Goal: Task Accomplishment & Management: Manage account settings

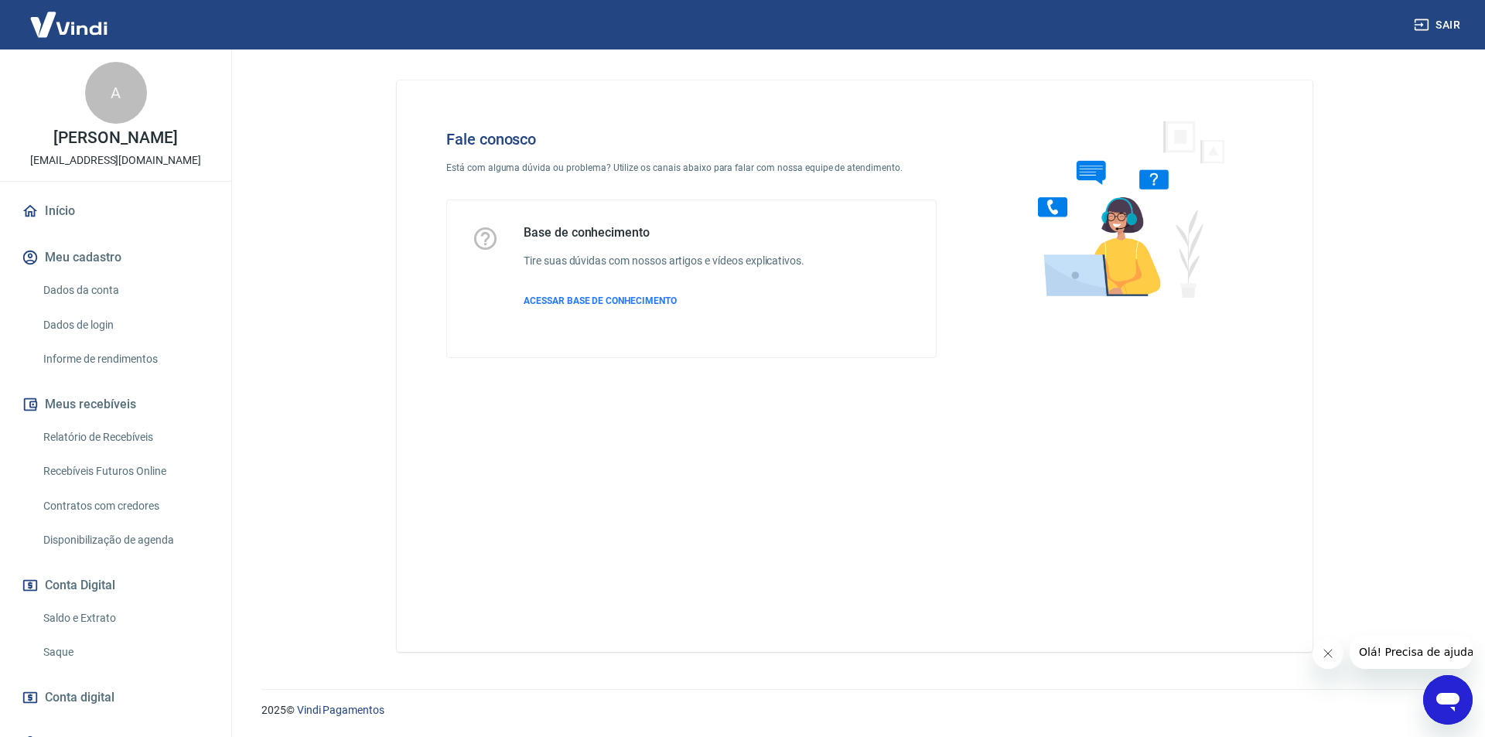
click at [1450, 691] on icon "Abrir janela de mensagens" at bounding box center [1448, 700] width 28 height 28
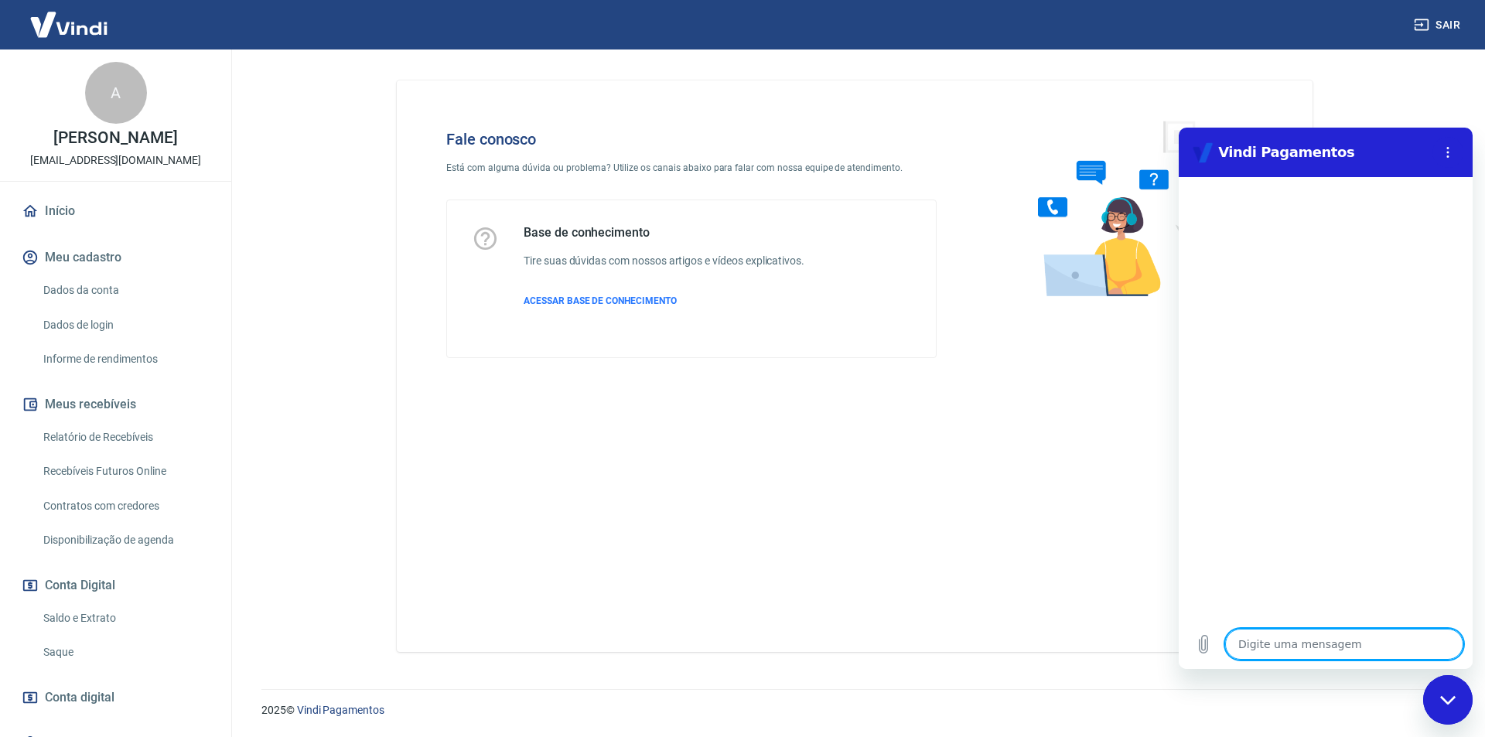
type textarea "e"
type textarea "x"
type textarea "es"
type textarea "x"
type textarea "est"
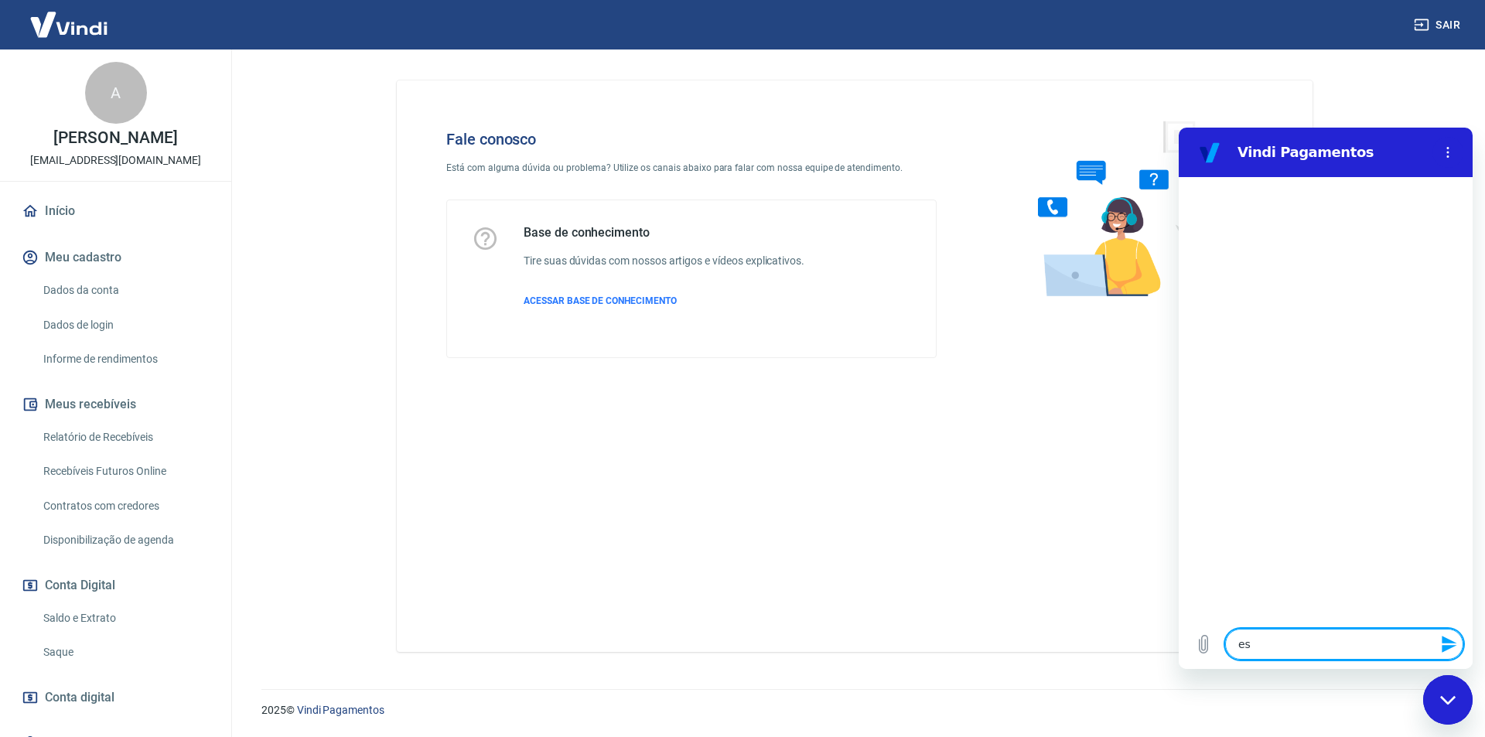
type textarea "x"
type textarea "esto"
type textarea "x"
type textarea "estou"
type textarea "x"
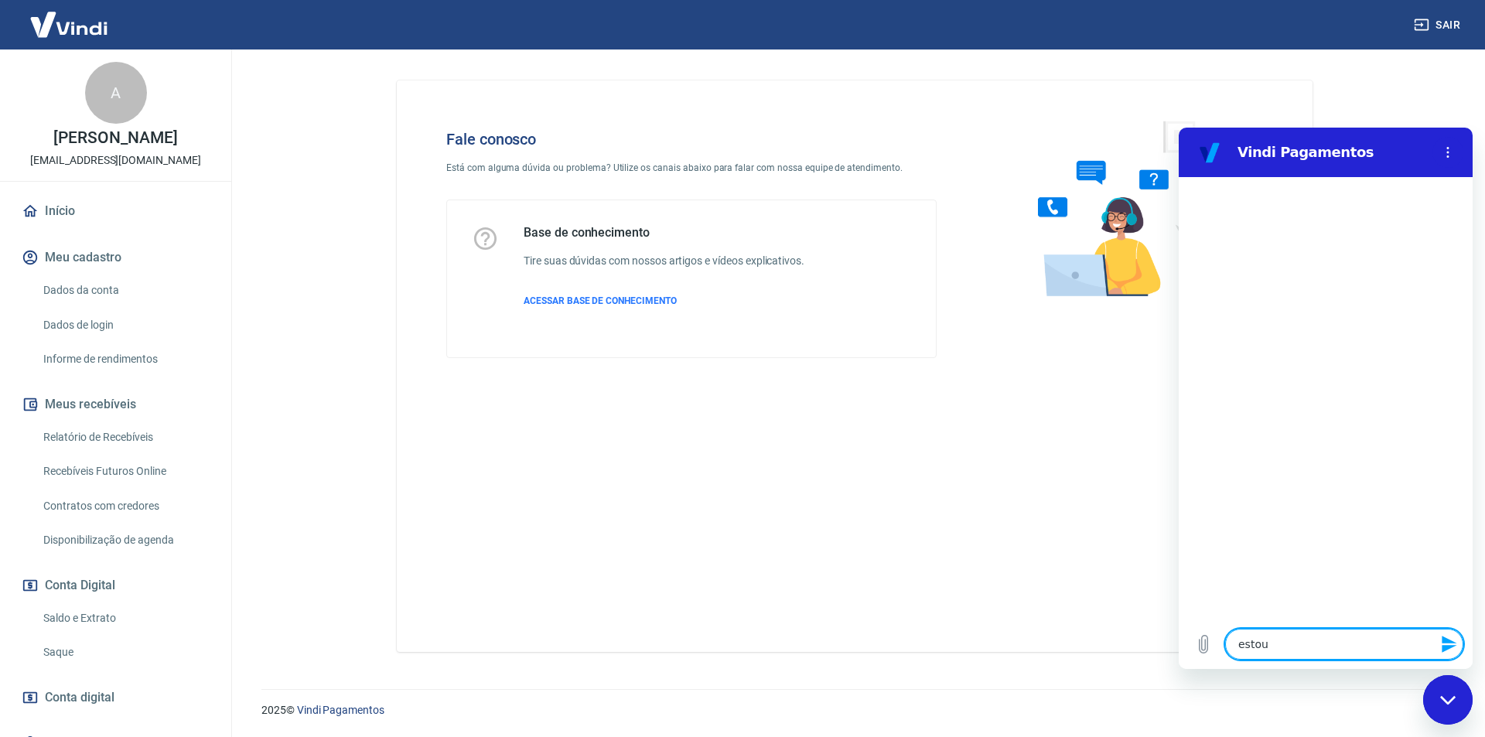
type textarea "estou"
type textarea "x"
type textarea "estou c"
type textarea "x"
type textarea "estou ca"
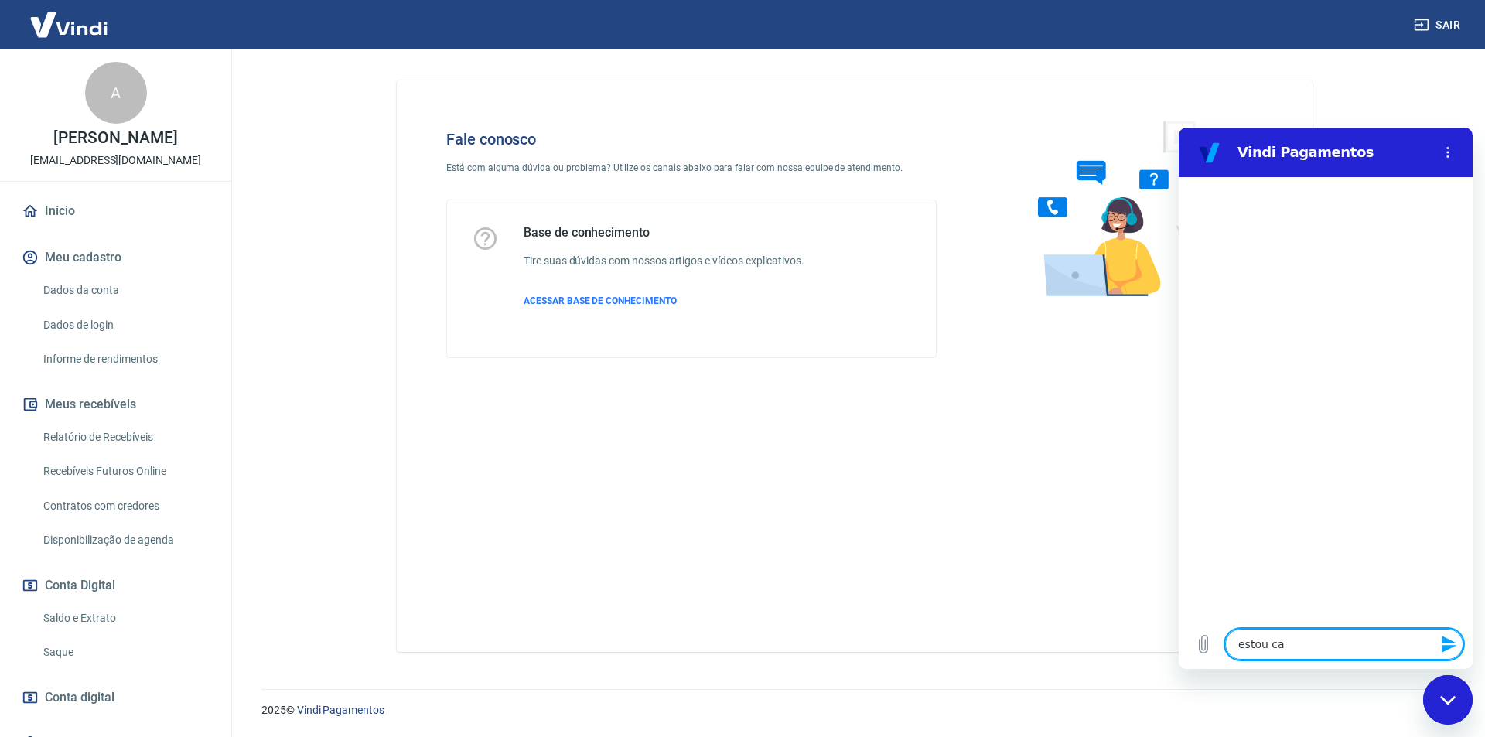
type textarea "x"
type textarea "estou cad"
type textarea "x"
type textarea "estou cada"
type textarea "x"
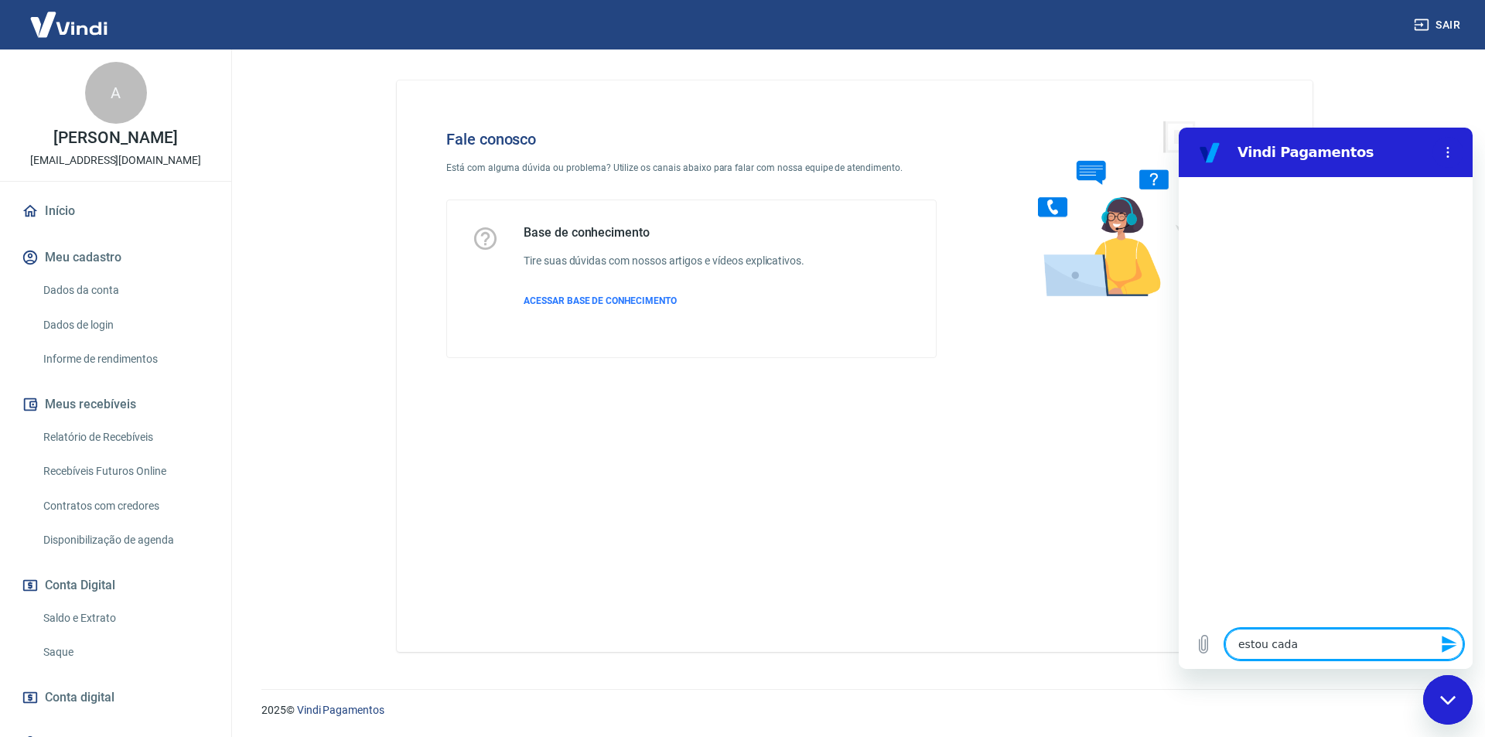
type textarea "estou cadas"
type textarea "x"
type textarea "estou cadast"
type textarea "x"
type textarea "estou cadastr"
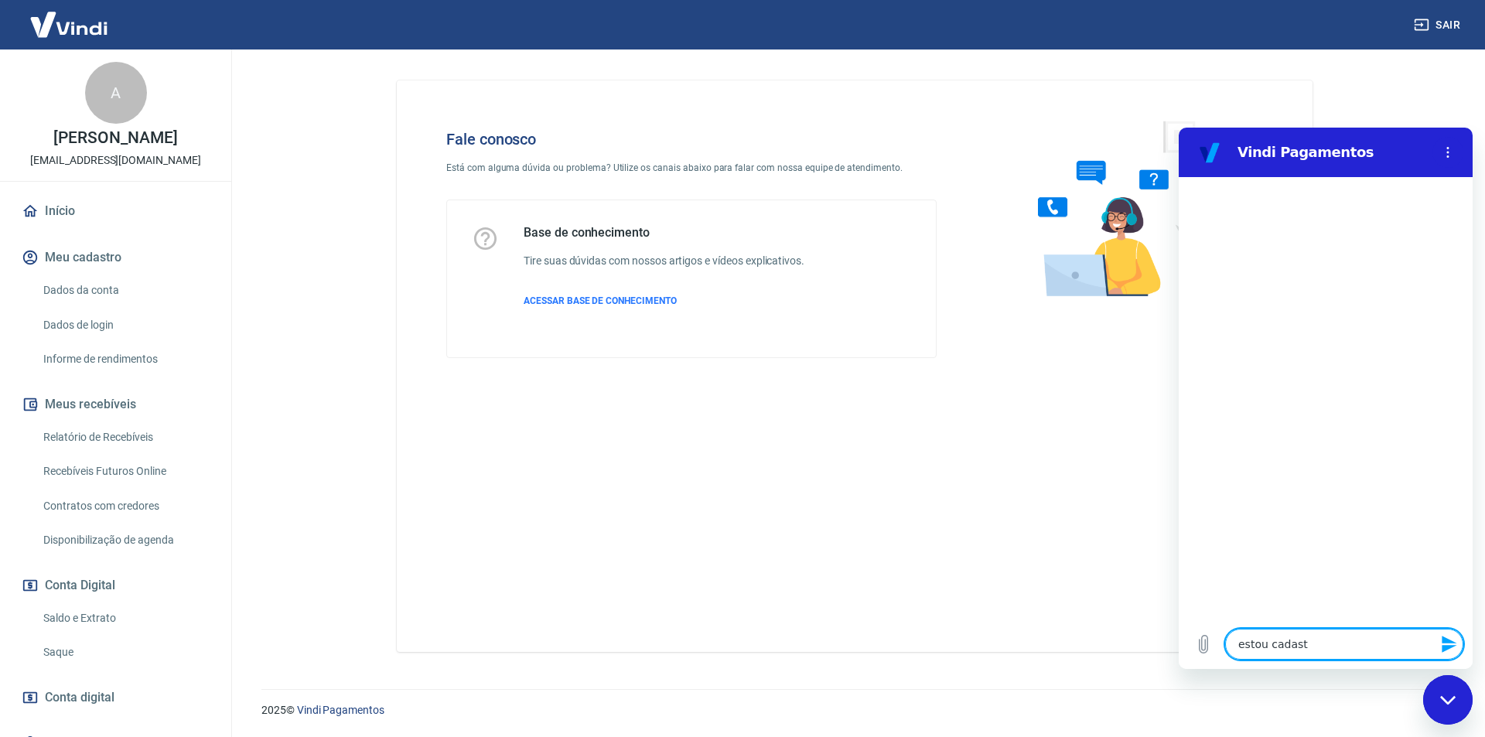
type textarea "x"
type textarea "estou cadastra"
type textarea "x"
type textarea "estou cadastran"
type textarea "x"
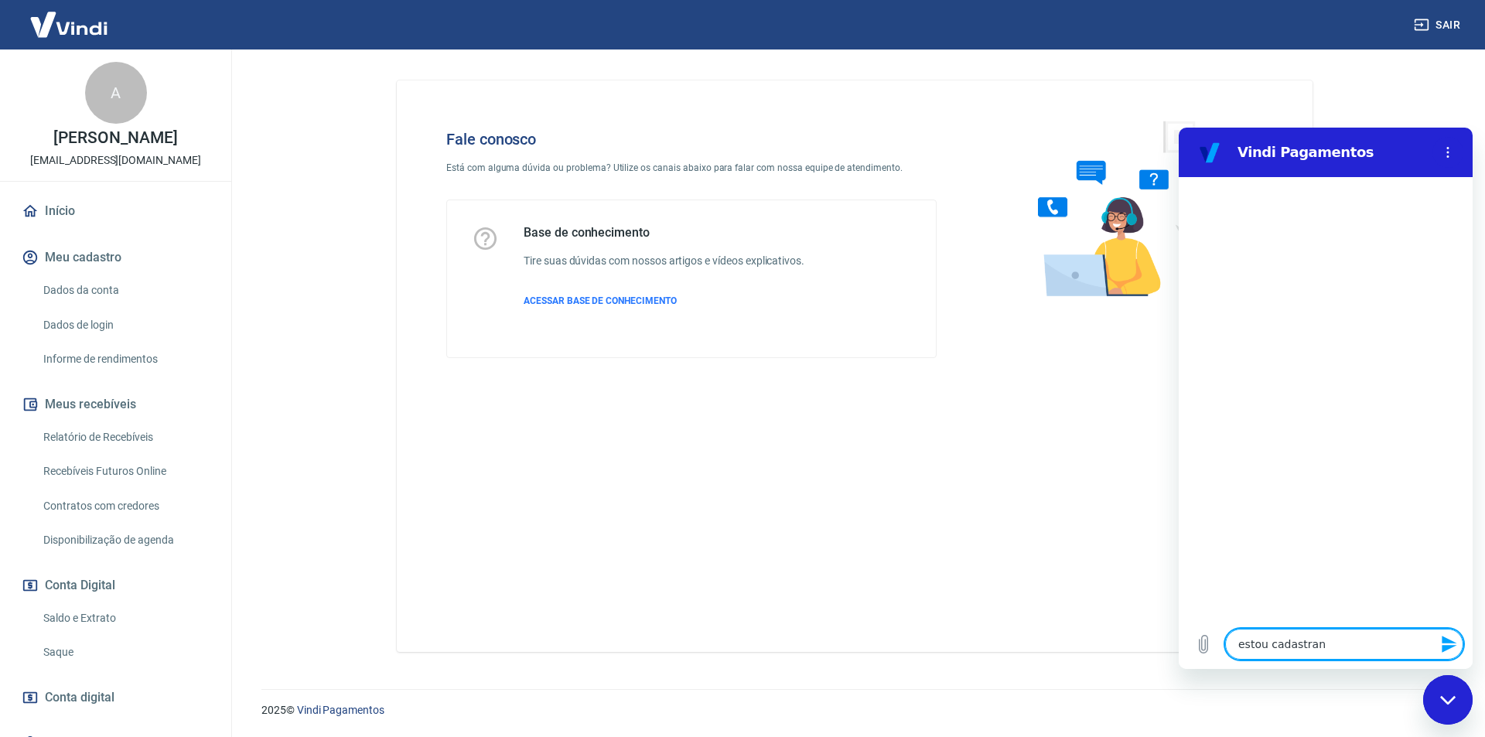
type textarea "estou cadastrand"
type textarea "x"
type textarea "estou cadastrandi"
type textarea "x"
type textarea "estou cadastrandi"
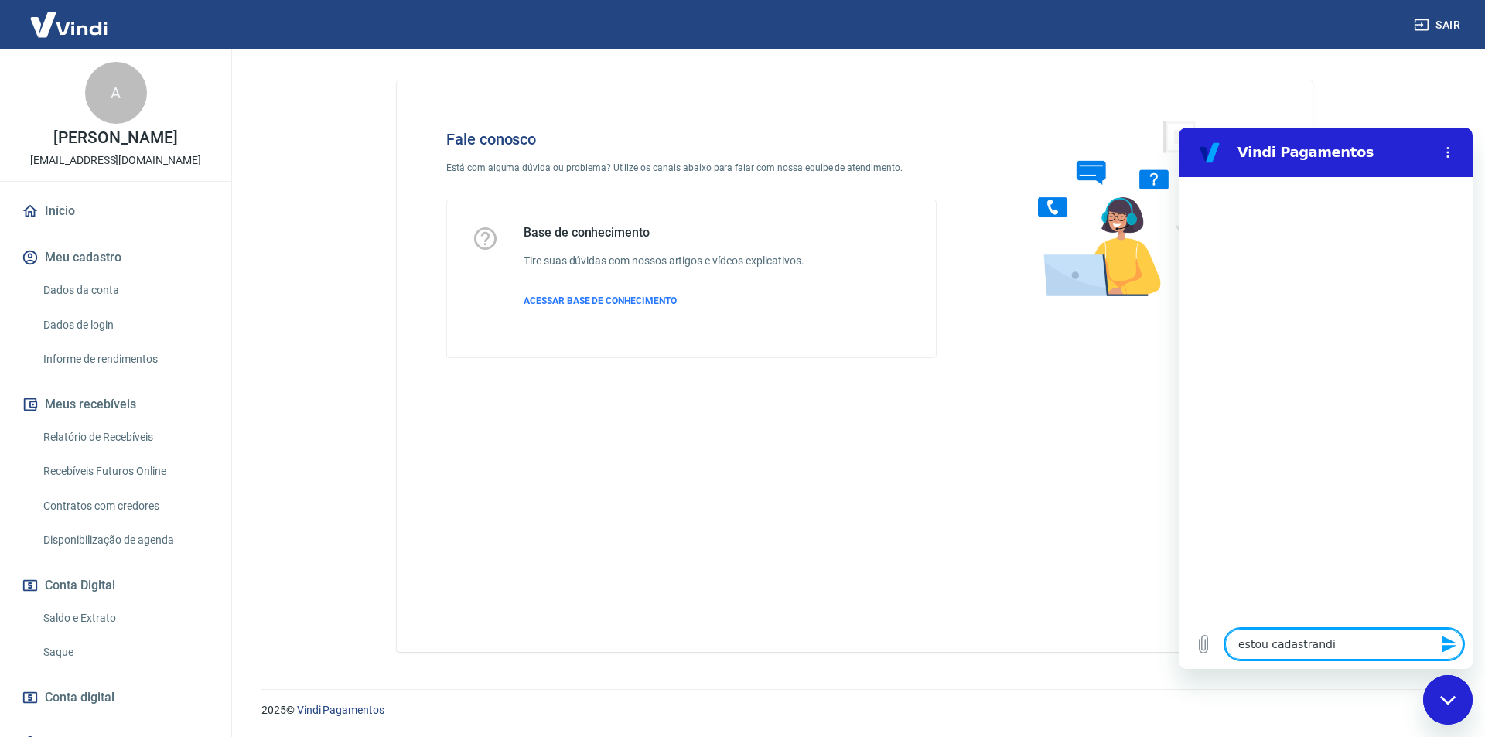
type textarea "x"
type textarea "estou cadastrandi"
type textarea "x"
type textarea "estou cadastrand"
type textarea "x"
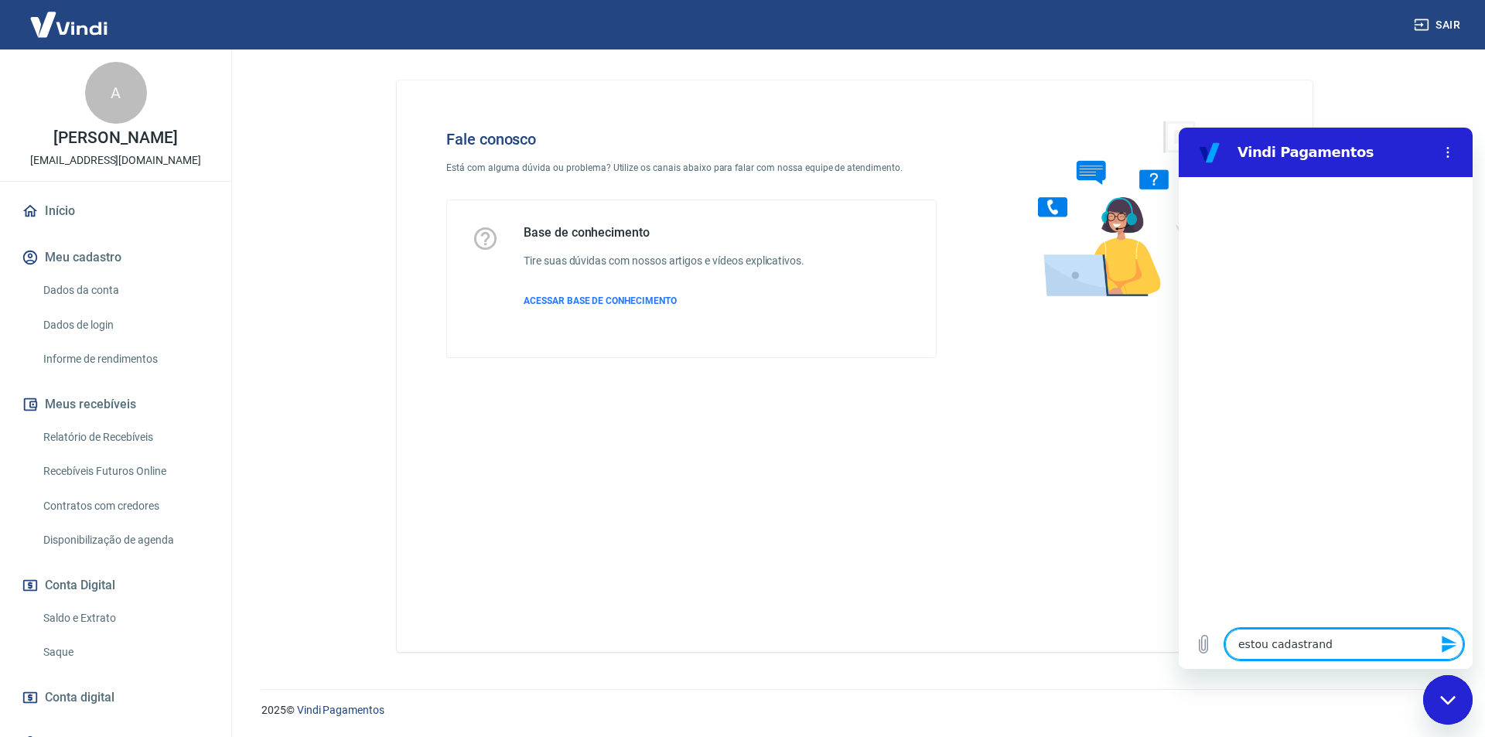
type textarea "estou cadastrando"
type textarea "x"
type textarea "estou cadastrando"
type textarea "x"
type textarea "estou cadastrando u"
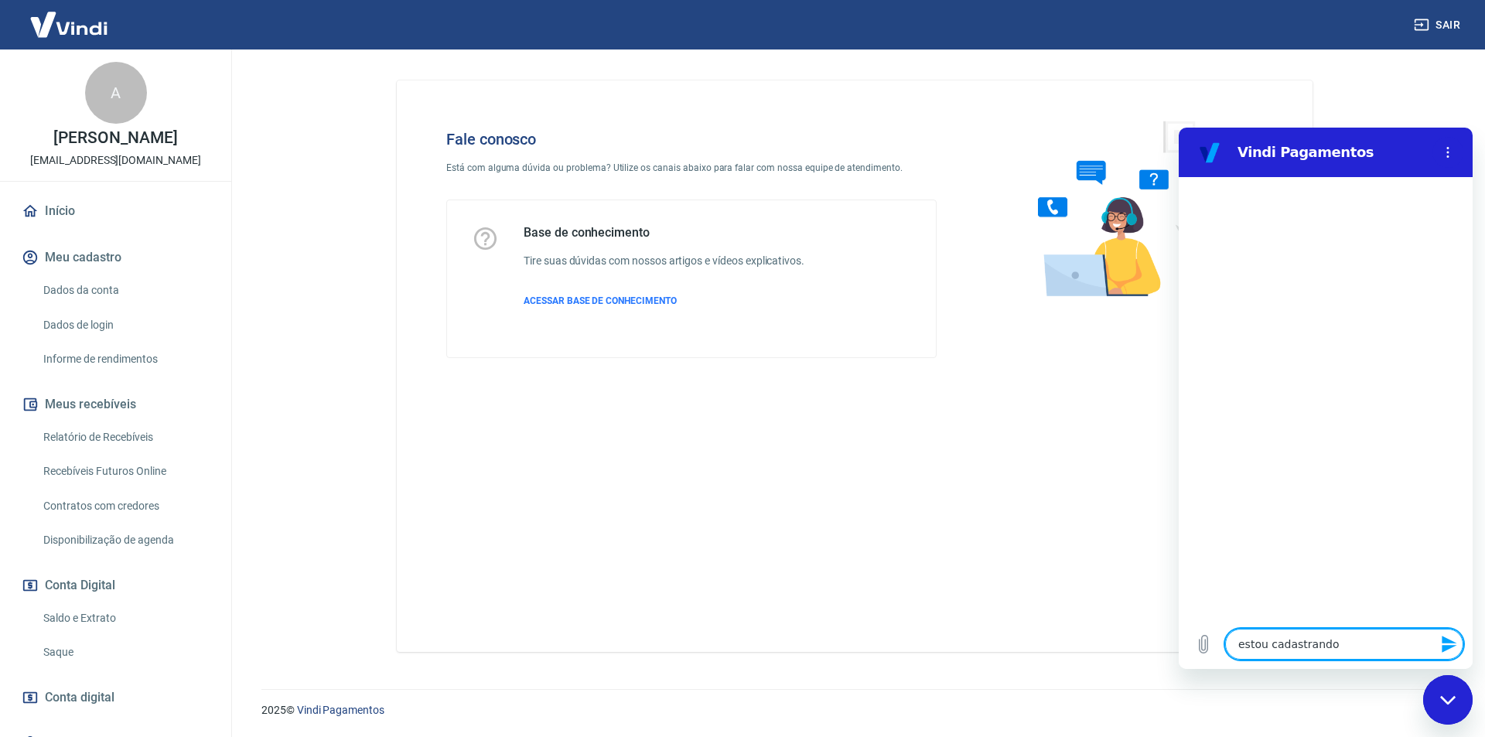
type textarea "x"
type textarea "estou cadastrando um"
type textarea "x"
type textarea "estou cadastrando uma"
type textarea "x"
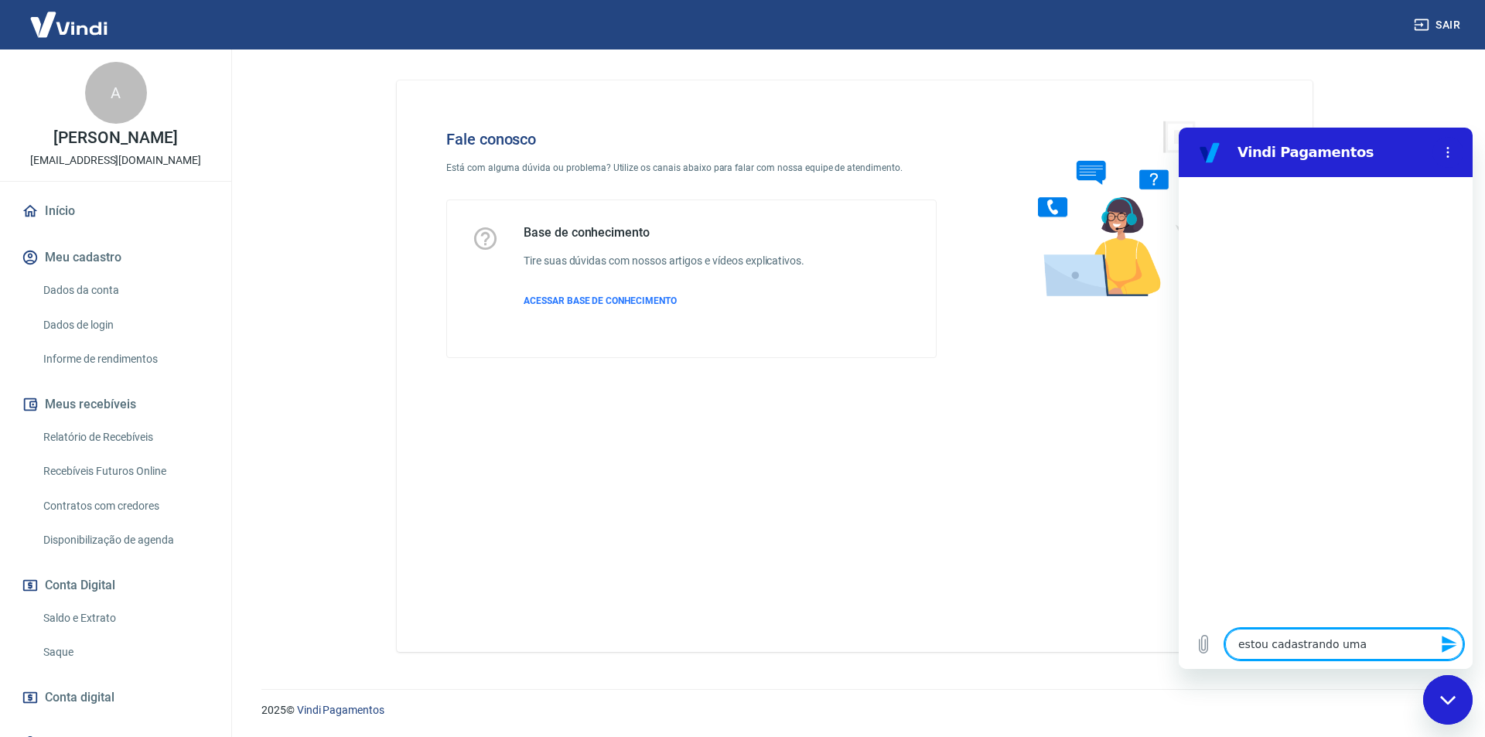
type textarea "estou cadastrando uma"
type textarea "x"
type textarea "estou cadastrando uma n"
type textarea "x"
type textarea "estou cadastrando uma no"
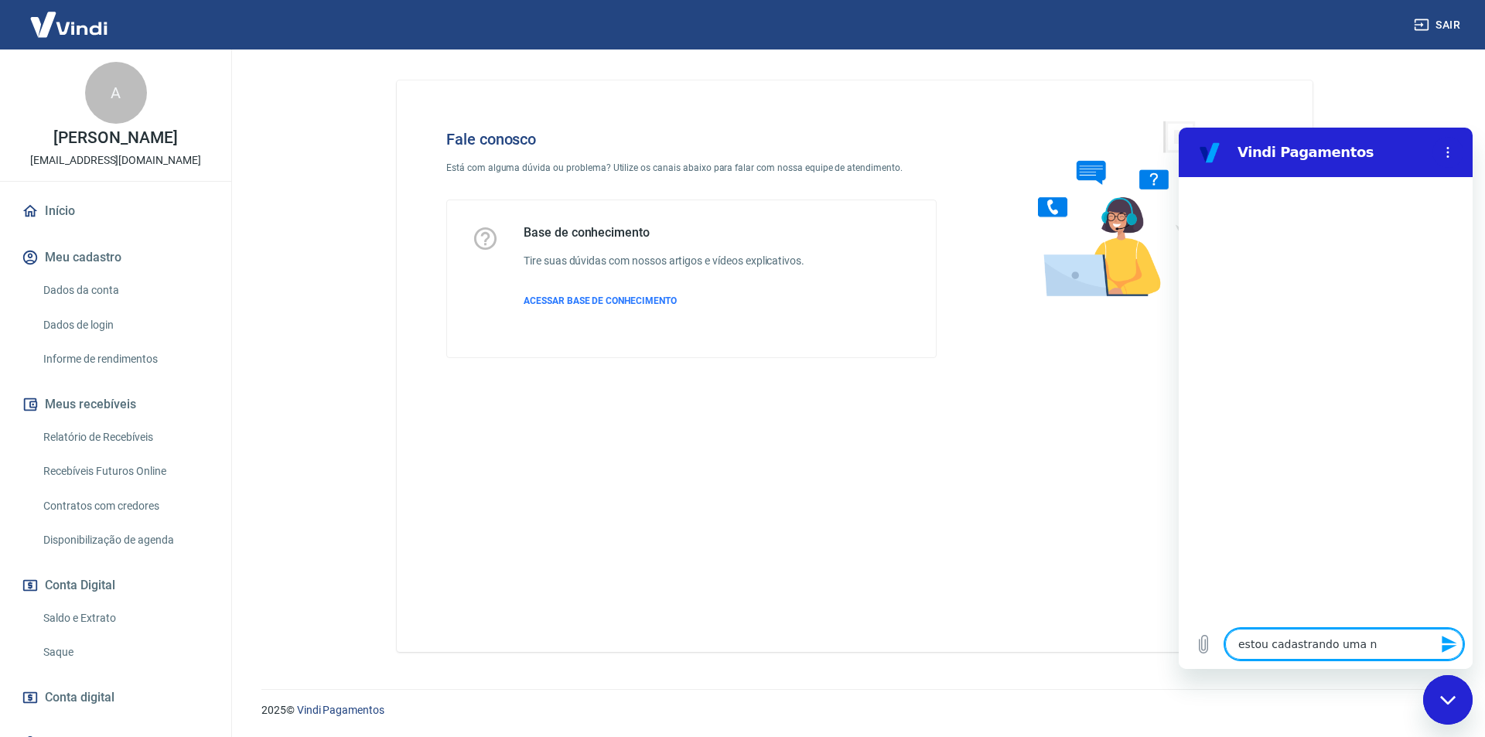
type textarea "x"
type textarea "estou cadastrando uma nov"
type textarea "x"
type textarea "estou cadastrando uma nova"
type textarea "x"
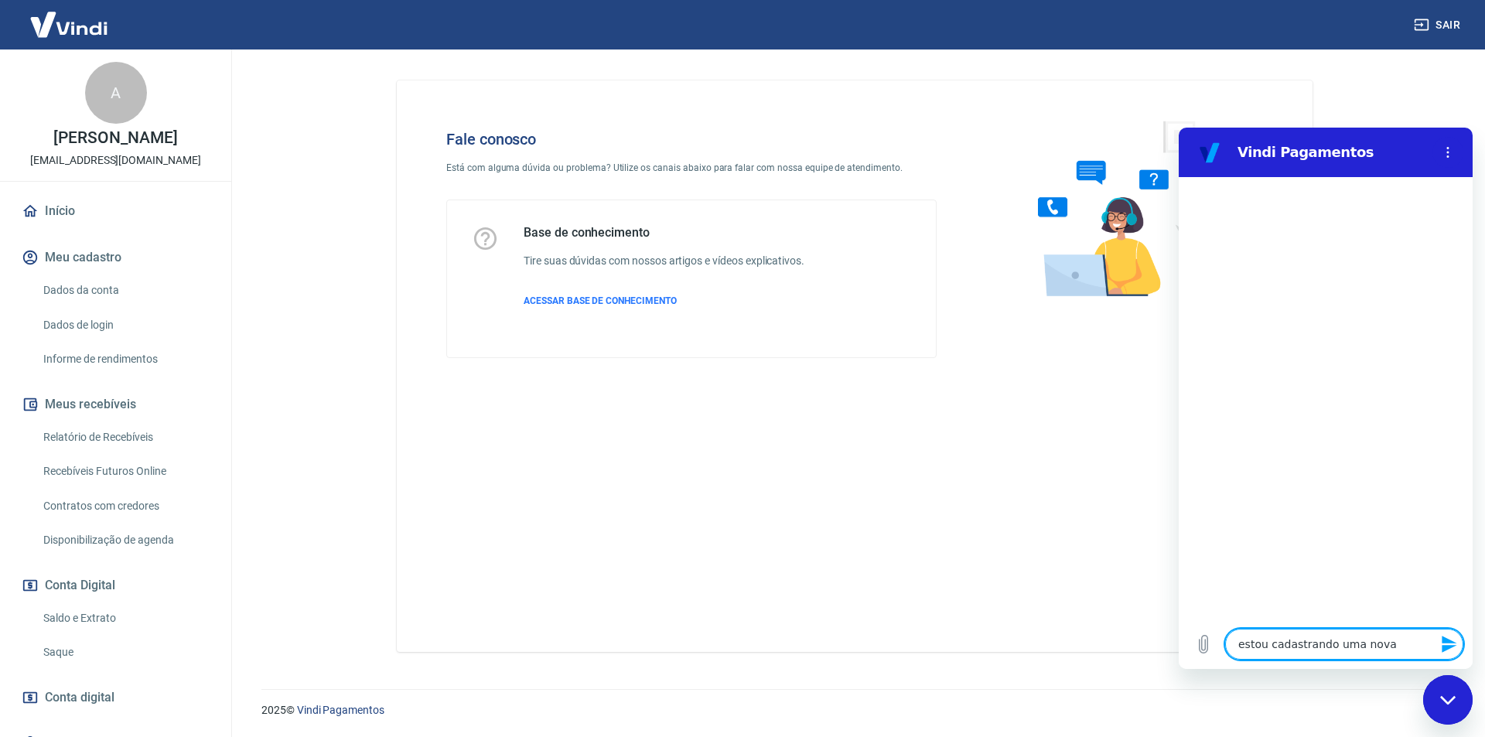
type textarea "estou cadastrando uma nova"
type textarea "x"
type textarea "estou cadastrando uma nova l"
type textarea "x"
type textarea "estou cadastrando uma nova lo"
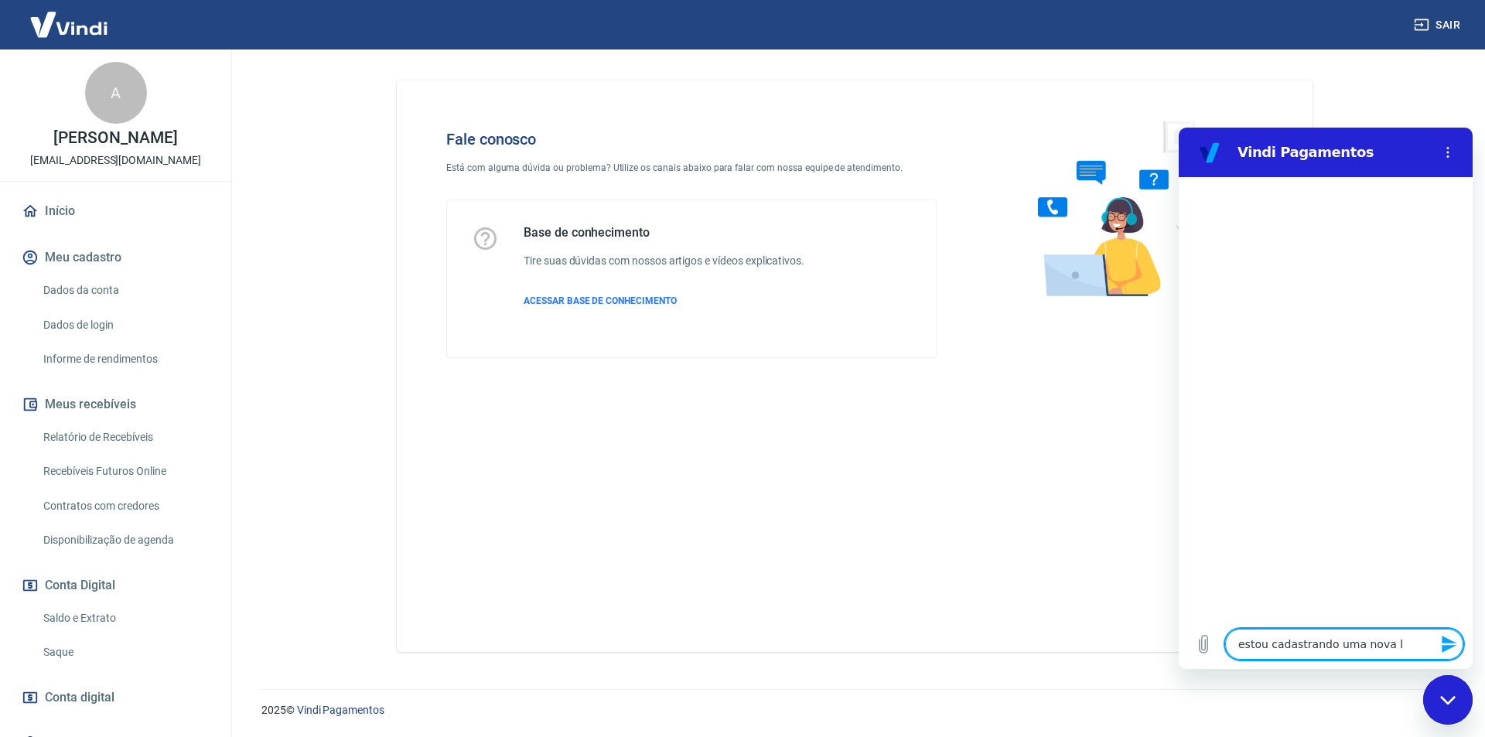
type textarea "x"
type textarea "estou cadastrando uma nova loj"
type textarea "x"
type textarea "estou cadastrando uma nova loja"
type textarea "x"
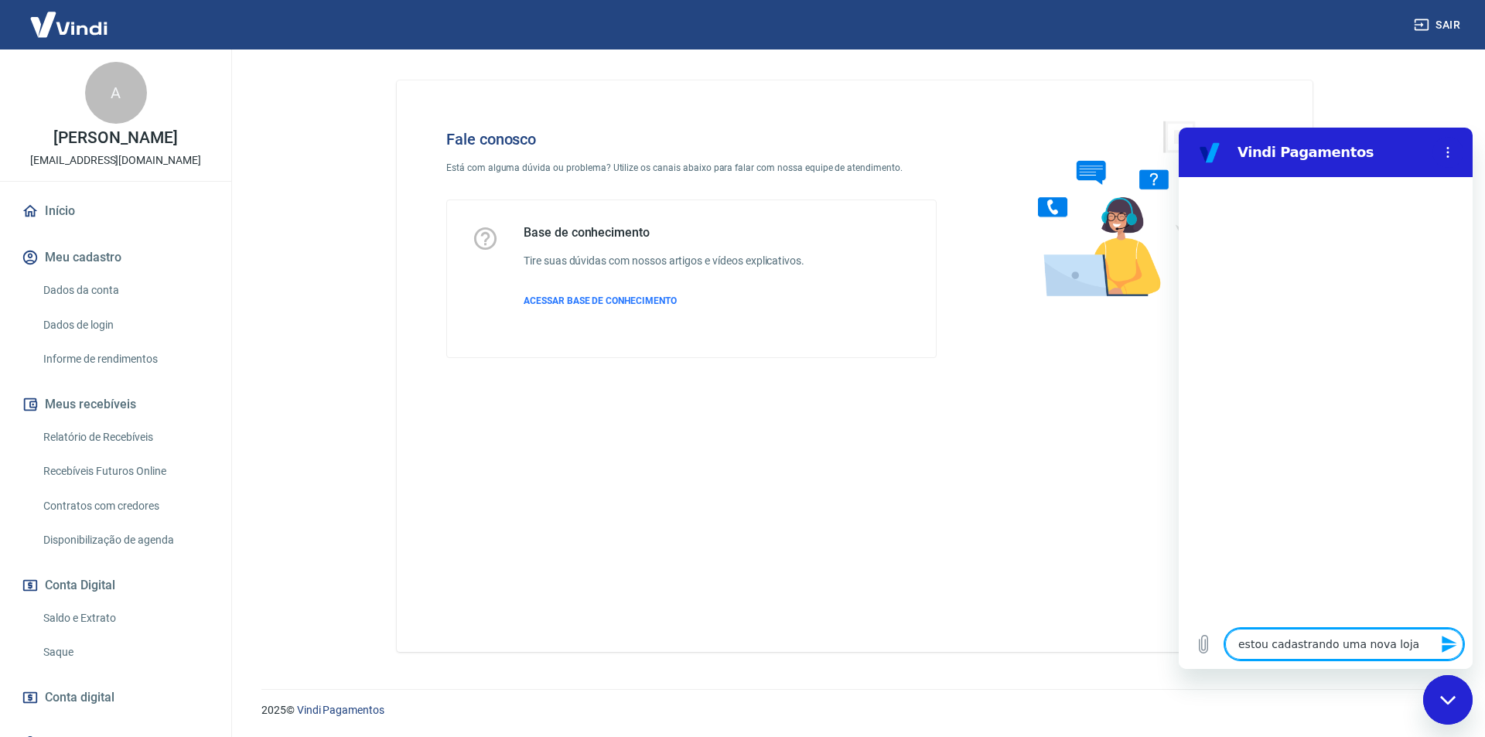
type textarea "estou cadastrando uma nova loja"
type textarea "x"
type textarea "estou cadastrando uma nova loja e"
type textarea "x"
type textarea "estou cadastrando uma nova loja e"
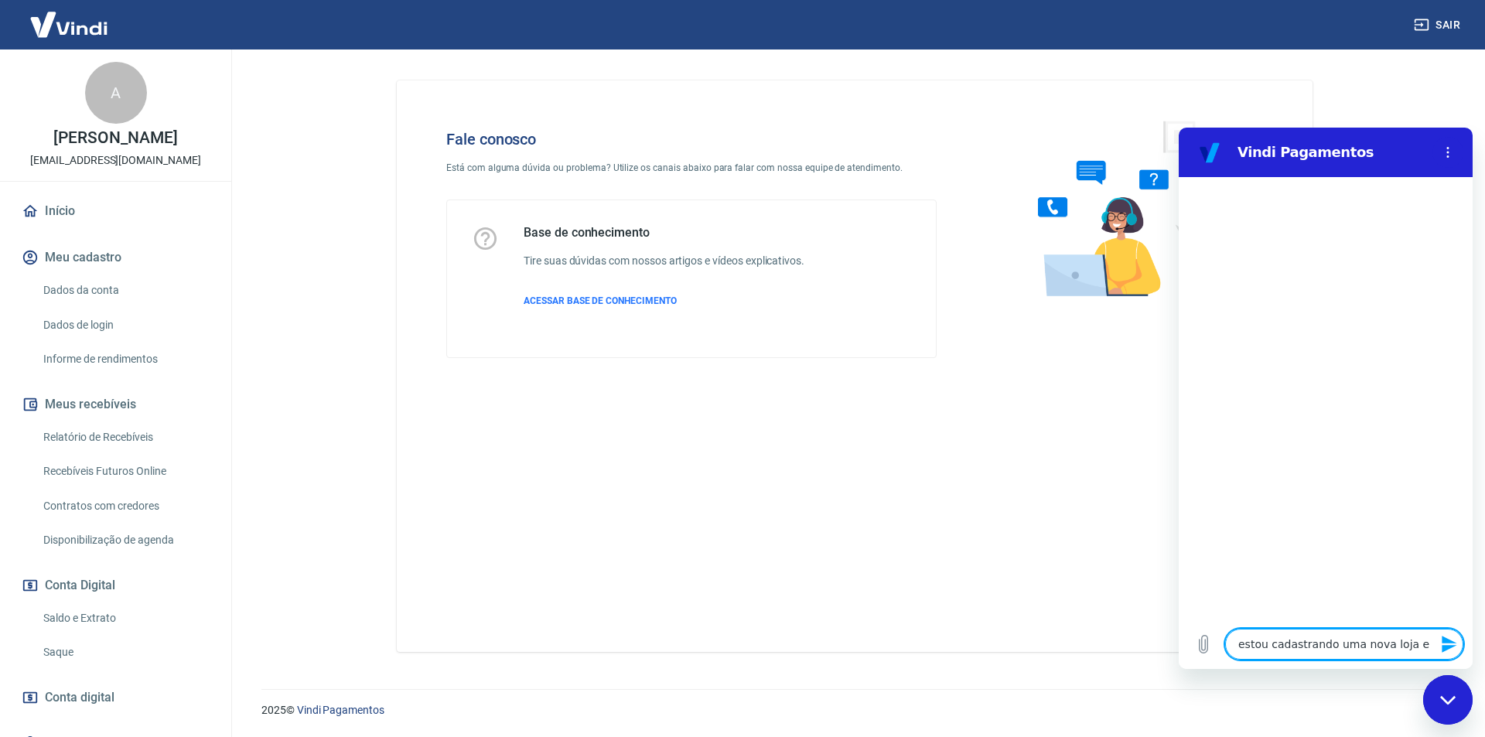
type textarea "x"
type textarea "estou cadastrando uma nova loja e t"
type textarea "x"
type textarea "estou cadastrando uma nova loja e"
type textarea "x"
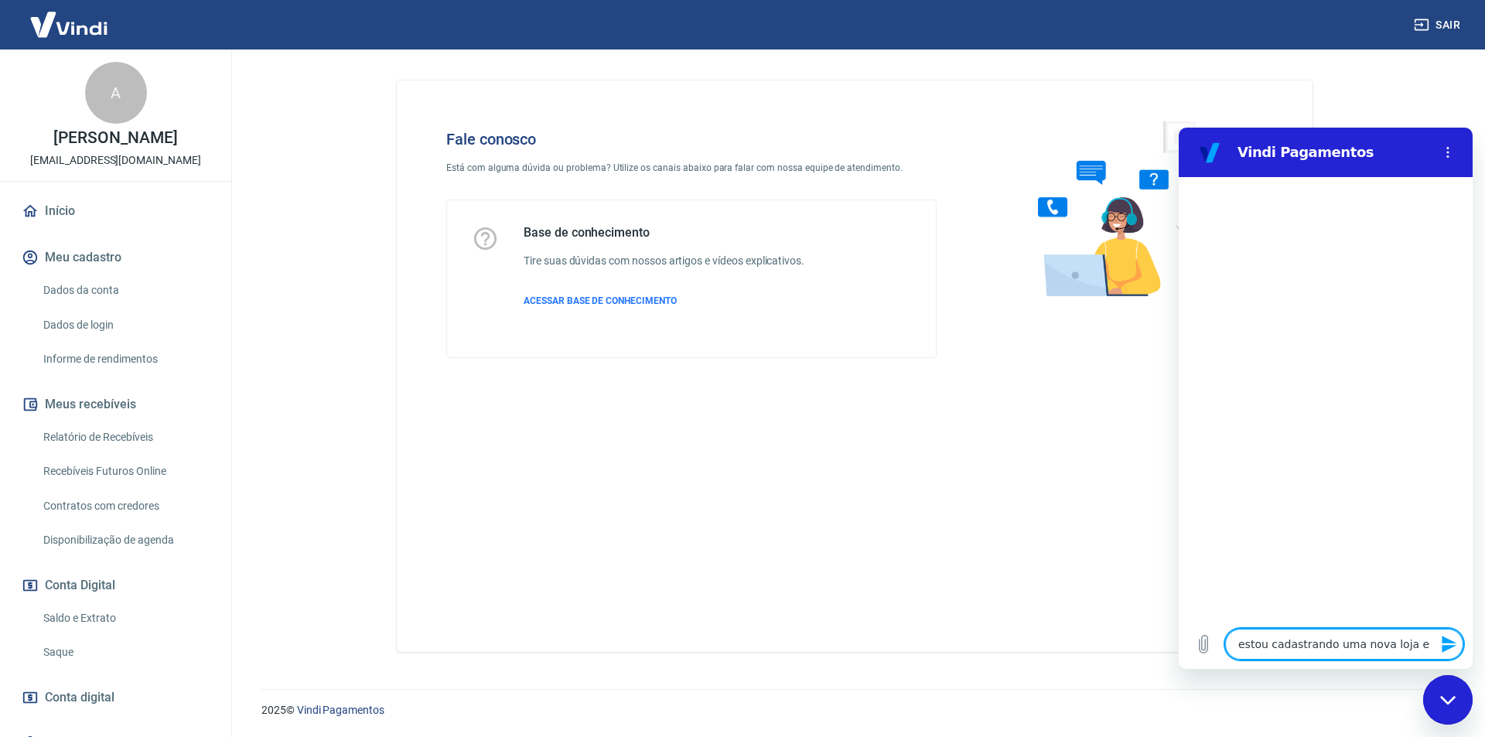
type textarea "estou cadastrando uma nova loja e e"
type textarea "x"
type textarea "estou cadastrando uma nova loja e es"
type textarea "x"
type textarea "estou cadastrando uma nova loja e est"
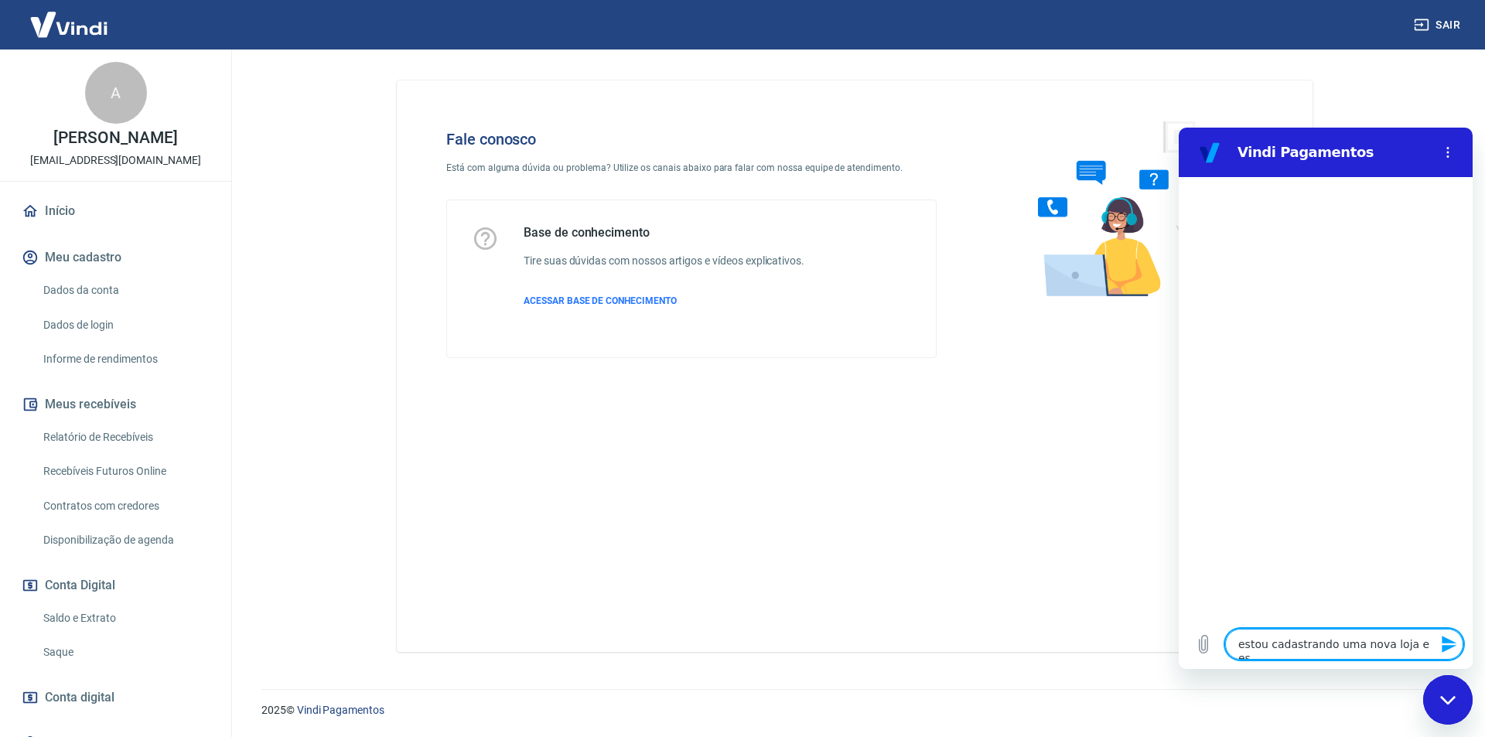
type textarea "x"
type textarea "estou cadastrando uma nova loja e esto"
type textarea "x"
type textarea "estou cadastrando uma nova loja e estou"
type textarea "x"
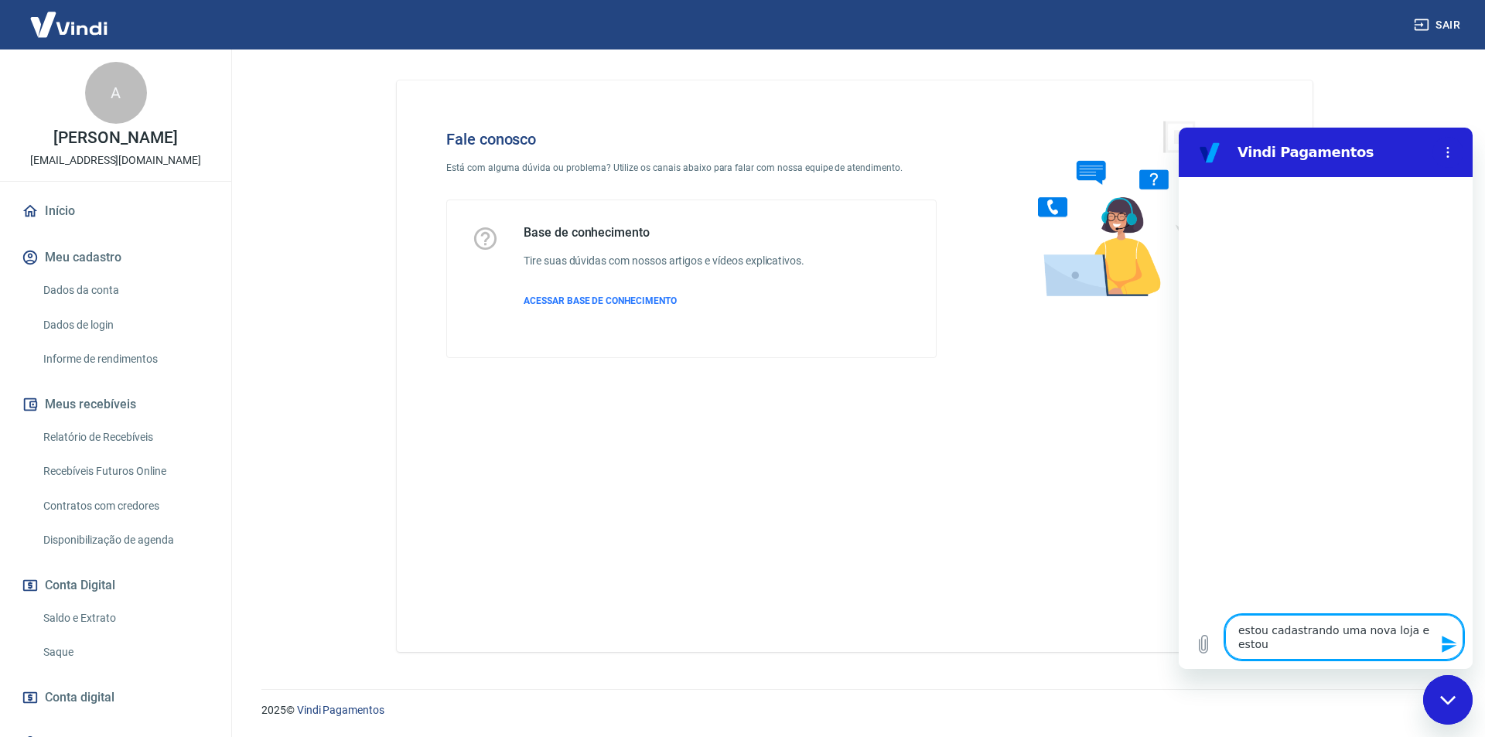
type textarea "estou cadastrando uma nova loja e estou"
type textarea "x"
type textarea "estou cadastrando uma nova loja e estou c"
type textarea "x"
type textarea "estou cadastrando uma nova loja e estou co"
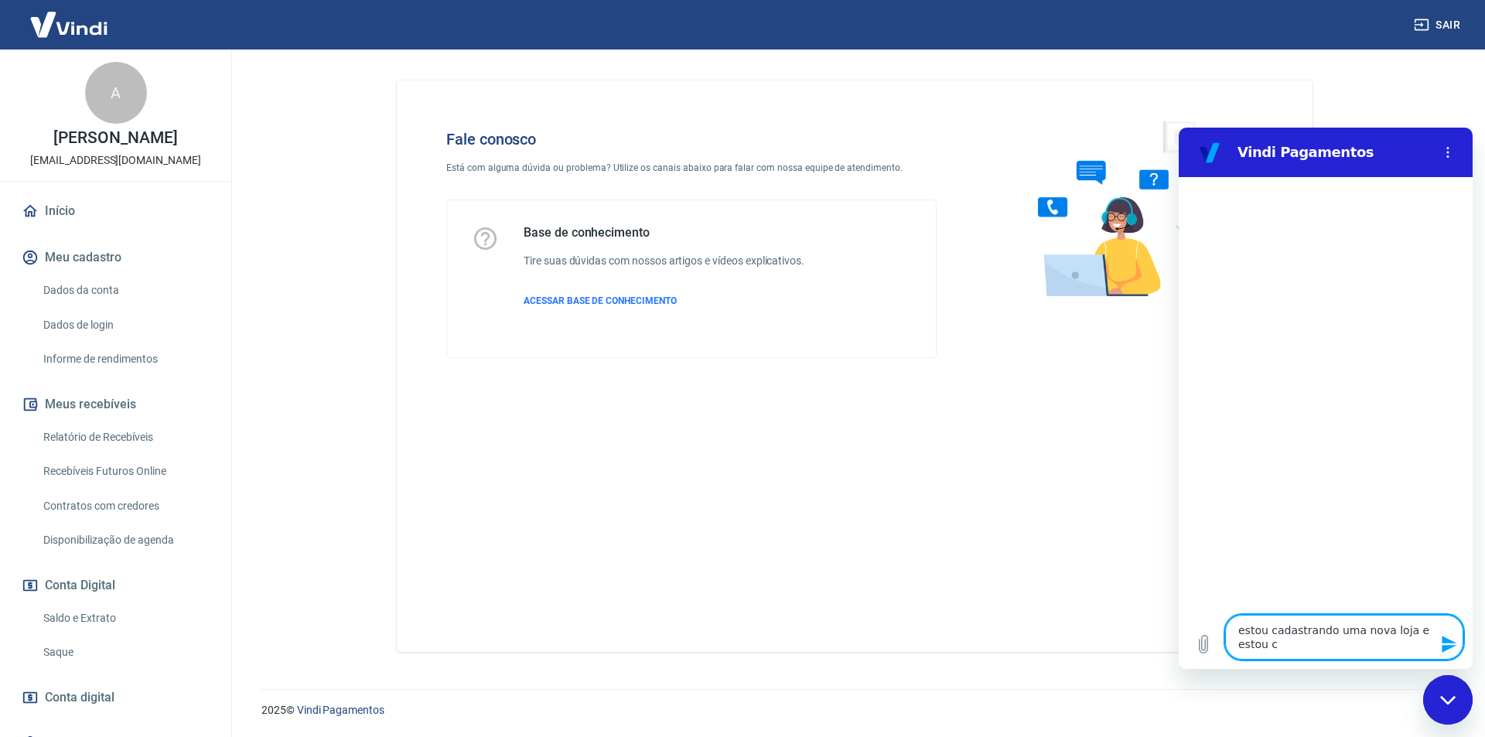
type textarea "x"
type textarea "estou cadastrando uma nova loja e estou com"
type textarea "x"
type textarea "estou cadastrando uma nova loja e estou com"
type textarea "x"
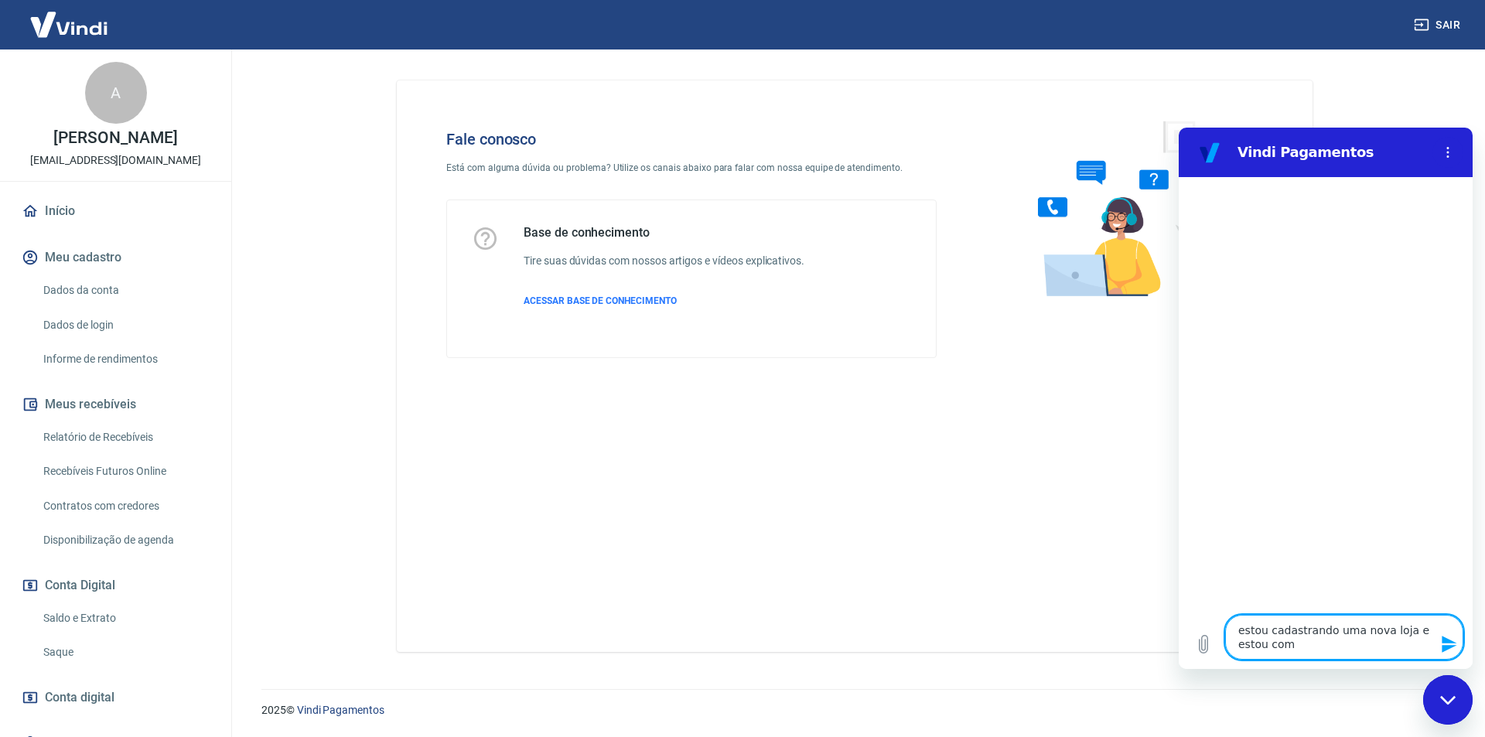
type textarea "estou cadastrando uma nova loja e estou com d"
type textarea "x"
type textarea "estou cadastrando uma nova loja e estou com di"
type textarea "x"
type textarea "estou cadastrando uma nova loja e estou com dif"
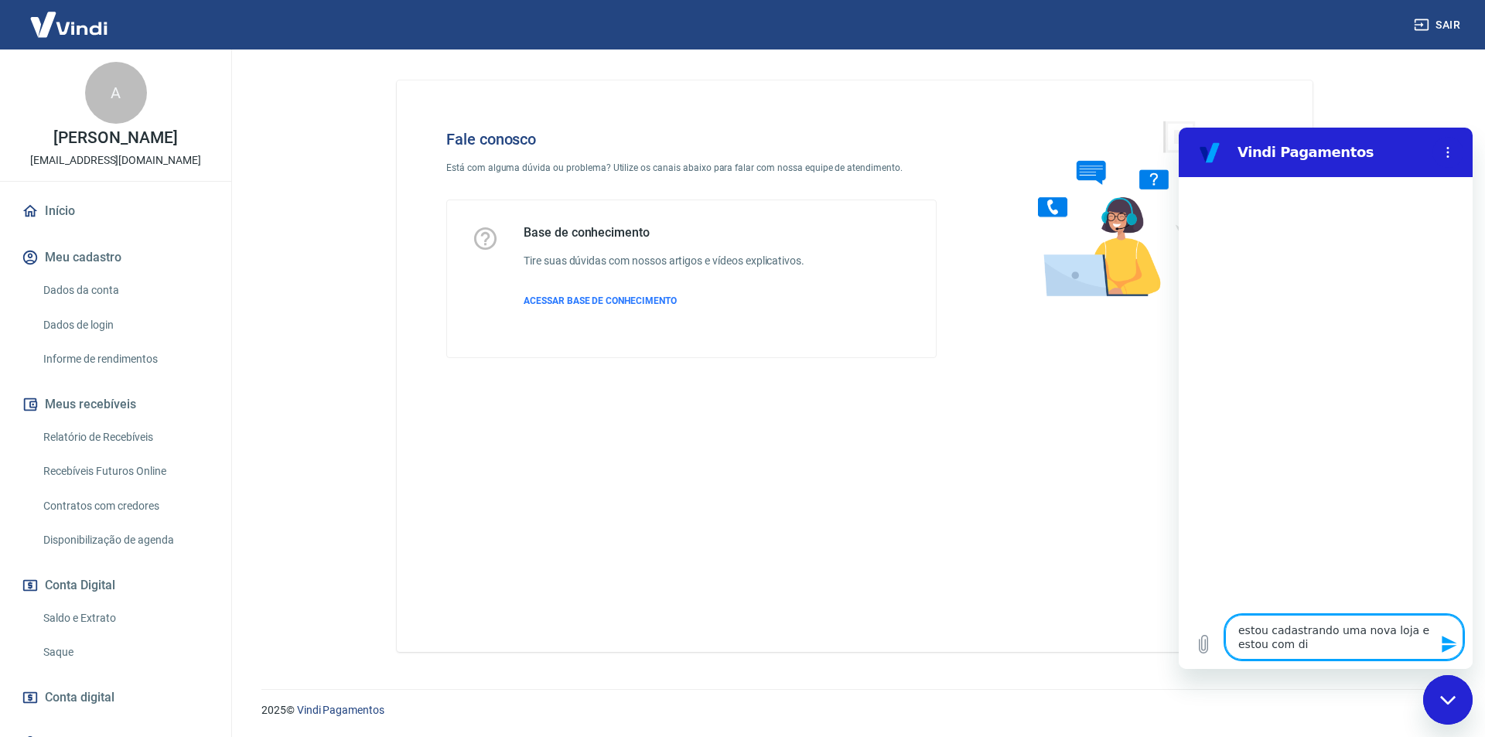
type textarea "x"
type textarea "estou cadastrando uma nova loja e estou com difi"
type textarea "x"
type textarea "estou cadastrando uma nova loja e estou com dific"
type textarea "x"
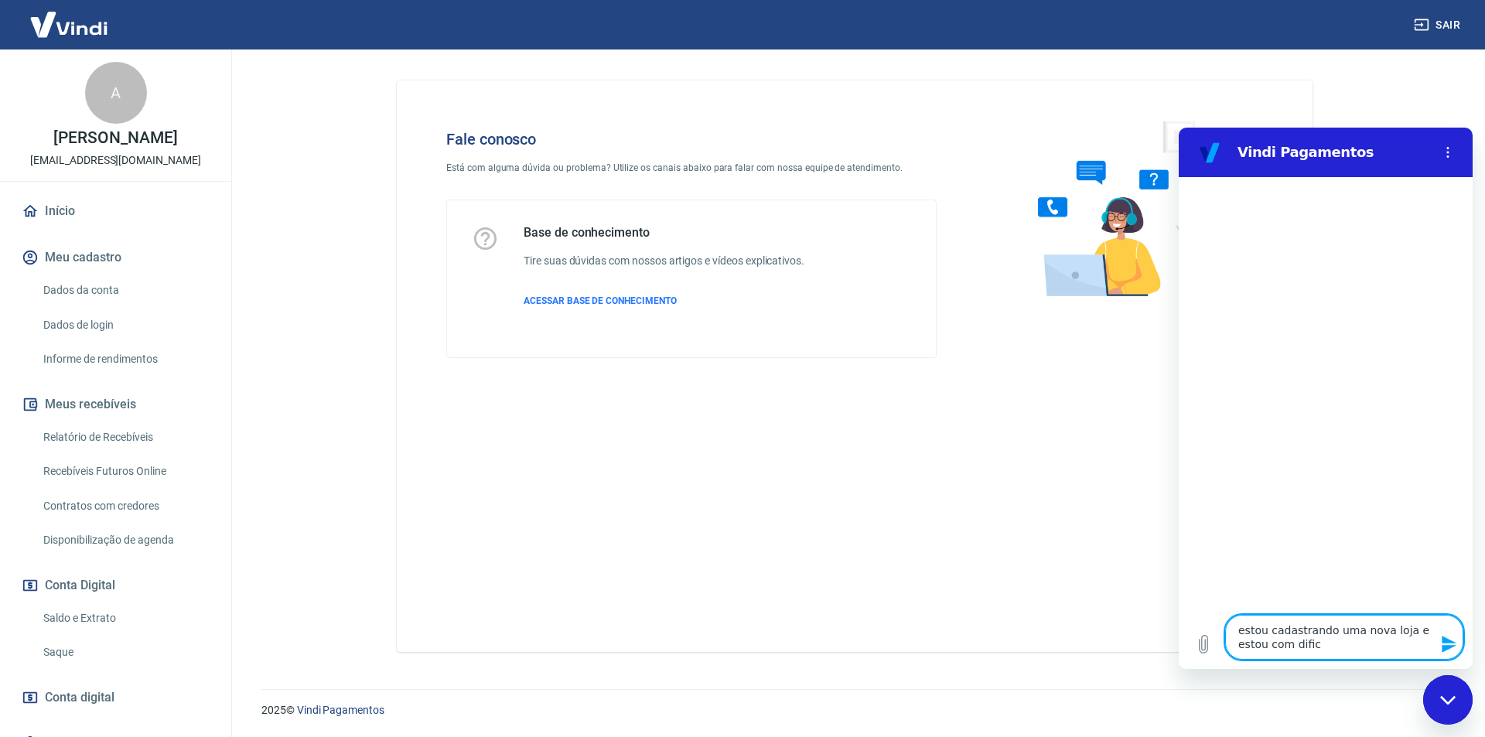
type textarea "estou cadastrando uma nova loja e estou com dificu"
type textarea "x"
type textarea "estou cadastrando uma nova loja e estou com dificul"
type textarea "x"
type textarea "estou cadastrando uma nova loja e estou com dificuld"
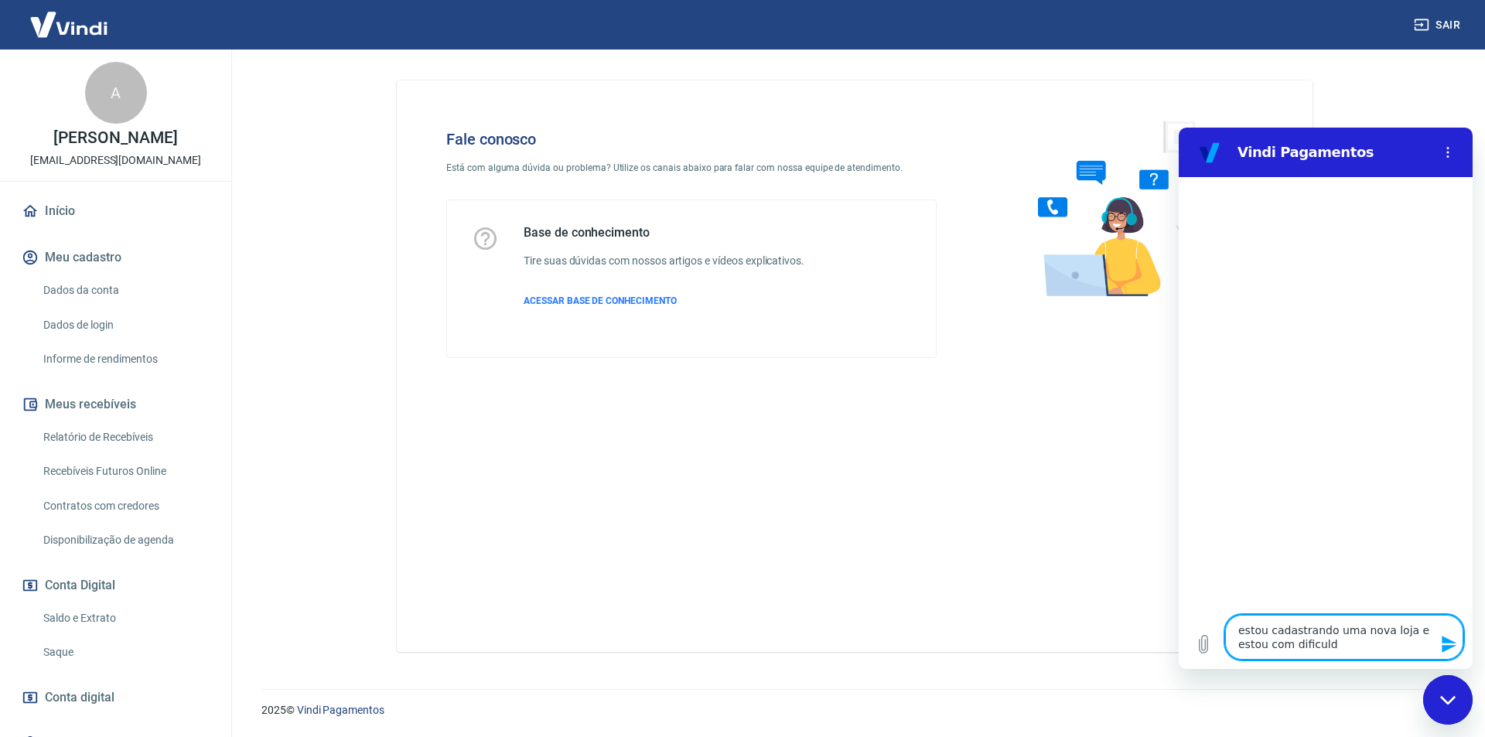
type textarea "x"
type textarea "estou cadastrando uma nova loja e estou com dificulda"
type textarea "x"
type textarea "estou cadastrando uma nova loja e estou com dificuldad"
type textarea "x"
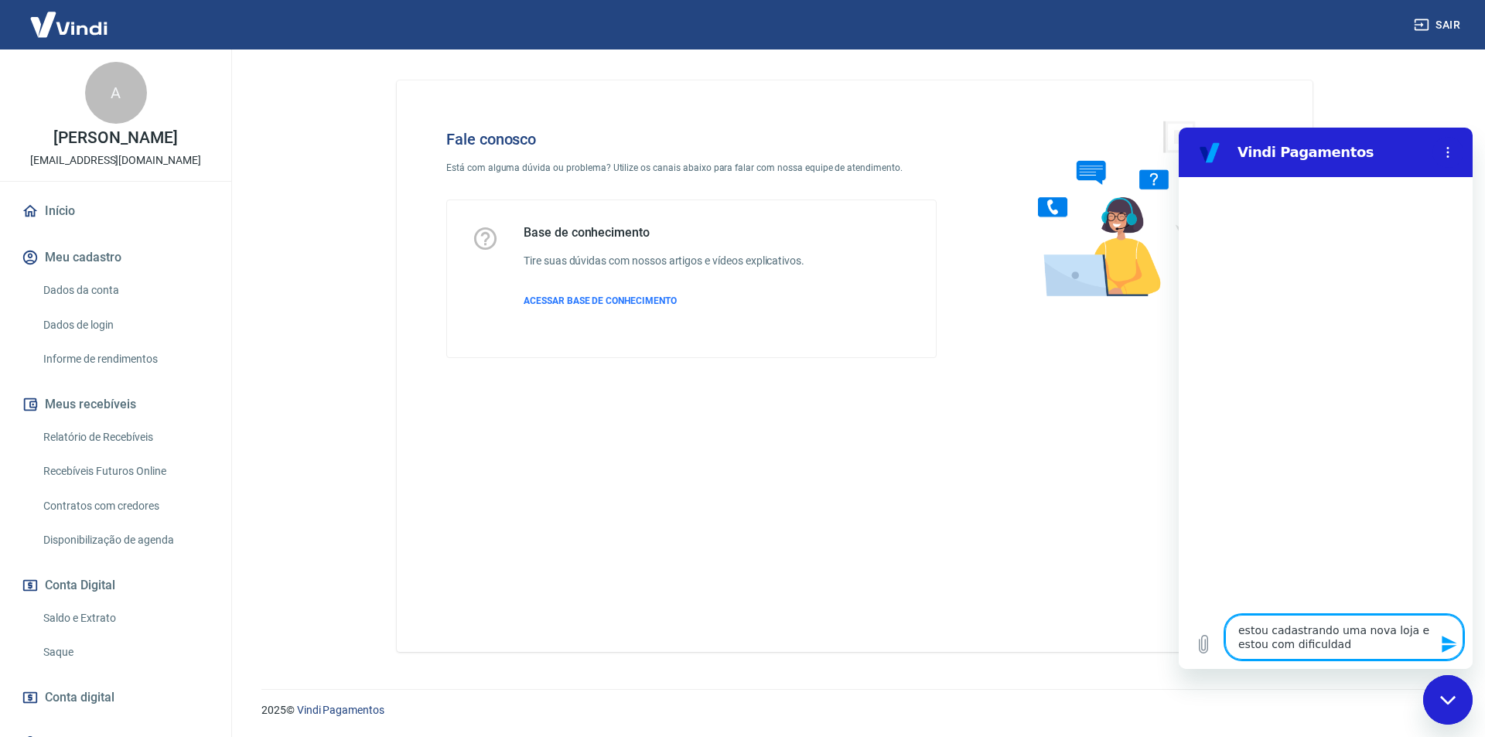
type textarea "estou cadastrando uma nova loja e estou com dificuldade"
type textarea "x"
type textarea "estou cadastrando uma nova loja e estou com dificuldades"
type textarea "x"
type textarea "estou cadastrando uma nova loja e estou com dificuldades"
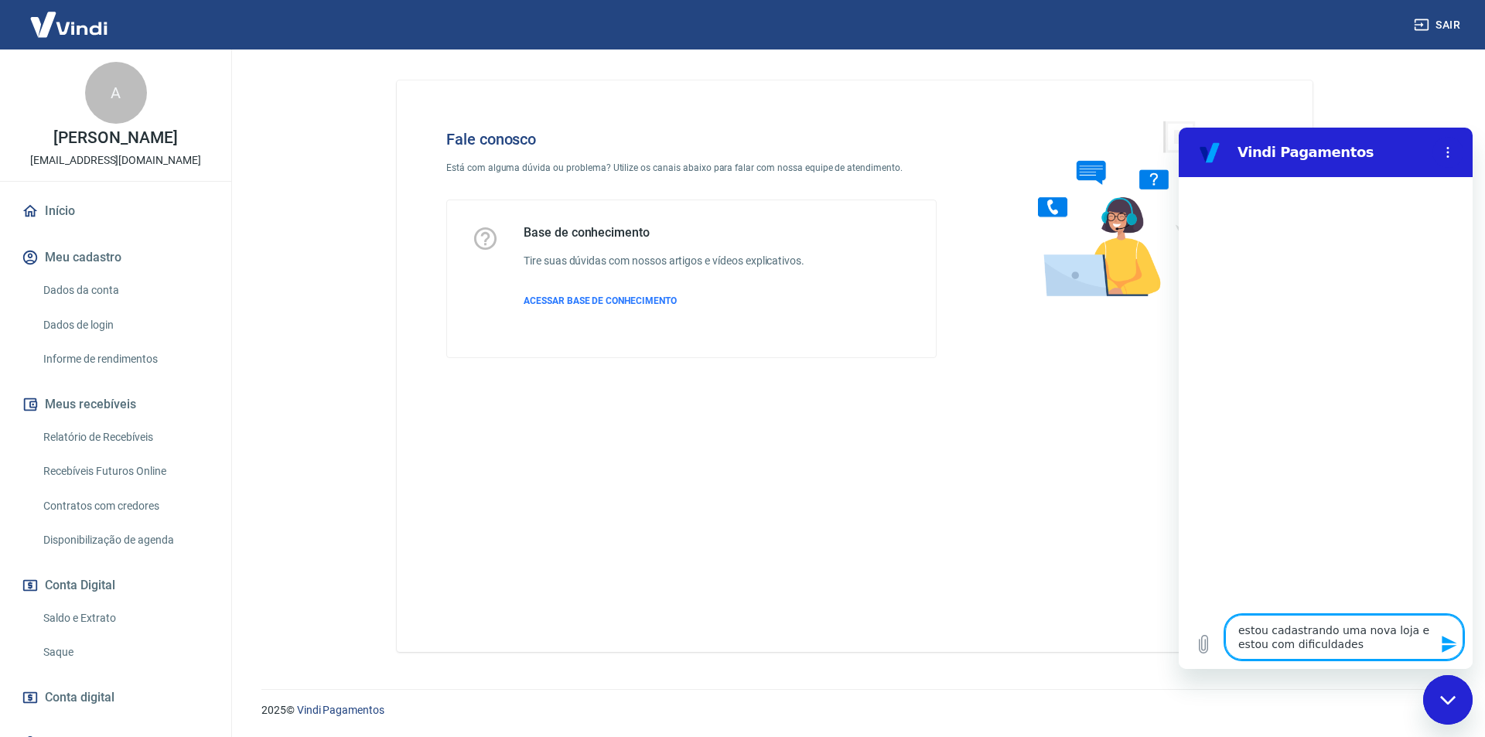
type textarea "x"
type textarea "estou cadastrando uma nova loja e estou com dificuldades d"
type textarea "x"
type textarea "estou cadastrando uma nova loja e estou com dificuldades de"
type textarea "x"
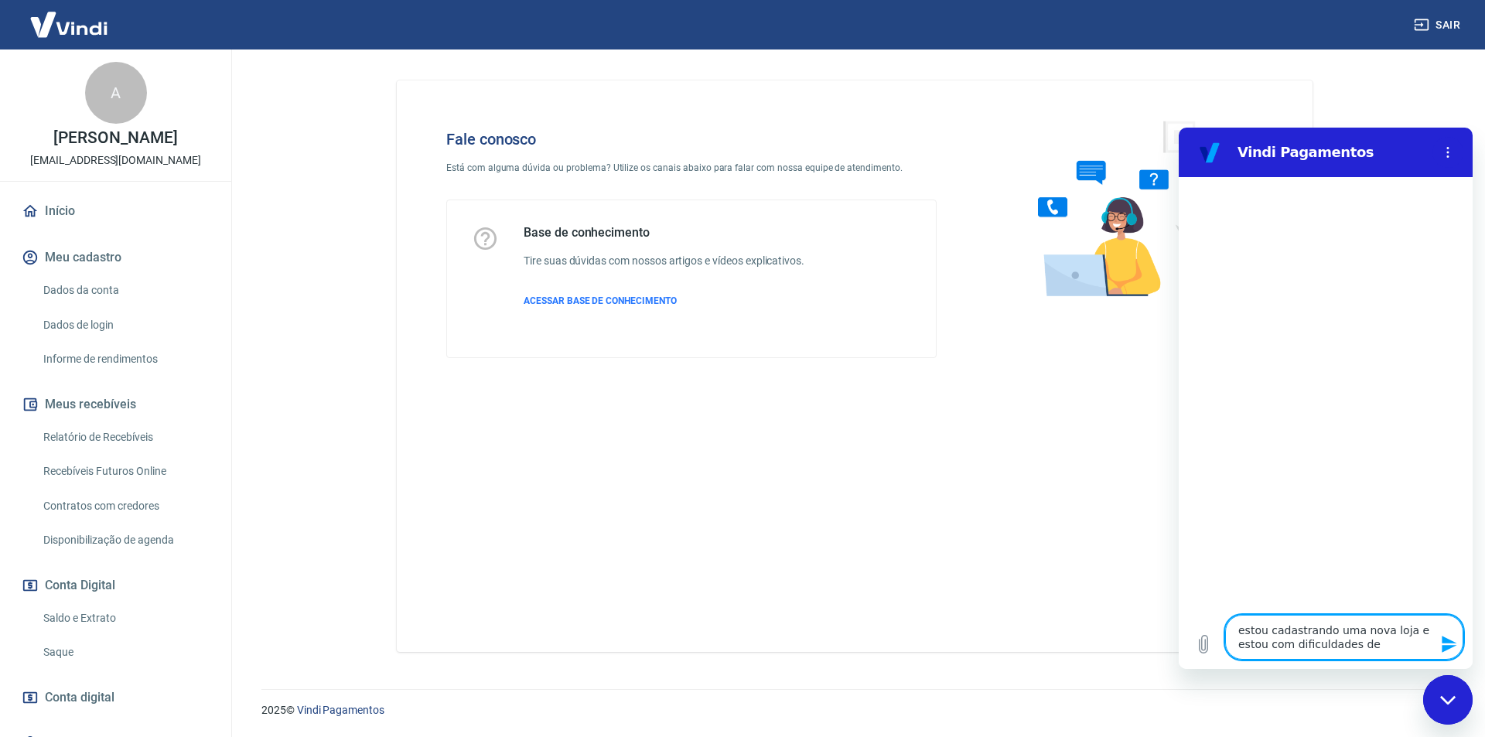
type textarea "estou cadastrando uma nova loja e estou com dificuldades de"
type textarea "x"
type textarea "estou cadastrando uma nova loja e estou com dificuldades de a"
type textarea "x"
type textarea "estou cadastrando uma nova loja e estou com dificuldades de ac"
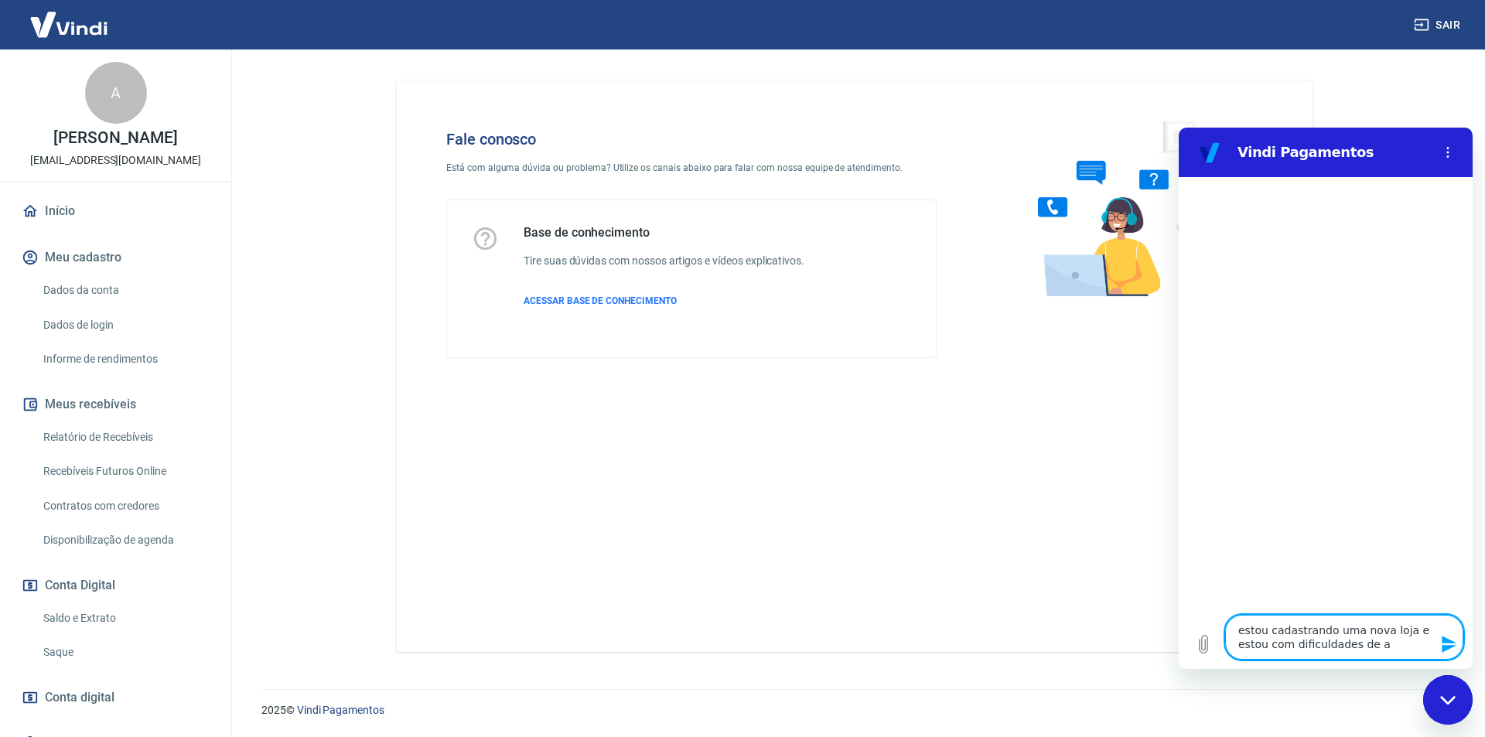
type textarea "x"
type textarea "estou cadastrando uma nova loja e estou com dificuldades de ace"
type textarea "x"
type textarea "estou cadastrando uma nova loja e estou com dificuldades de aces"
type textarea "x"
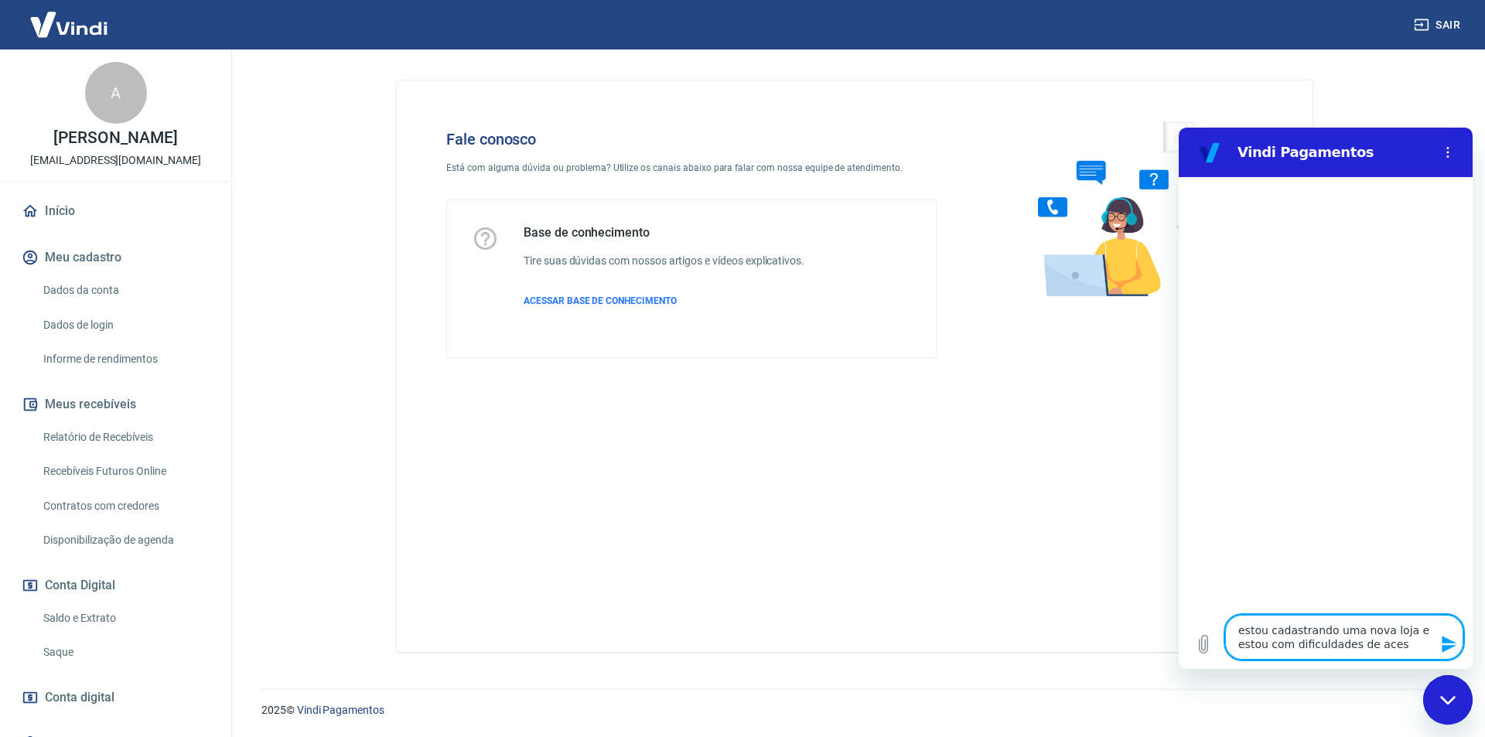
type textarea "estou cadastrando uma nova loja e estou com dificuldades de acess"
type textarea "x"
type textarea "estou cadastrando uma nova loja e estou com dificuldades de acessa"
type textarea "x"
type textarea "estou cadastrando uma nova loja e estou com dificuldades de acessar"
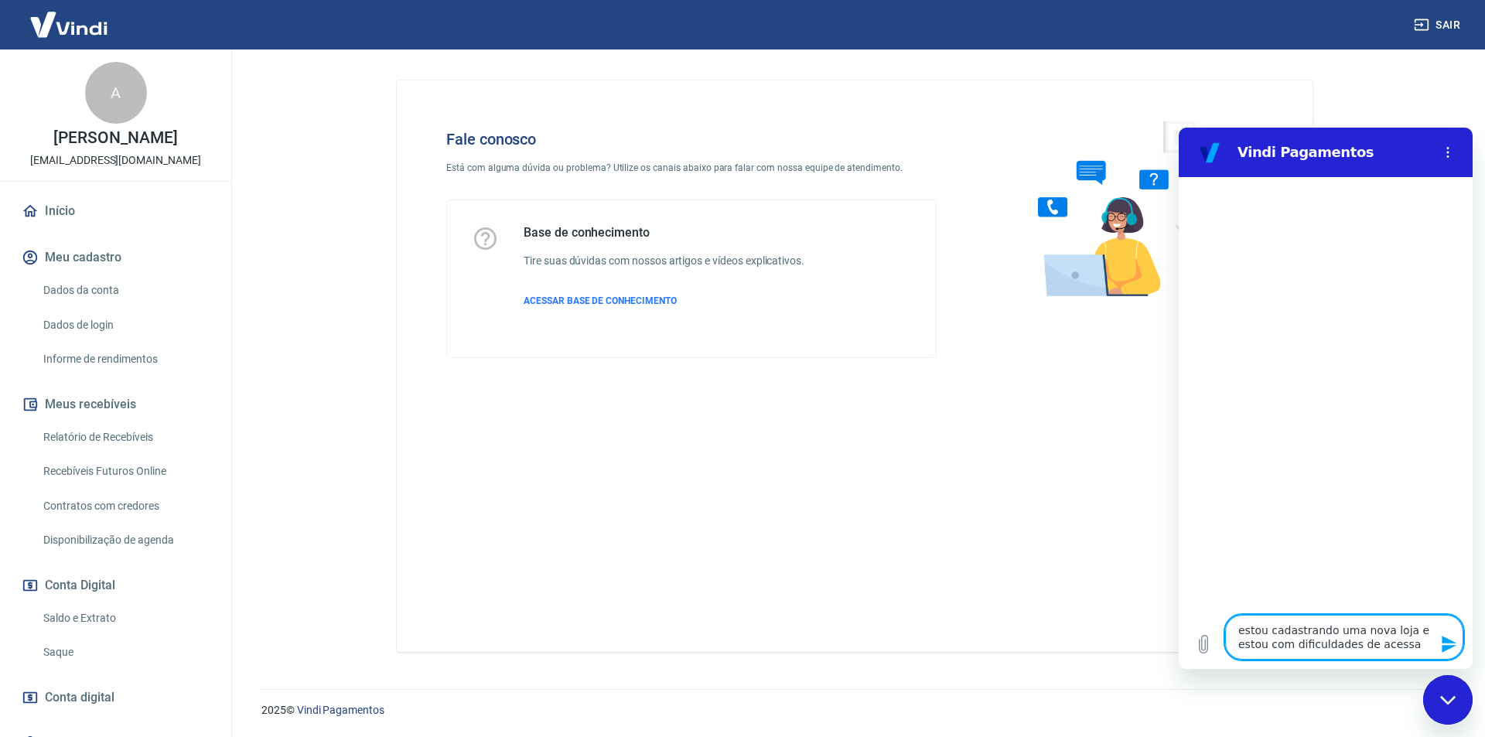
type textarea "x"
type textarea "estou cadastrando uma nova loja e estou com dificuldades de acessar,"
type textarea "x"
type textarea "estou cadastrando uma nova loja e estou com dificuldades de acessar,"
type textarea "x"
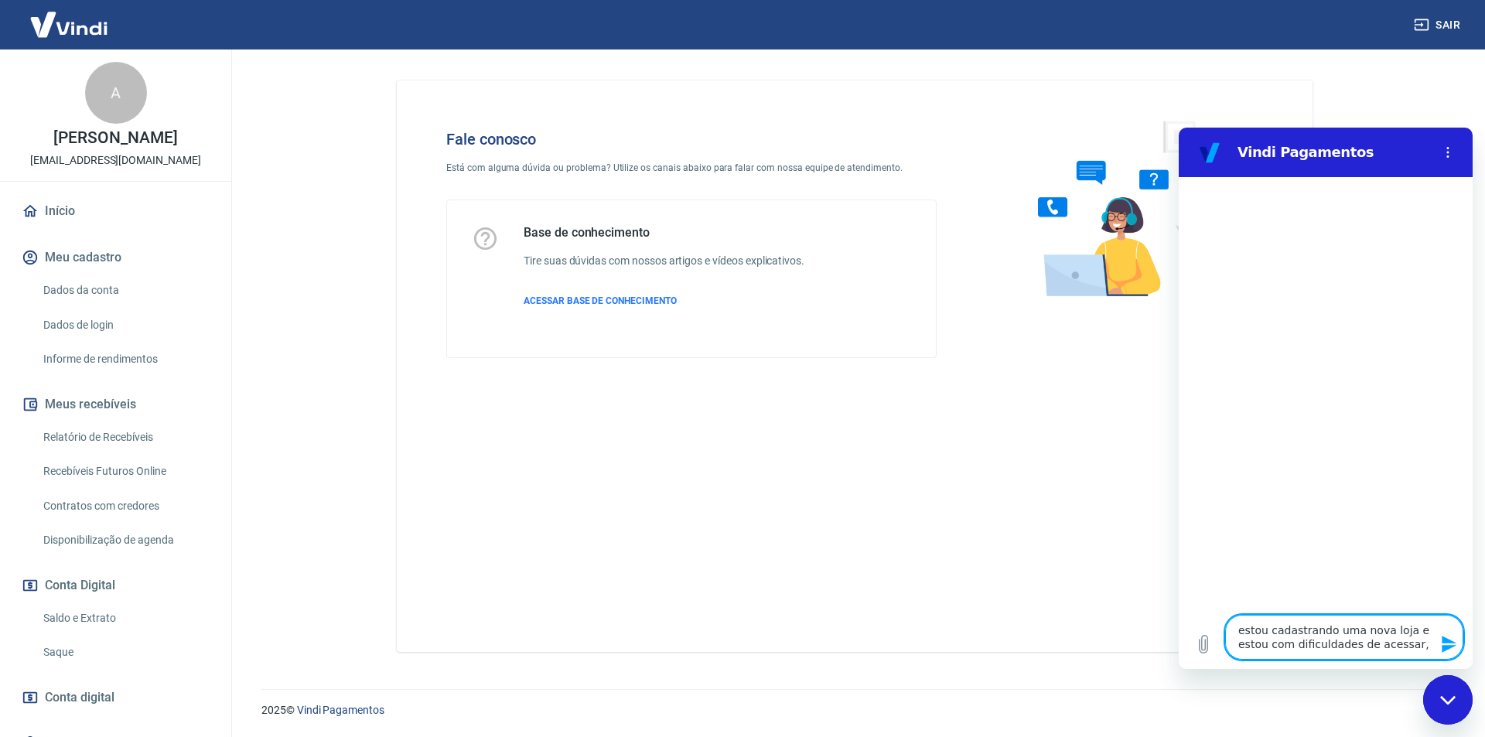
type textarea "estou cadastrando uma nova loja e estou com dificuldades de acessar, n"
type textarea "x"
type textarea "estou cadastrando uma nova loja e estou com dificuldades de acessar, nã"
type textarea "x"
type textarea "estou cadastrando uma nova loja e estou com dificuldades de acessar, não"
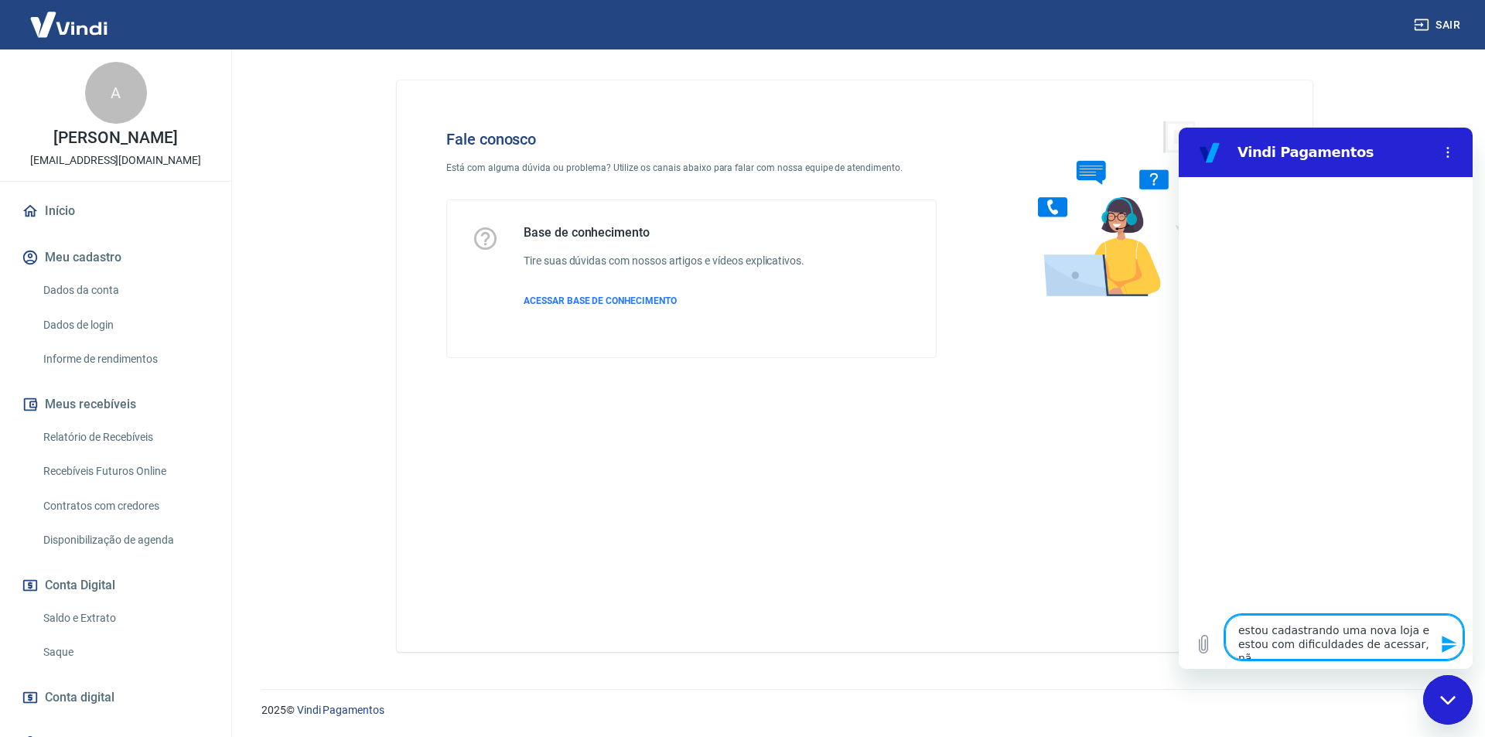
type textarea "x"
type textarea "estou cadastrando uma nova loja e estou com dificuldades de acessar, não"
type textarea "x"
type textarea "estou cadastrando uma nova loja e estou com dificuldades de acessar, não s"
type textarea "x"
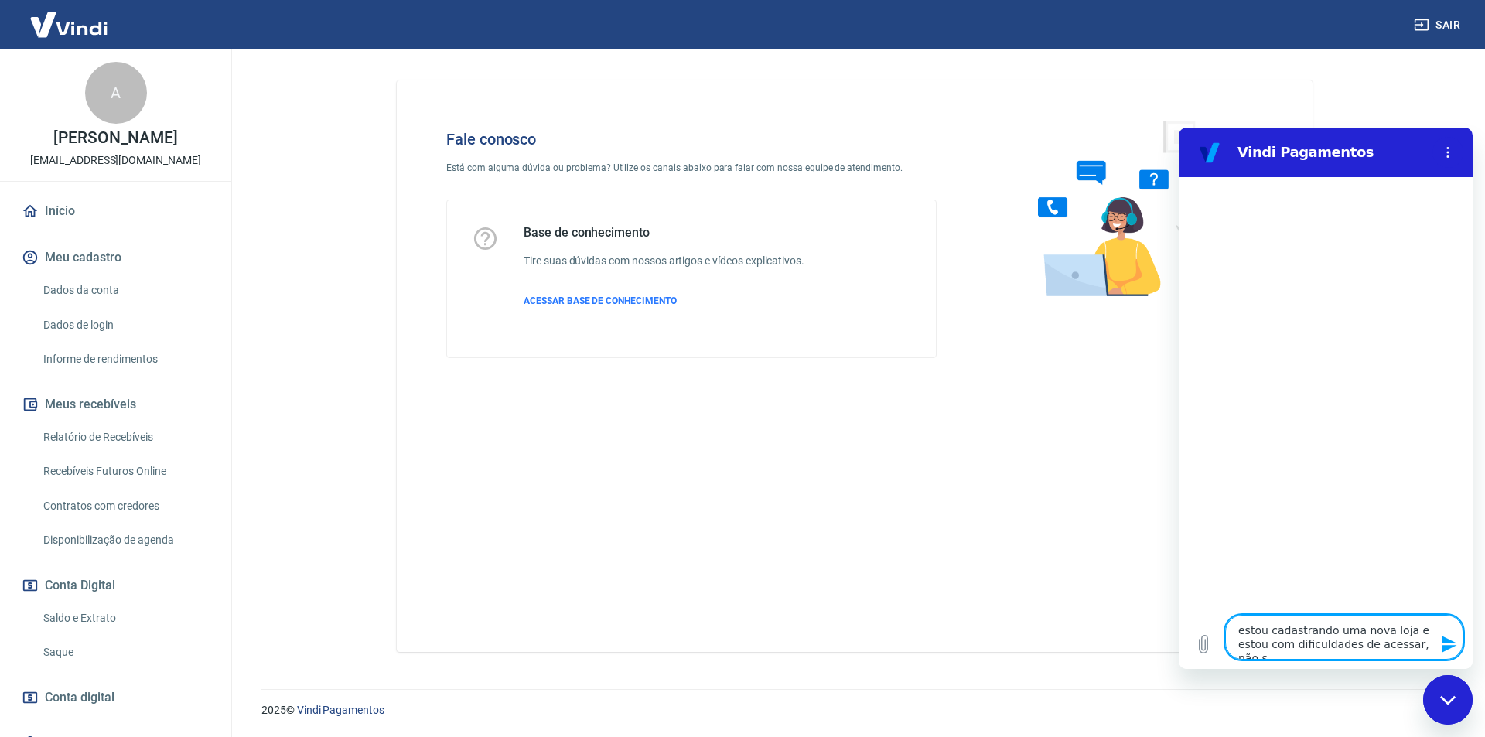
type textarea "estou cadastrando uma nova loja e estou com dificuldades de acessar, não se"
type textarea "x"
type textarea "estou cadastrando uma nova loja e estou com dificuldades de acessar, não sei"
type textarea "x"
type textarea "estou cadastrando uma nova loja e estou com dificuldades de acessar, não seia"
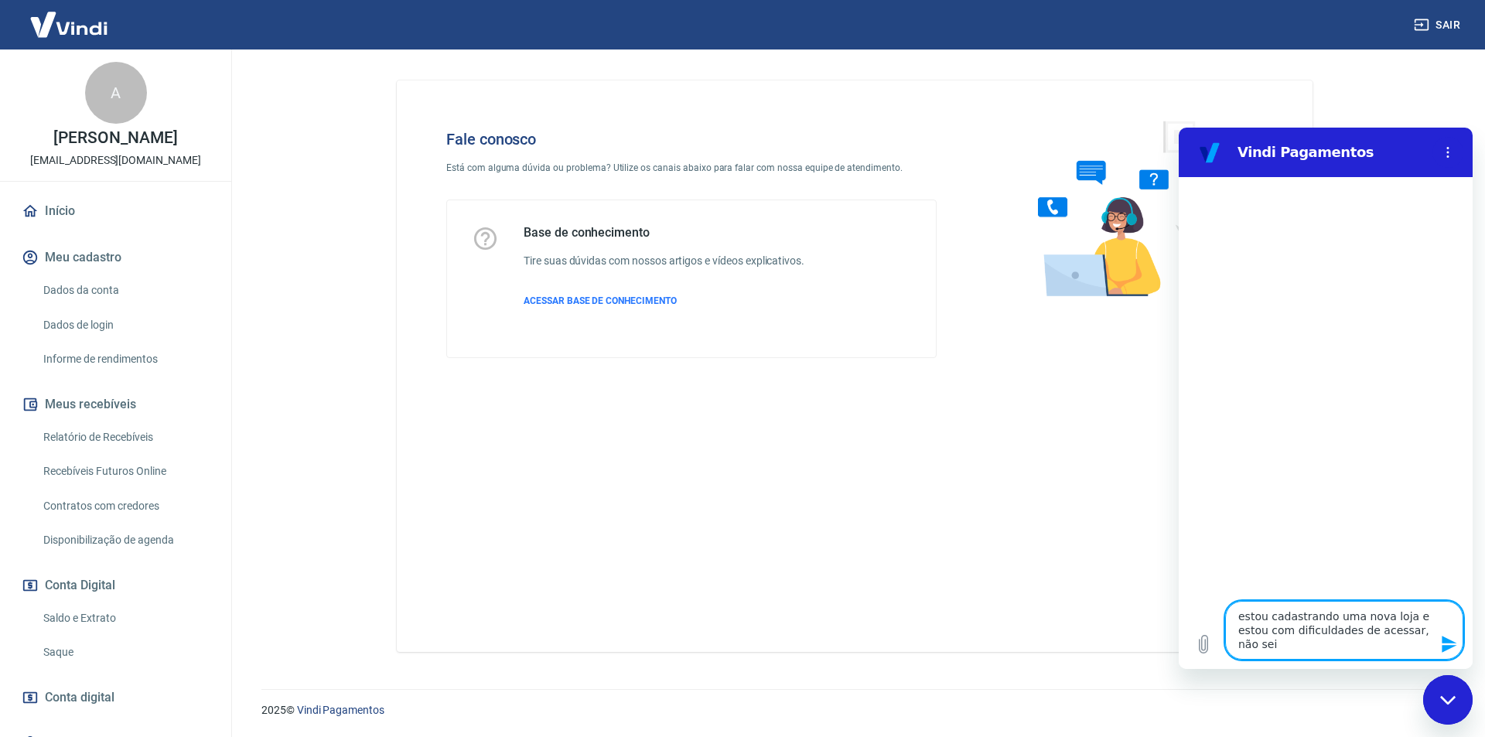
type textarea "x"
type textarea "estou cadastrando uma nova loja e estou com dificuldades de acessar, não seia"
type textarea "x"
type textarea "estou cadastrando uma nova loja e estou com dificuldades de acessar, não seia a"
type textarea "x"
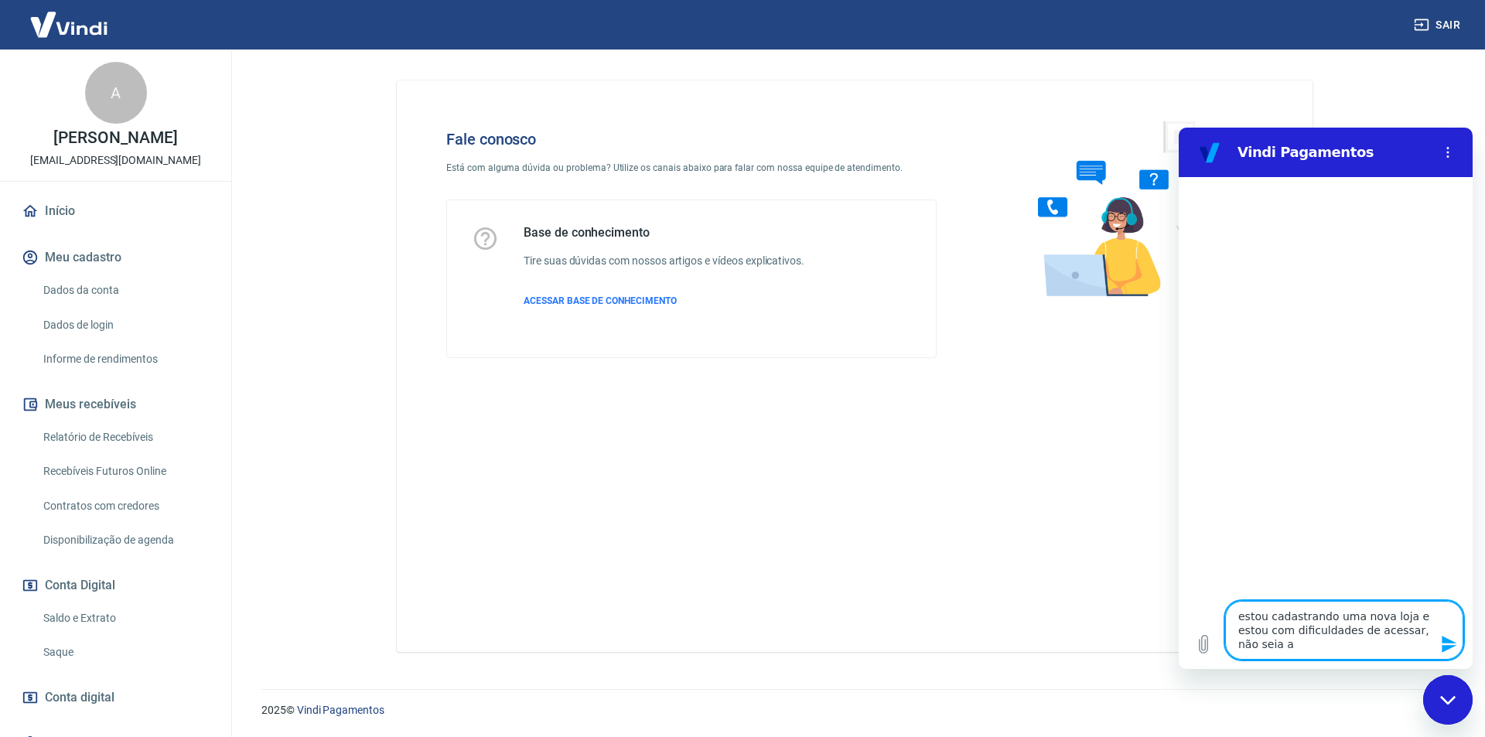
type textarea "estou cadastrando uma nova loja e estou com dificuldades de acessar, não seia"
type textarea "x"
type textarea "estou cadastrando uma nova loja e estou com dificuldades de acessar, não seia"
type textarea "x"
type textarea "estou cadastrando uma nova loja e estou com dificuldades de acessar, não sei"
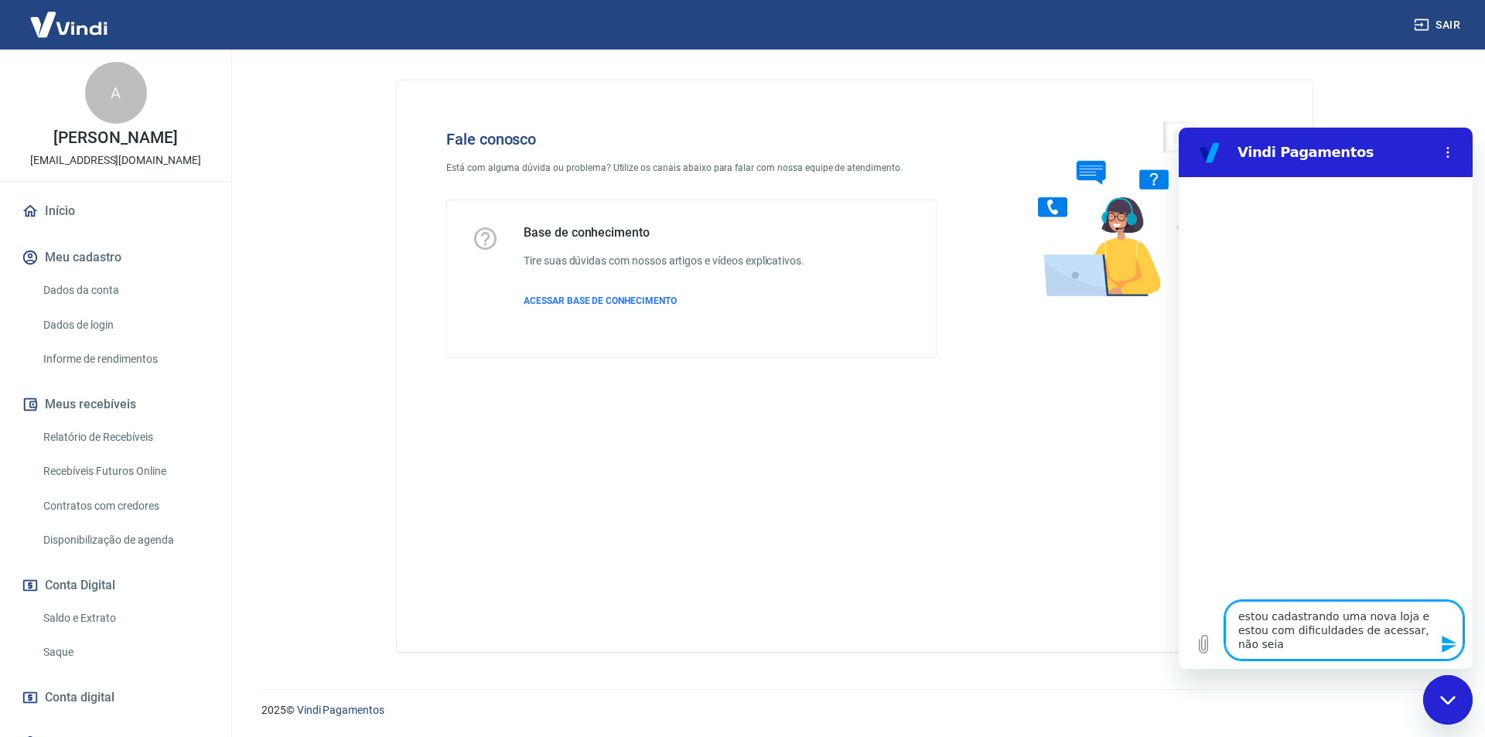
type textarea "x"
type textarea "estou cadastrando uma nova loja e estou com dificuldades de acessar, não sei"
type textarea "x"
type textarea "estou cadastrando uma nova loja e estou com dificuldades de acessar, não sei a"
type textarea "x"
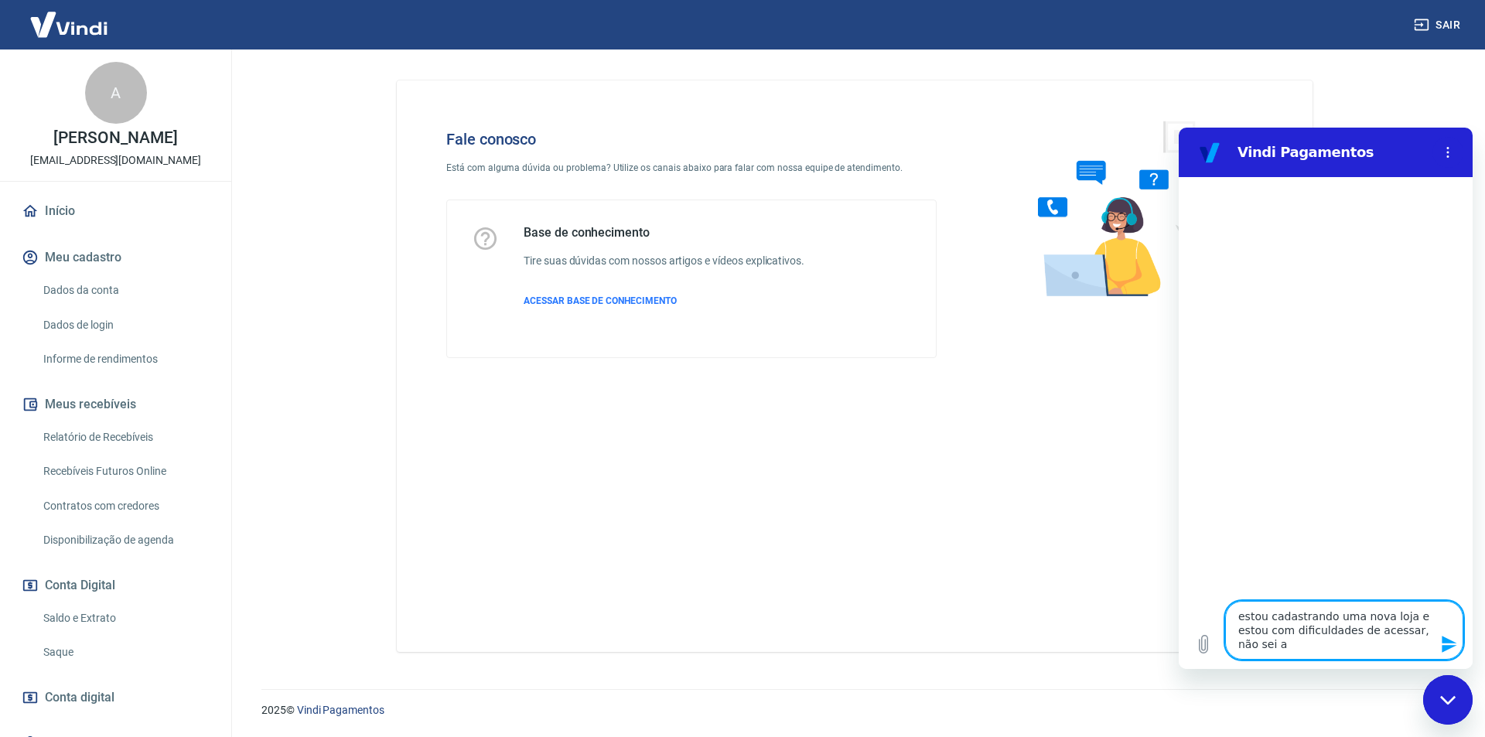
type textarea "estou cadastrando uma nova loja e estou com dificuldades de acessar, não sei a"
type textarea "x"
type textarea "estou cadastrando uma nova loja e estou com dificuldades de acessar, não sei a s"
type textarea "x"
type textarea "estou cadastrando uma nova loja e estou com dificuldades de acessar, não sei a …"
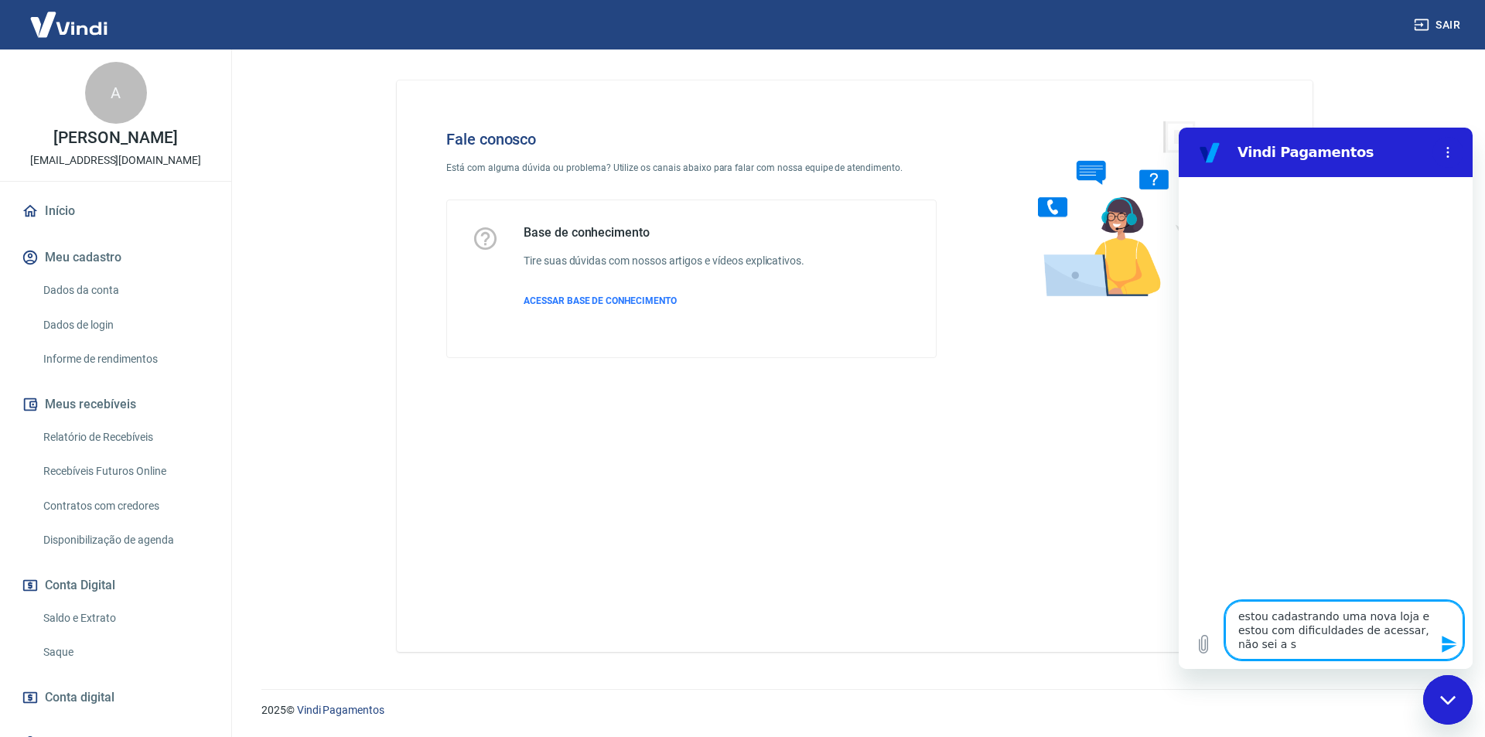
type textarea "x"
type textarea "estou cadastrando uma nova loja e estou com dificuldades de acessar, não sei a …"
type textarea "x"
type textarea "estou cadastrando uma nova loja e estou com dificuldades de acessar, não sei a …"
type textarea "x"
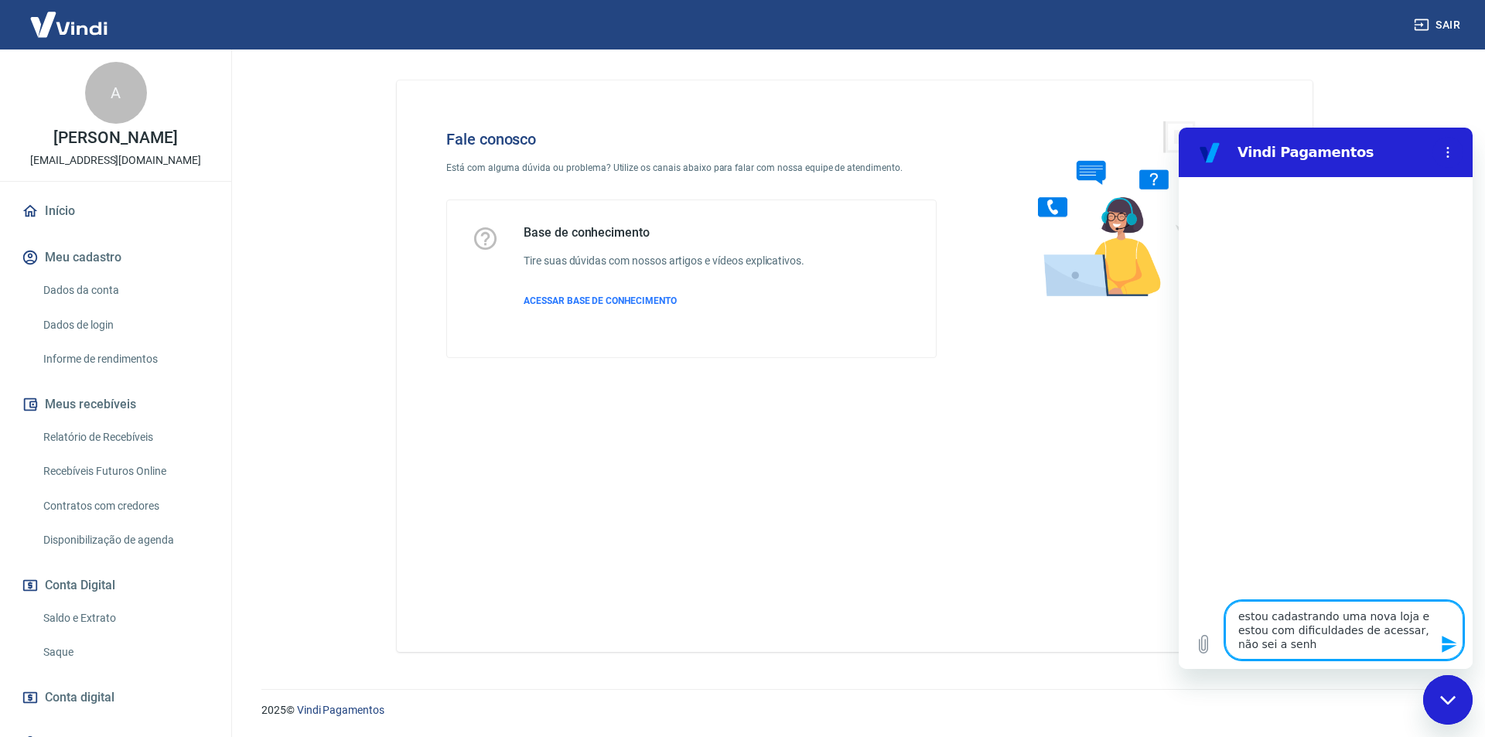
type textarea "estou cadastrando uma nova loja e estou com dificuldades de acessar, não sei a …"
type textarea "x"
type textarea "estou cadastrando uma nova loja e estou com dificuldades de acessar, não sei a …"
type textarea "x"
type textarea "estou cadastrando uma nova loja e estou com dificuldades de acessar, não sei a …"
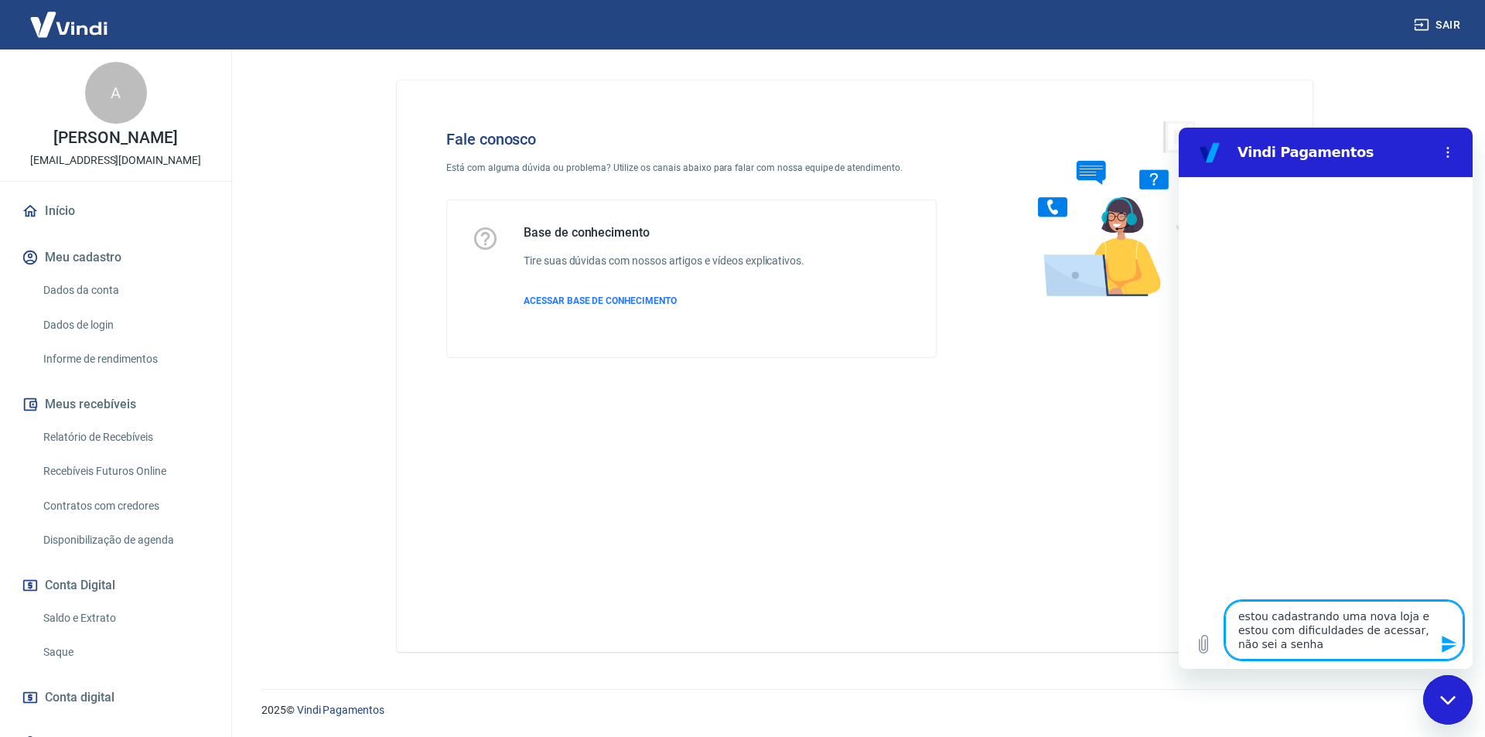
type textarea "x"
type textarea "estou cadastrando uma nova loja e estou com dificuldades de acessar, não sei a …"
type textarea "x"
type textarea "estou cadastrando uma nova loja e estou com dificuldades de acessar, não sei a …"
type textarea "x"
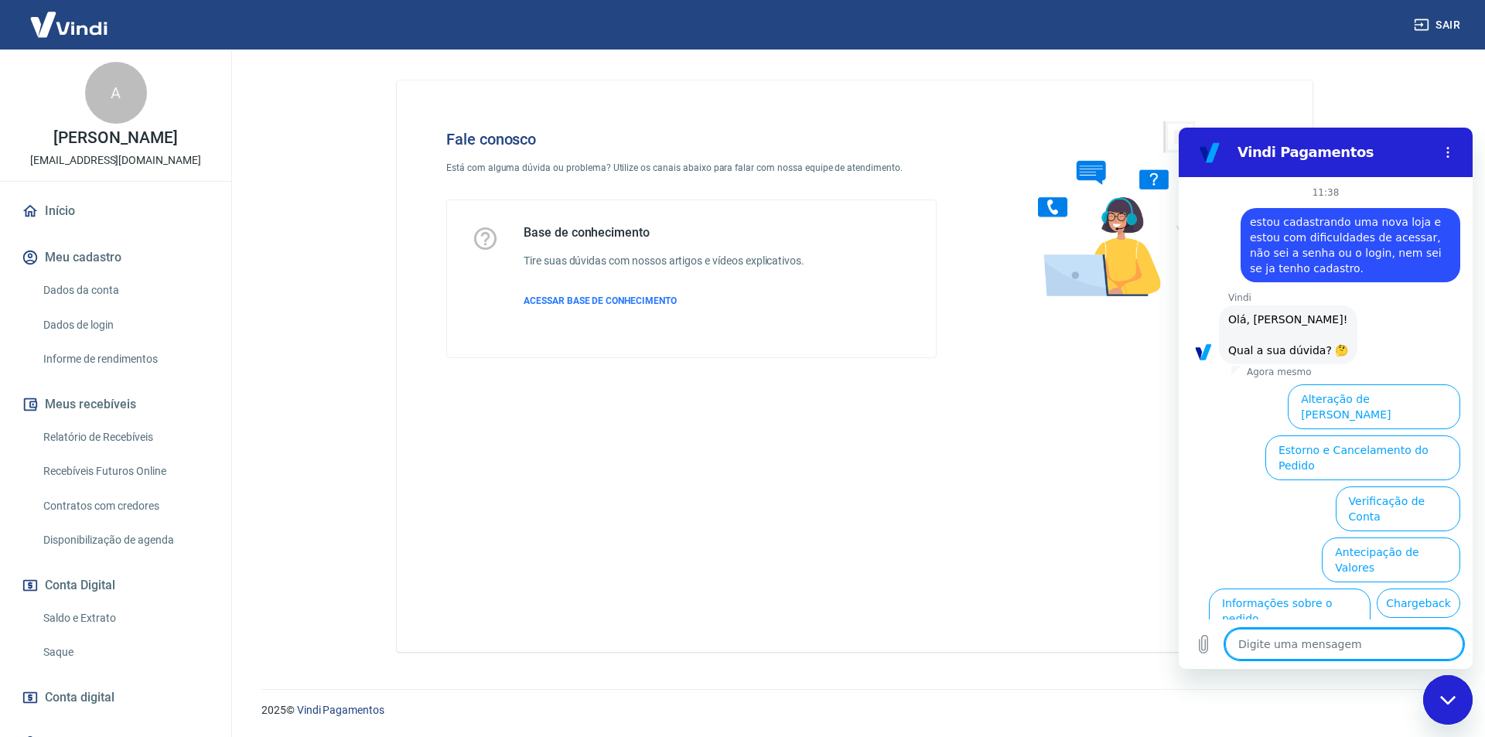
scroll to position [83, 0]
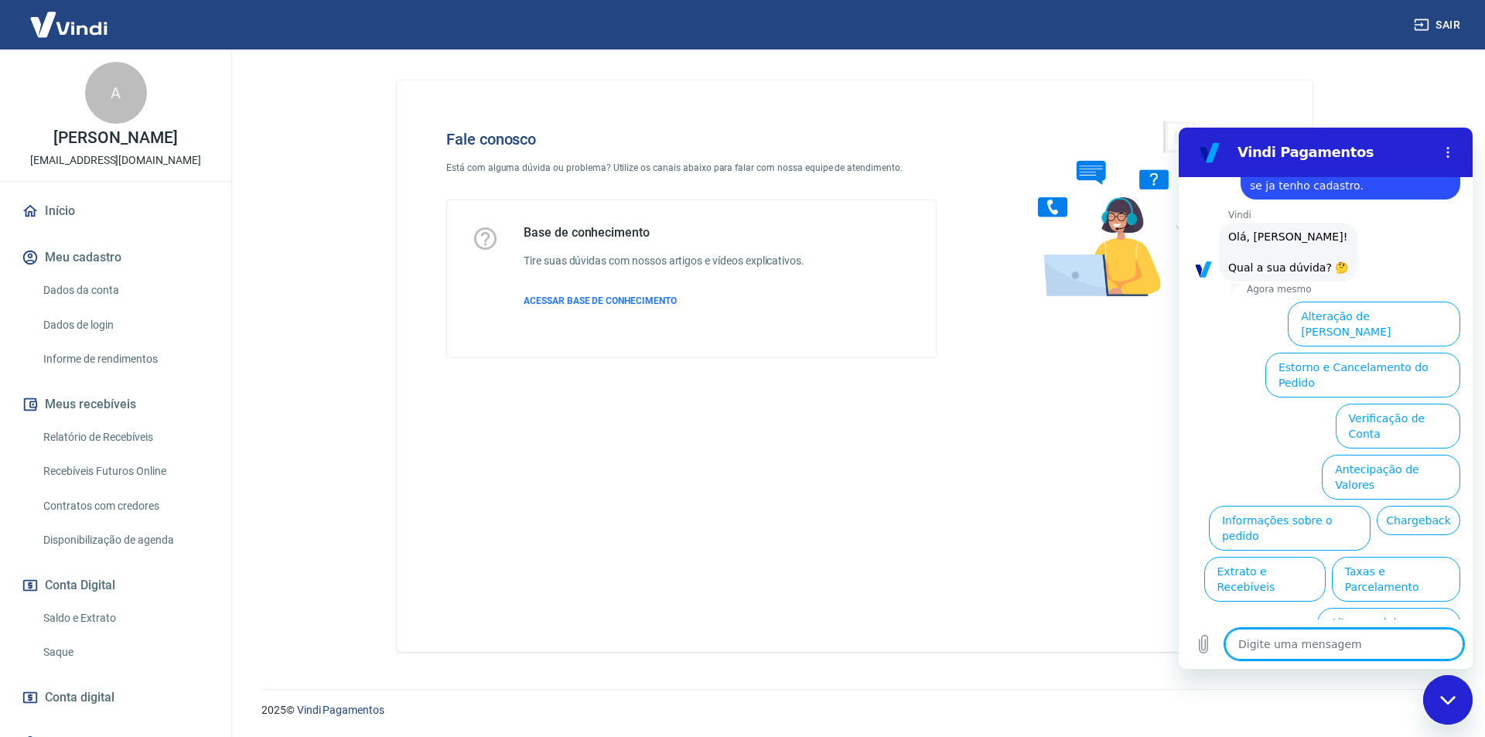
click at [1379, 659] on button "Assinaturas e Faturas Tray" at bounding box center [1385, 681] width 149 height 45
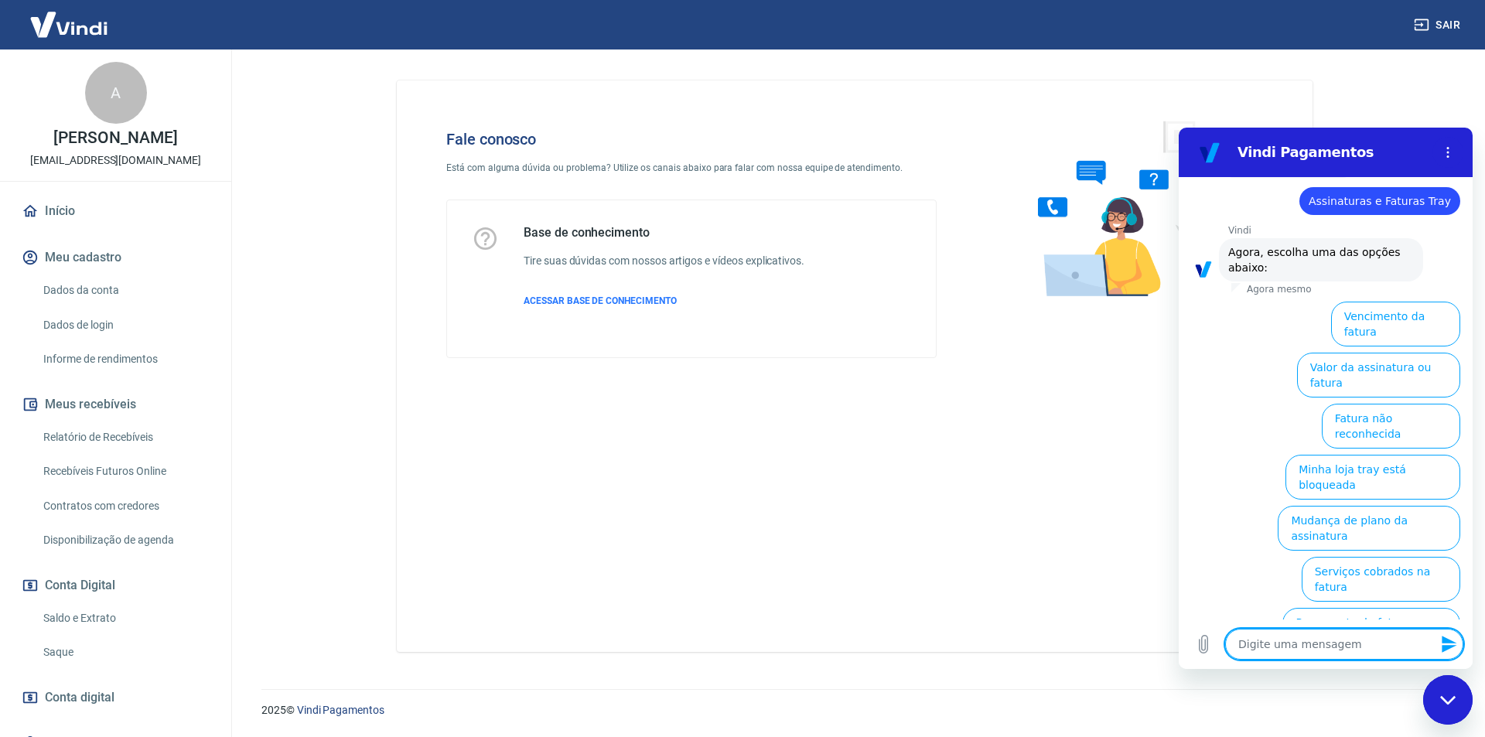
scroll to position [0, 0]
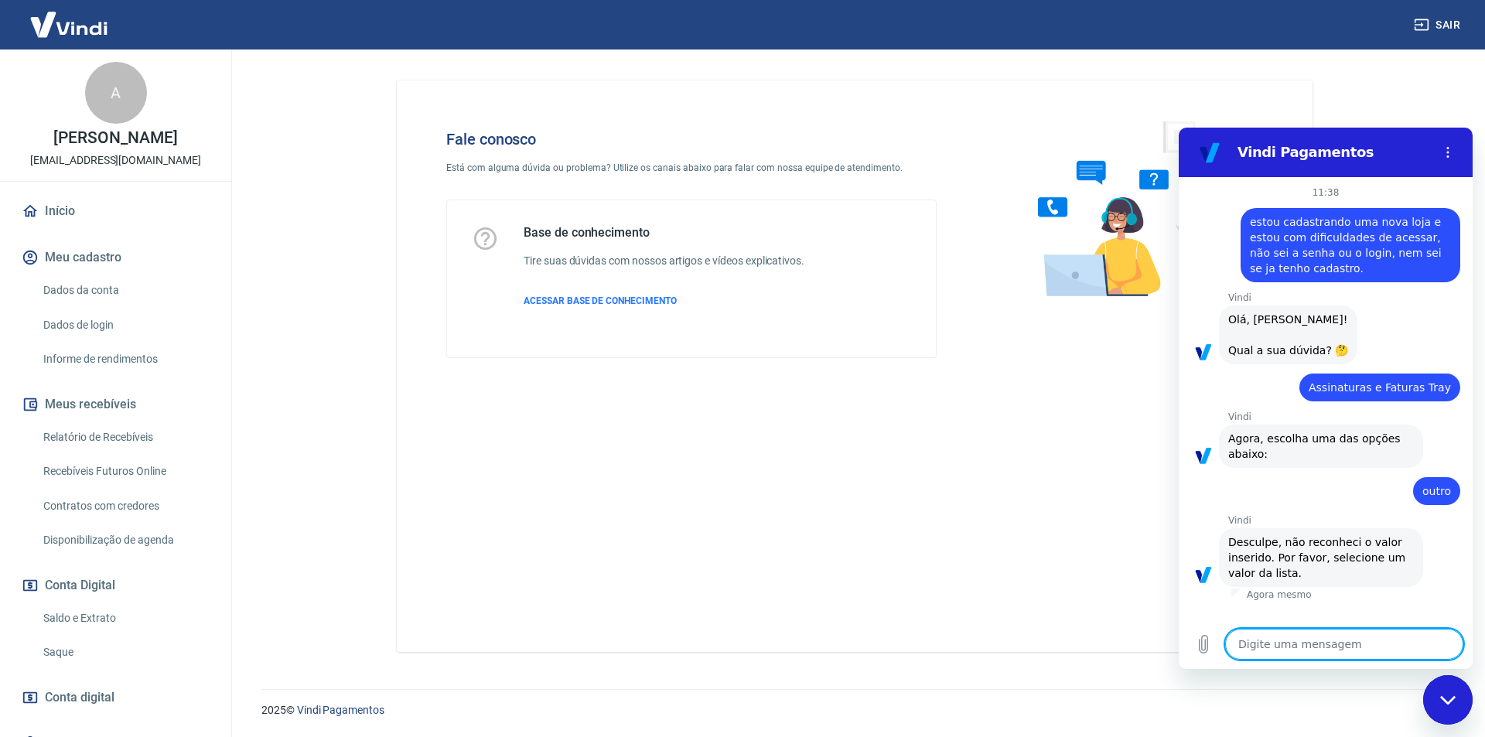
click at [1441, 701] on icon "Fechar janela de mensagens" at bounding box center [1448, 700] width 16 height 10
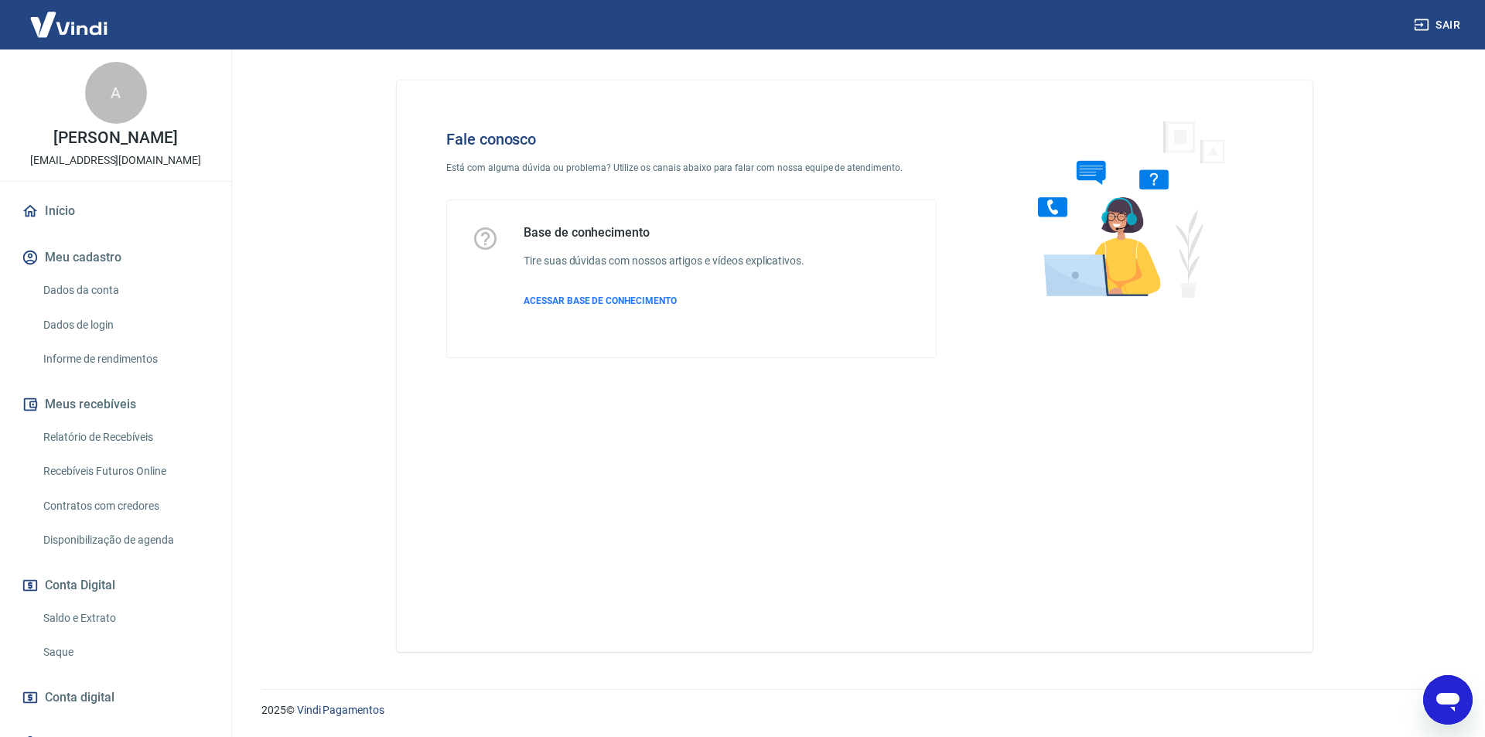
click at [1441, 701] on icon "Abrir janela de mensagens" at bounding box center [1447, 702] width 23 height 19
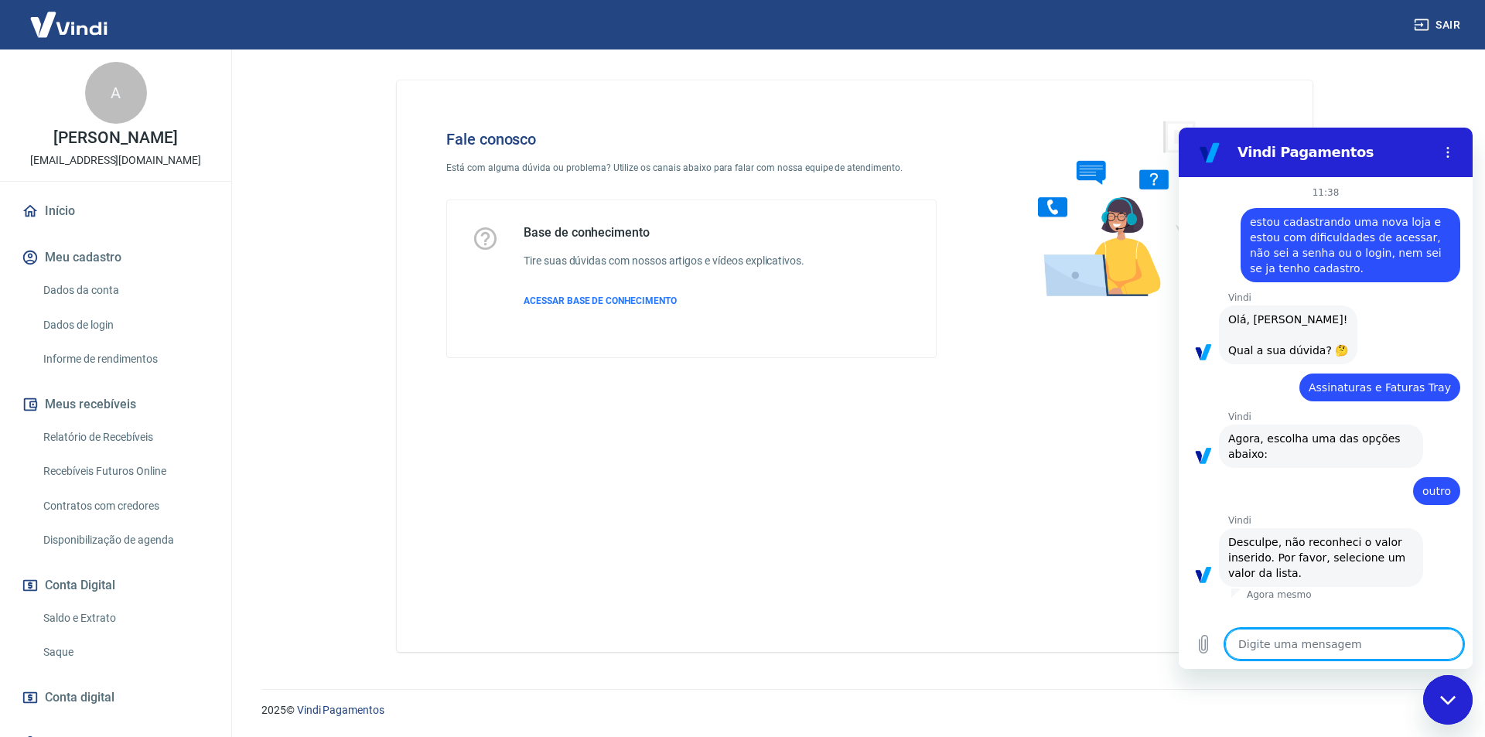
click at [1223, 585] on div "Vindi diz: Desculpe, não reconheci o valor inserido. Por favor, selecione um va…" at bounding box center [1331, 557] width 281 height 60
click at [1207, 647] on icon "Carregar arquivo" at bounding box center [1203, 645] width 9 height 18
drag, startPoint x: 1291, startPoint y: 579, endPoint x: 1294, endPoint y: 572, distance: 8.0
click at [1294, 575] on div "Vindi diz: Desculpe, não reconheci o valor inserido. Por favor, selecione um va…" at bounding box center [1321, 557] width 204 height 59
click at [1280, 596] on p "Agora mesmo" at bounding box center [1278, 594] width 65 height 12
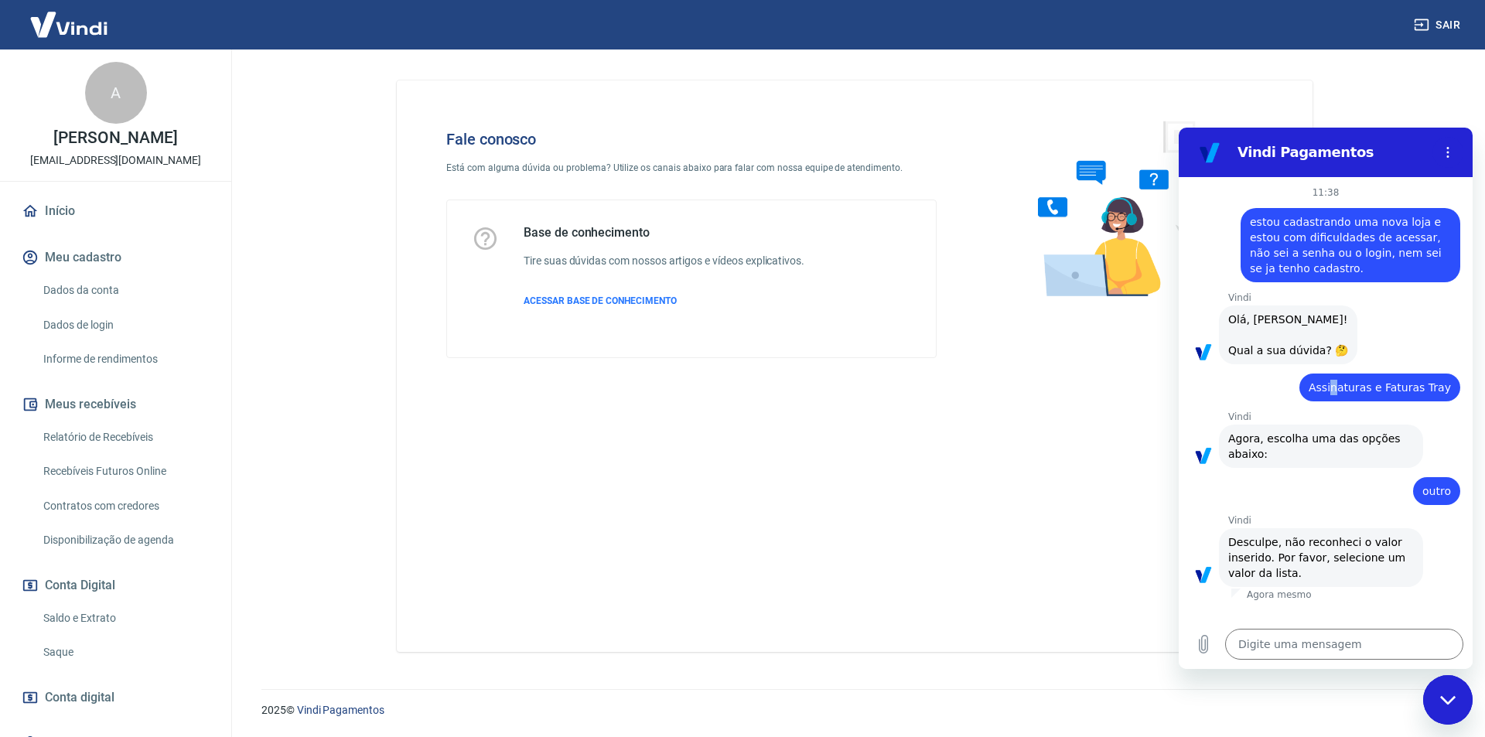
click at [1350, 374] on div "diz: Assinaturas e Faturas Tray" at bounding box center [1318, 382] width 281 height 37
click at [1449, 148] on icon "Menu de opções" at bounding box center [1447, 152] width 12 height 12
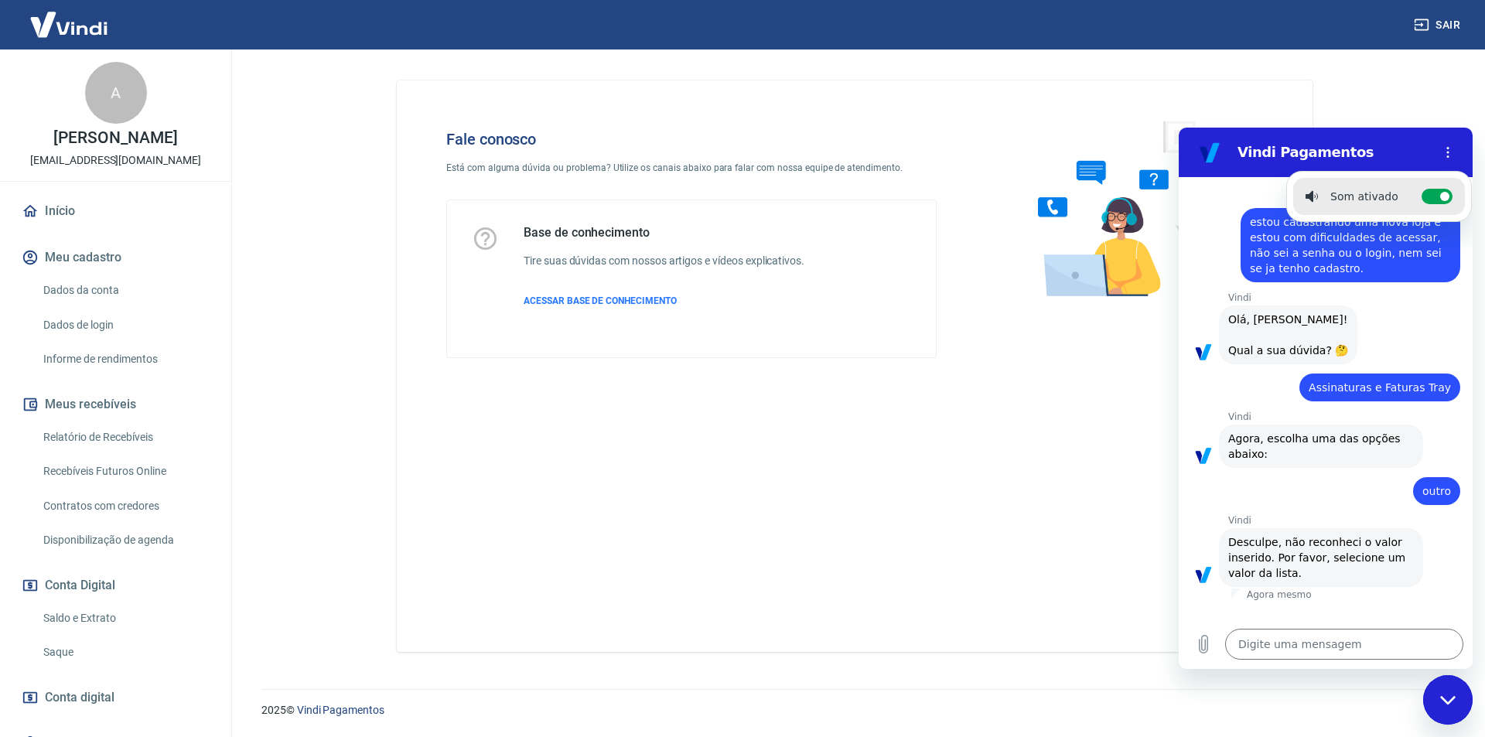
click at [1248, 463] on div "Vindi diz: Agora, escolha uma das opções abaixo:" at bounding box center [1321, 445] width 204 height 43
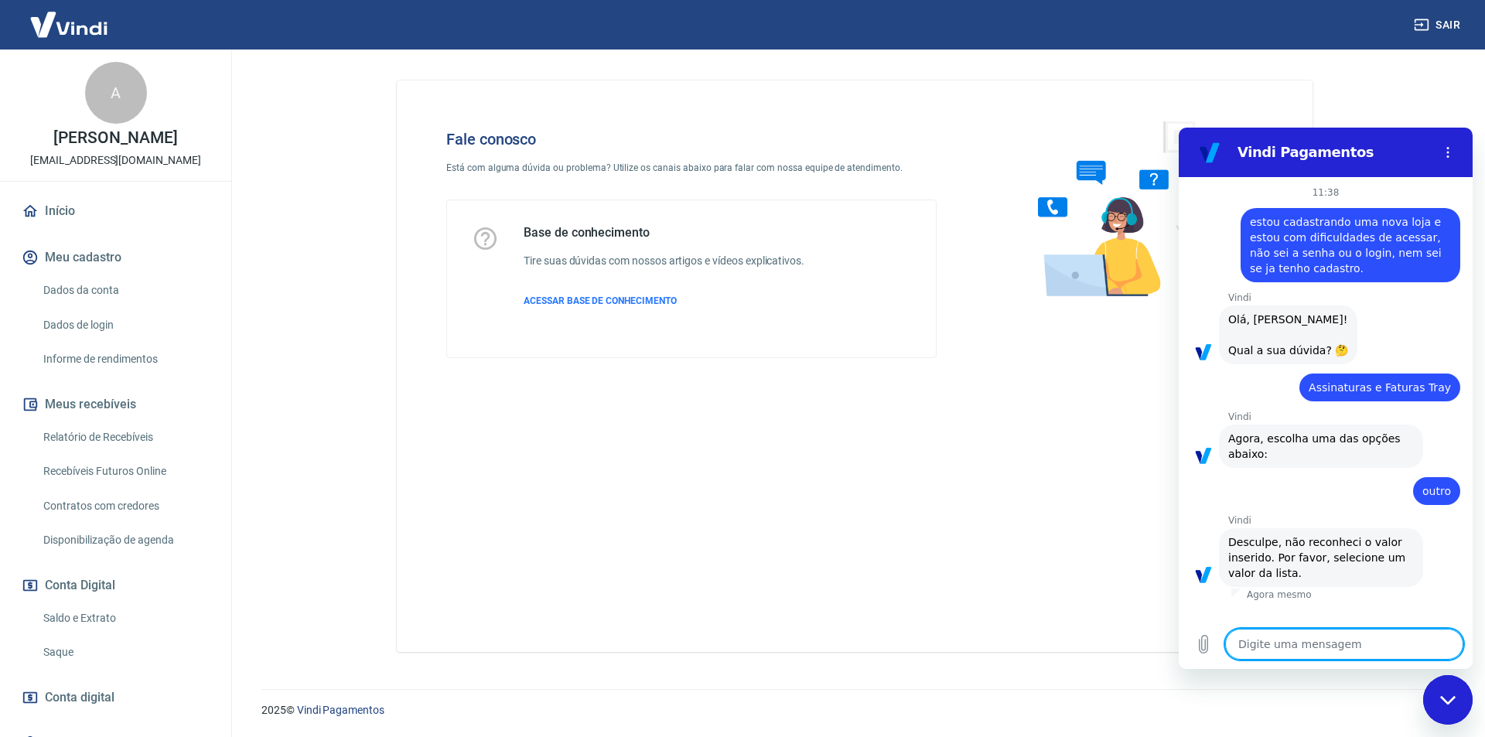
click at [1256, 648] on textarea at bounding box center [1344, 644] width 238 height 31
click at [1342, 387] on span "Assinaturas e Faturas Tray" at bounding box center [1379, 387] width 142 height 12
click at [1239, 642] on textarea at bounding box center [1344, 644] width 238 height 31
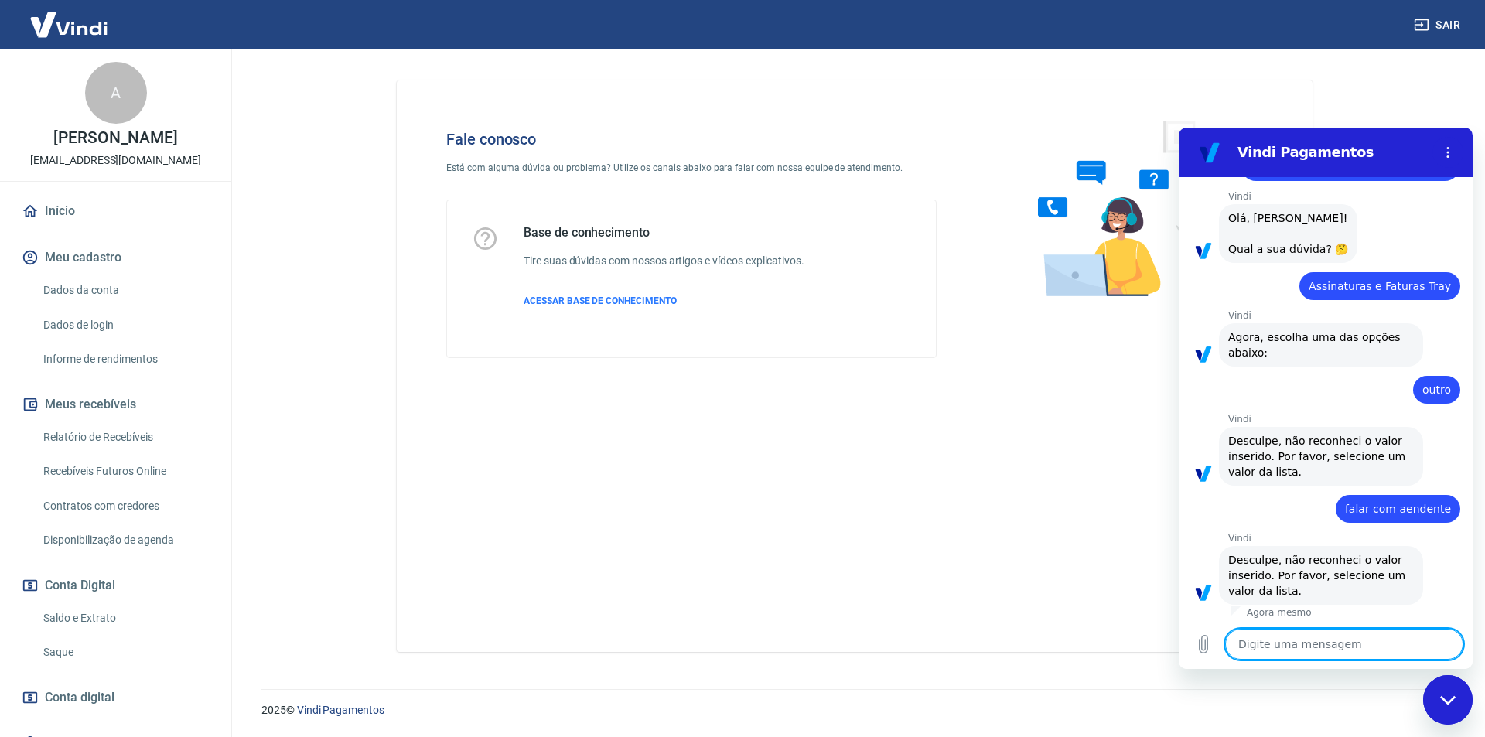
scroll to position [104, 0]
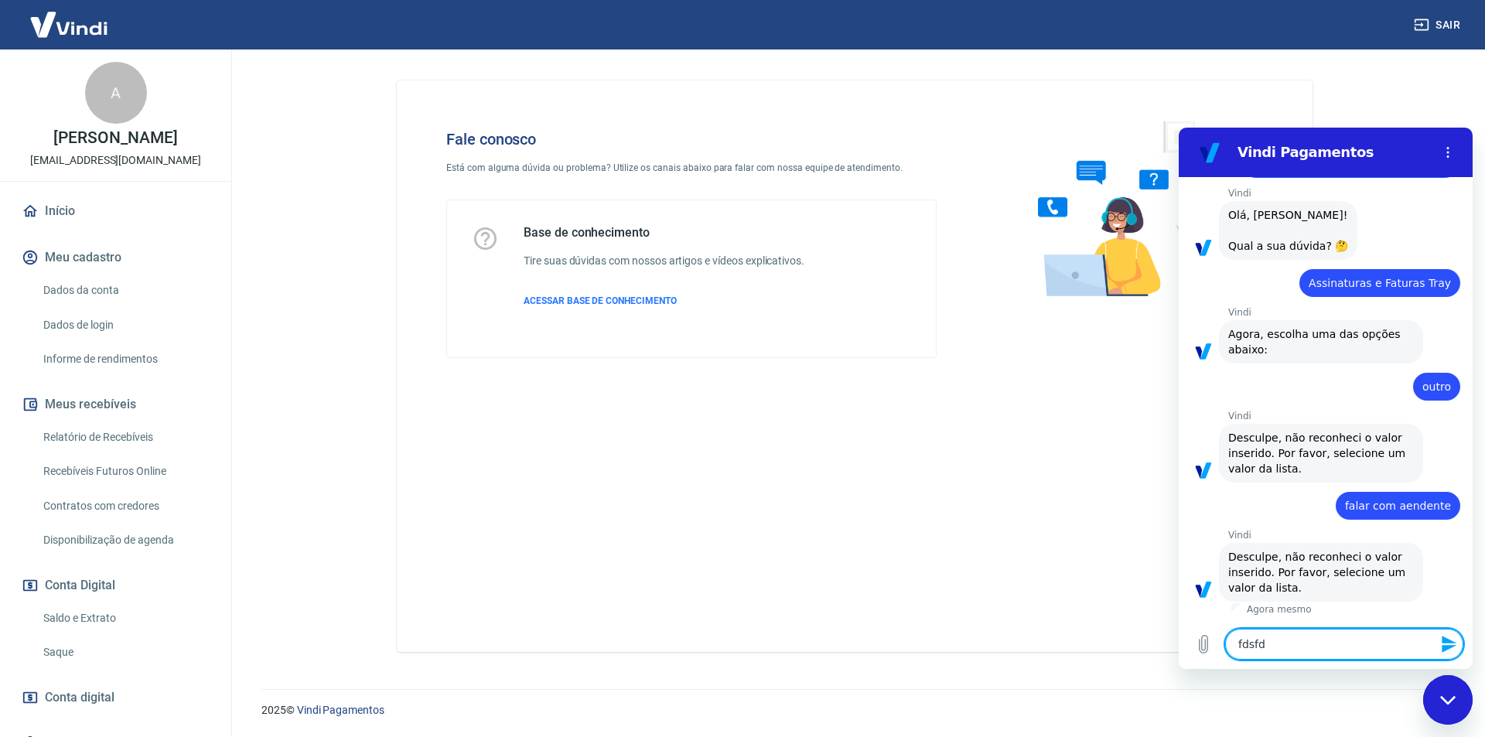
click at [1446, 638] on icon "Enviar mensagem" at bounding box center [1449, 644] width 19 height 19
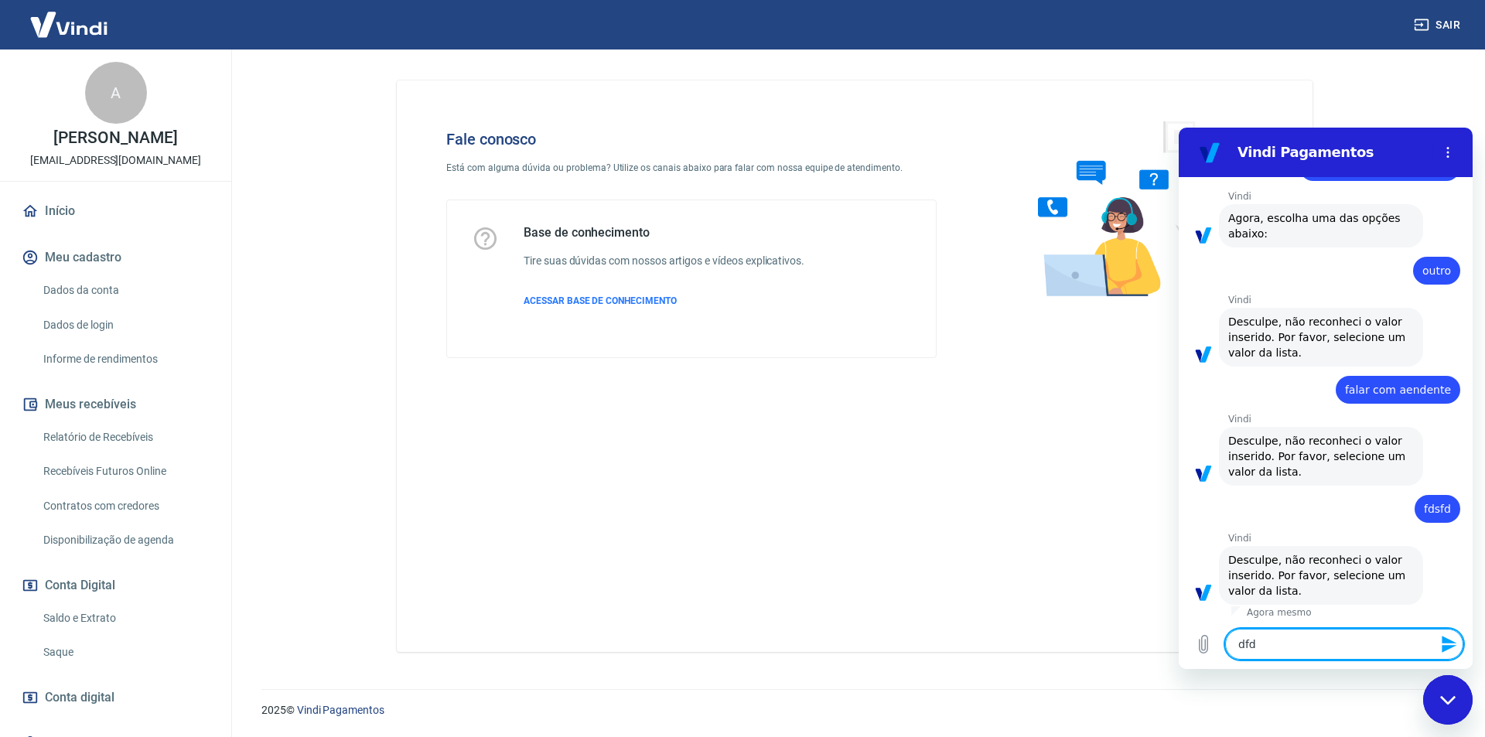
click at [1439, 646] on button "Enviar mensagem" at bounding box center [1447, 644] width 31 height 31
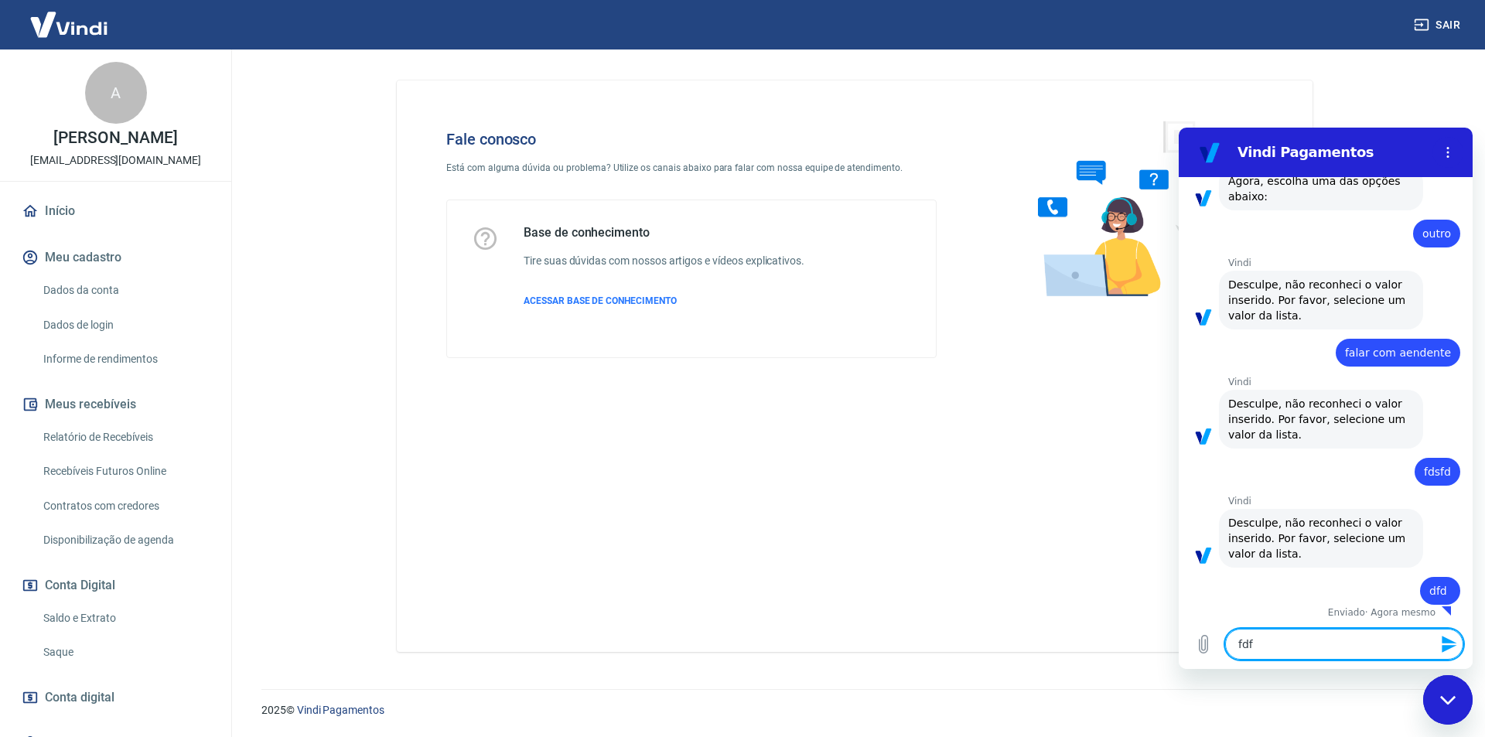
scroll to position [261, 0]
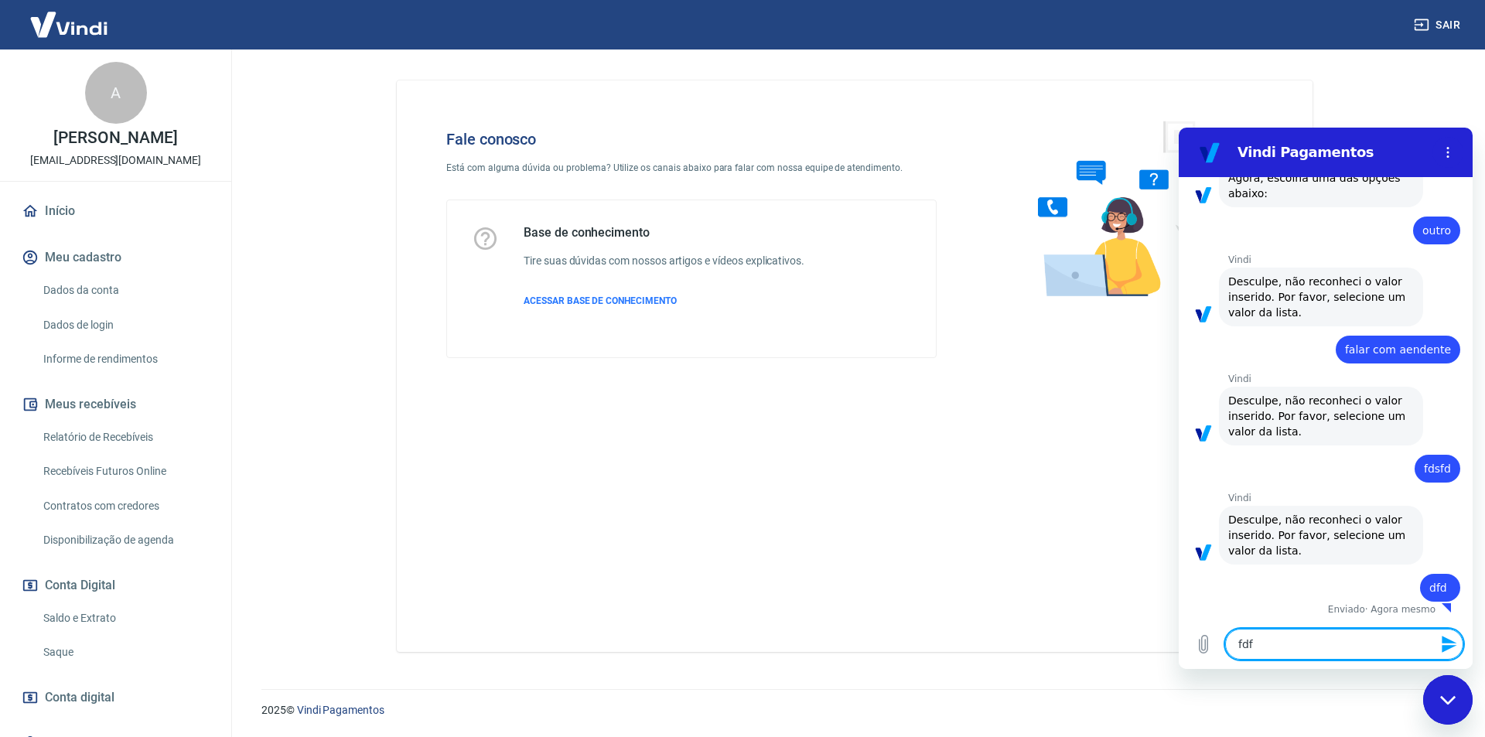
click at [1446, 645] on icon "Enviar mensagem" at bounding box center [1449, 644] width 19 height 19
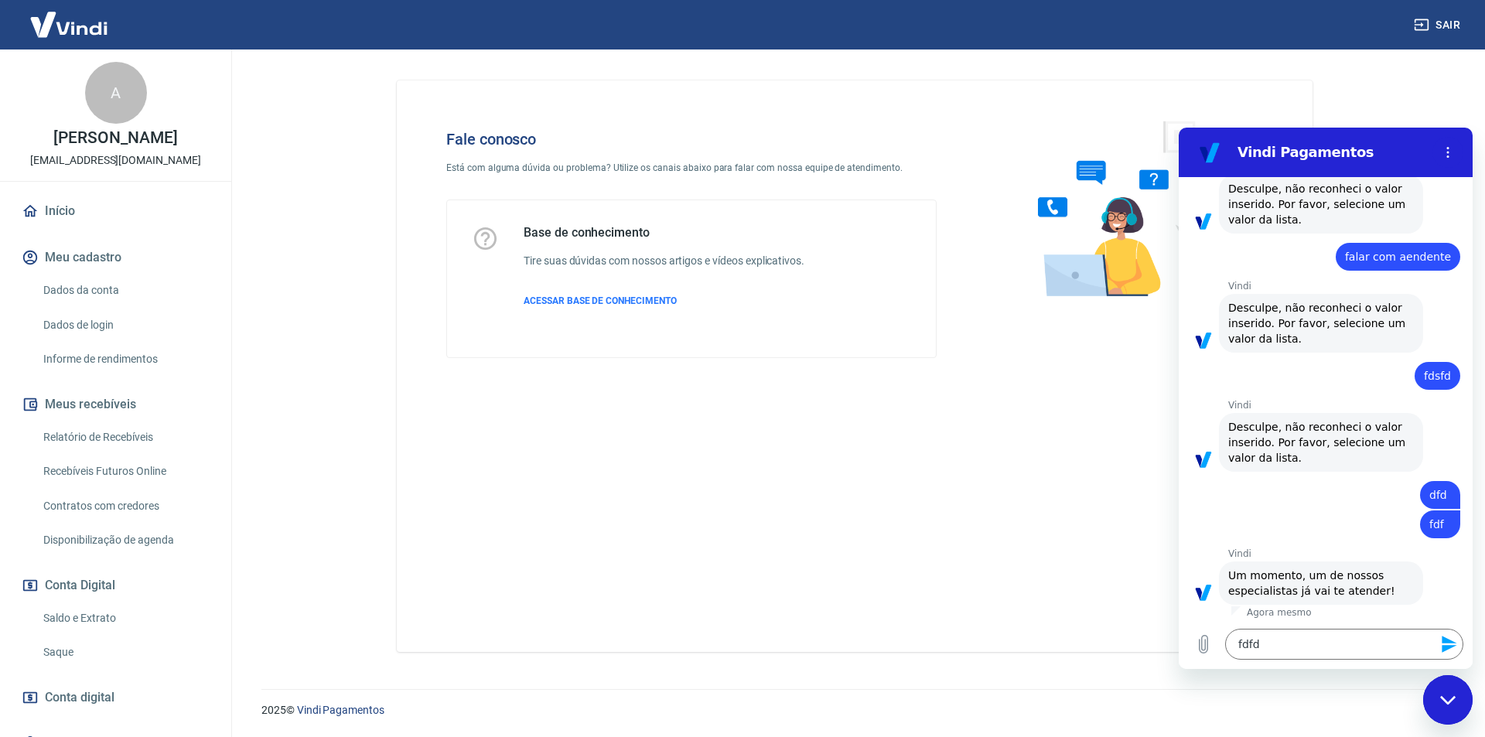
click at [1451, 648] on icon "Enviar mensagem" at bounding box center [1449, 644] width 19 height 19
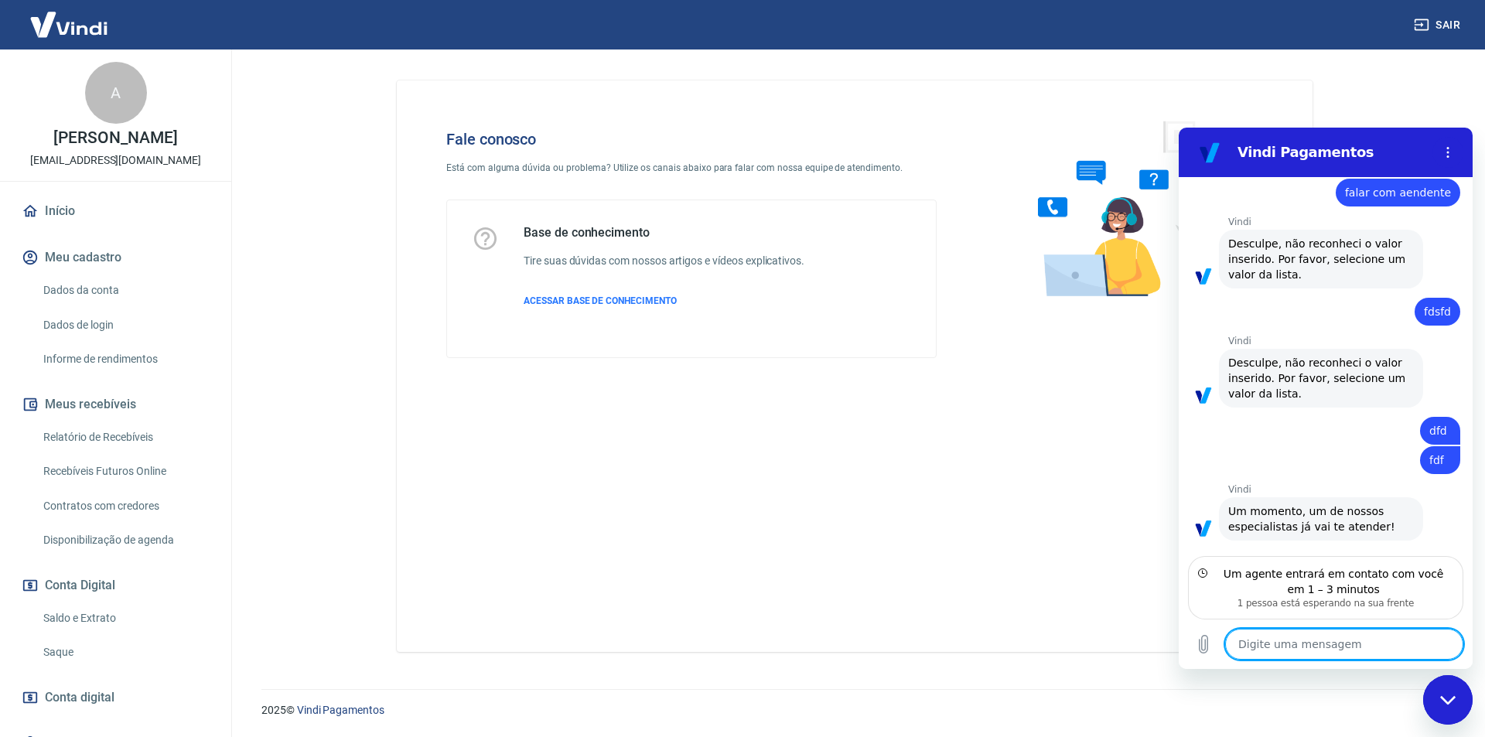
scroll to position [463, 0]
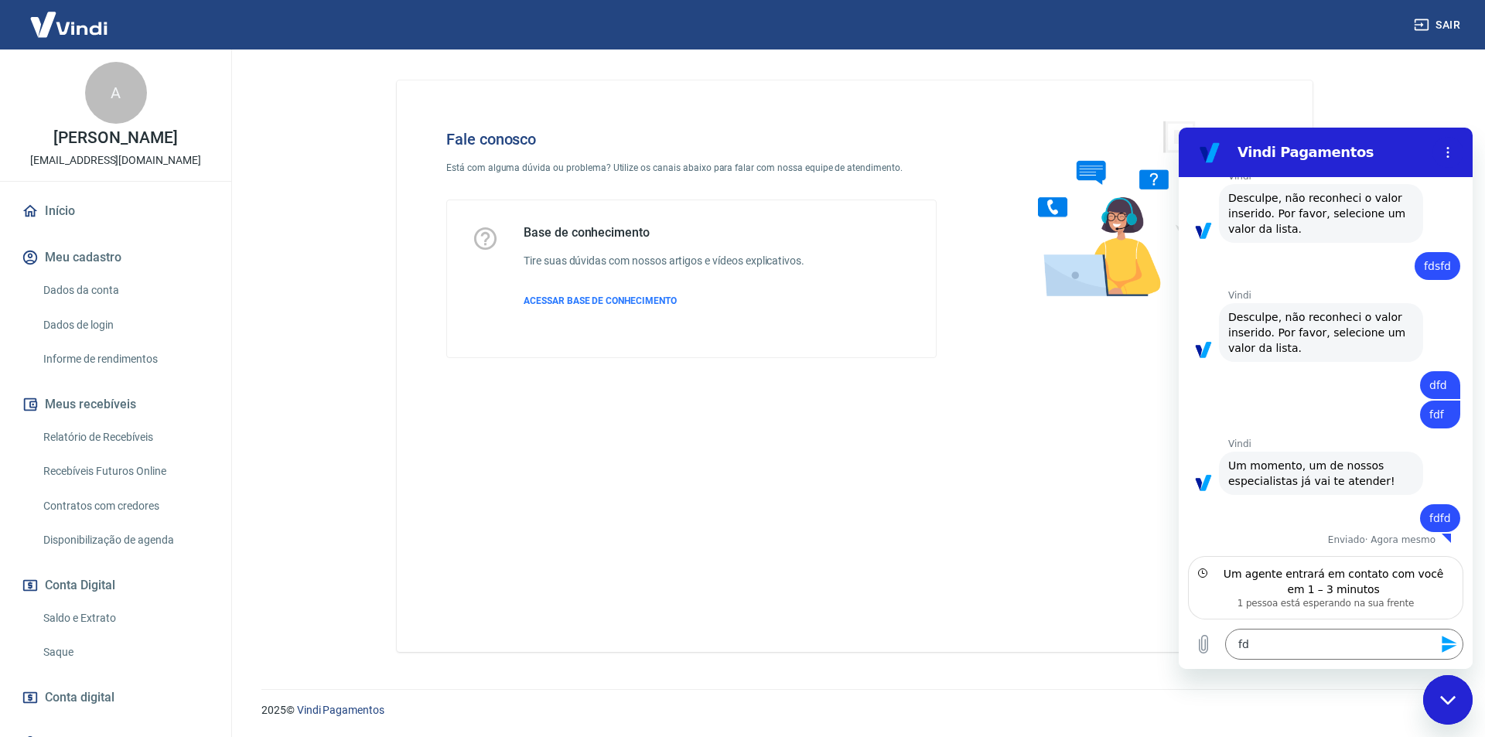
click at [1444, 647] on icon "Enviar mensagem" at bounding box center [1448, 644] width 15 height 17
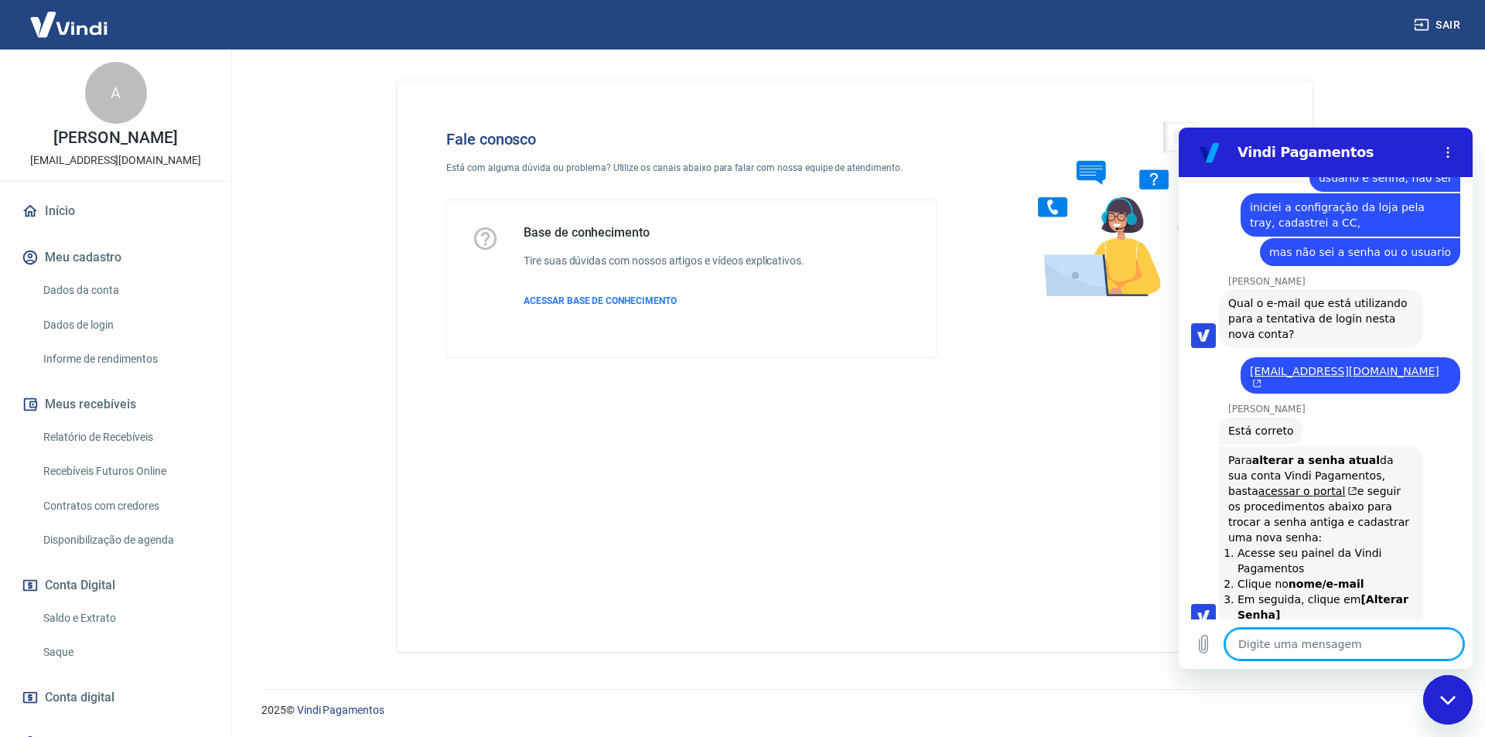
scroll to position [1459, 0]
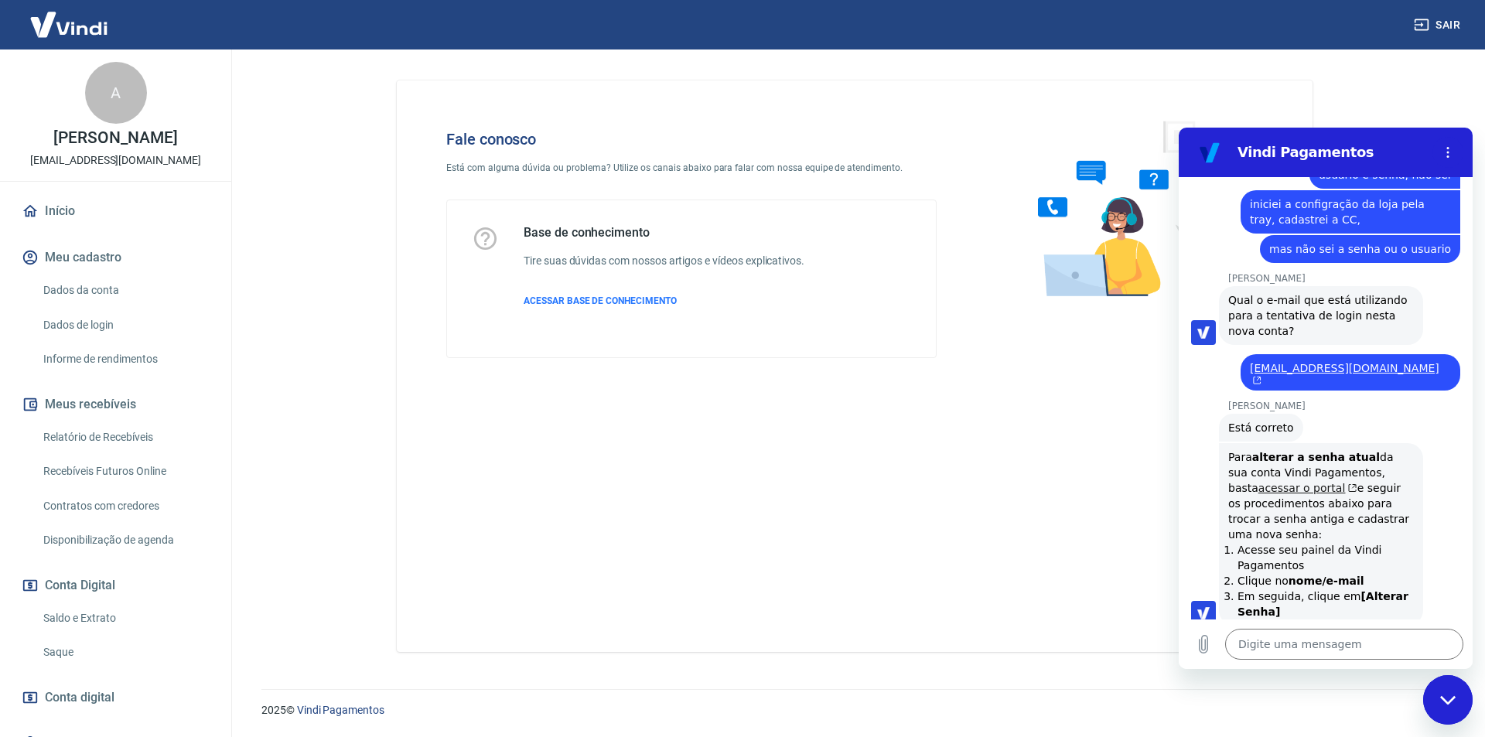
click at [1297, 482] on link "acessar o portal" at bounding box center [1307, 488] width 99 height 12
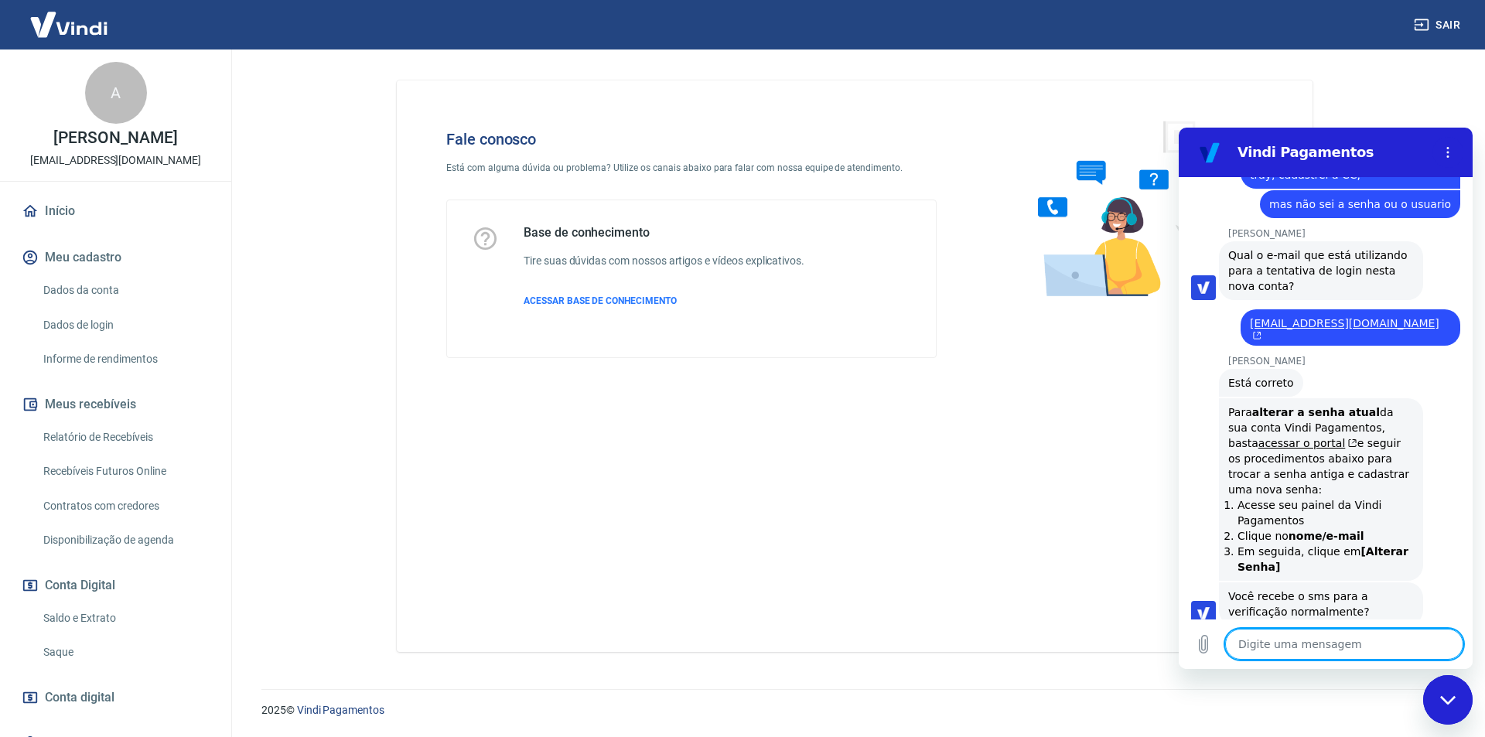
click at [1259, 649] on textarea at bounding box center [1344, 644] width 238 height 31
drag, startPoint x: 1336, startPoint y: 652, endPoint x: 1194, endPoint y: 638, distance: 143.0
click at [1194, 638] on div "Digite uma mensagem ja tentei e se x" at bounding box center [1325, 643] width 294 height 49
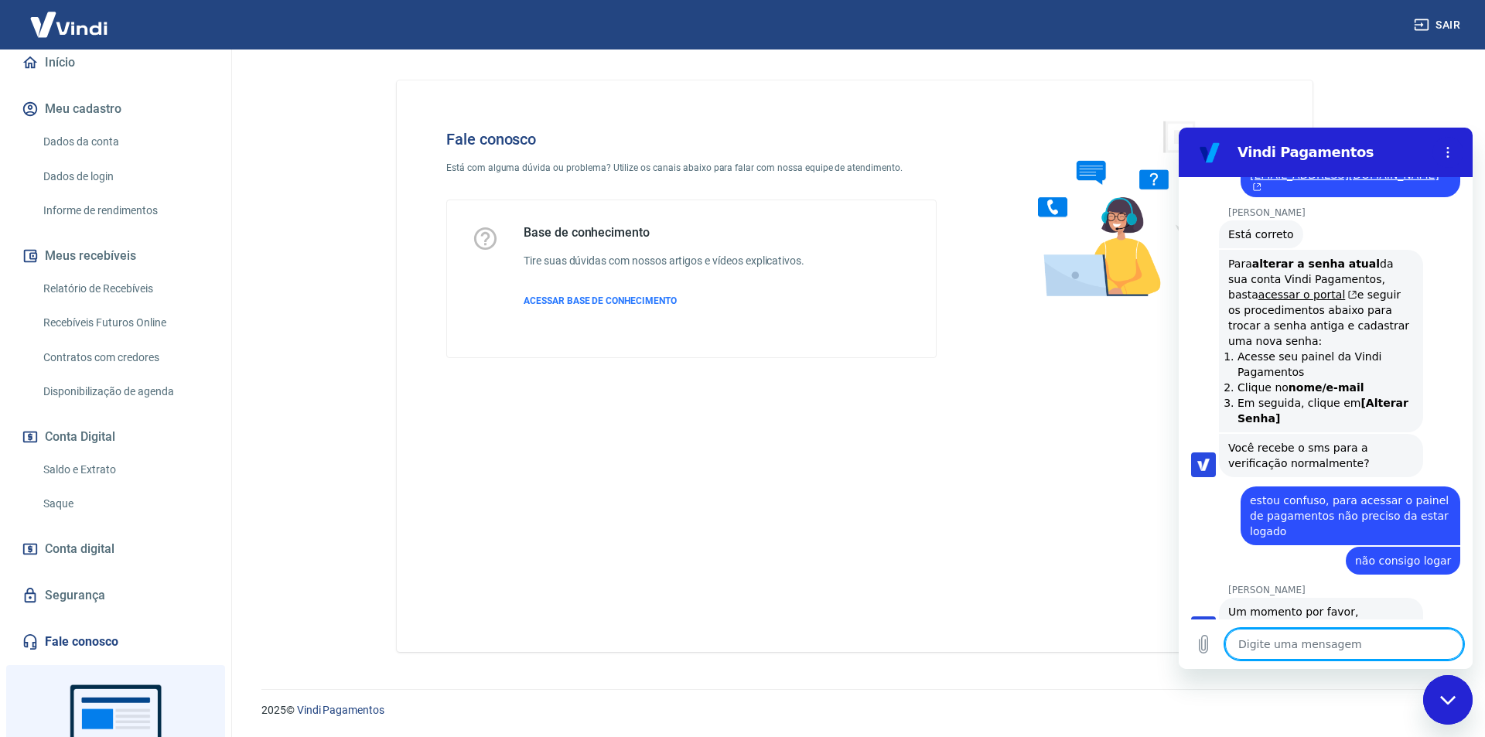
scroll to position [155, 0]
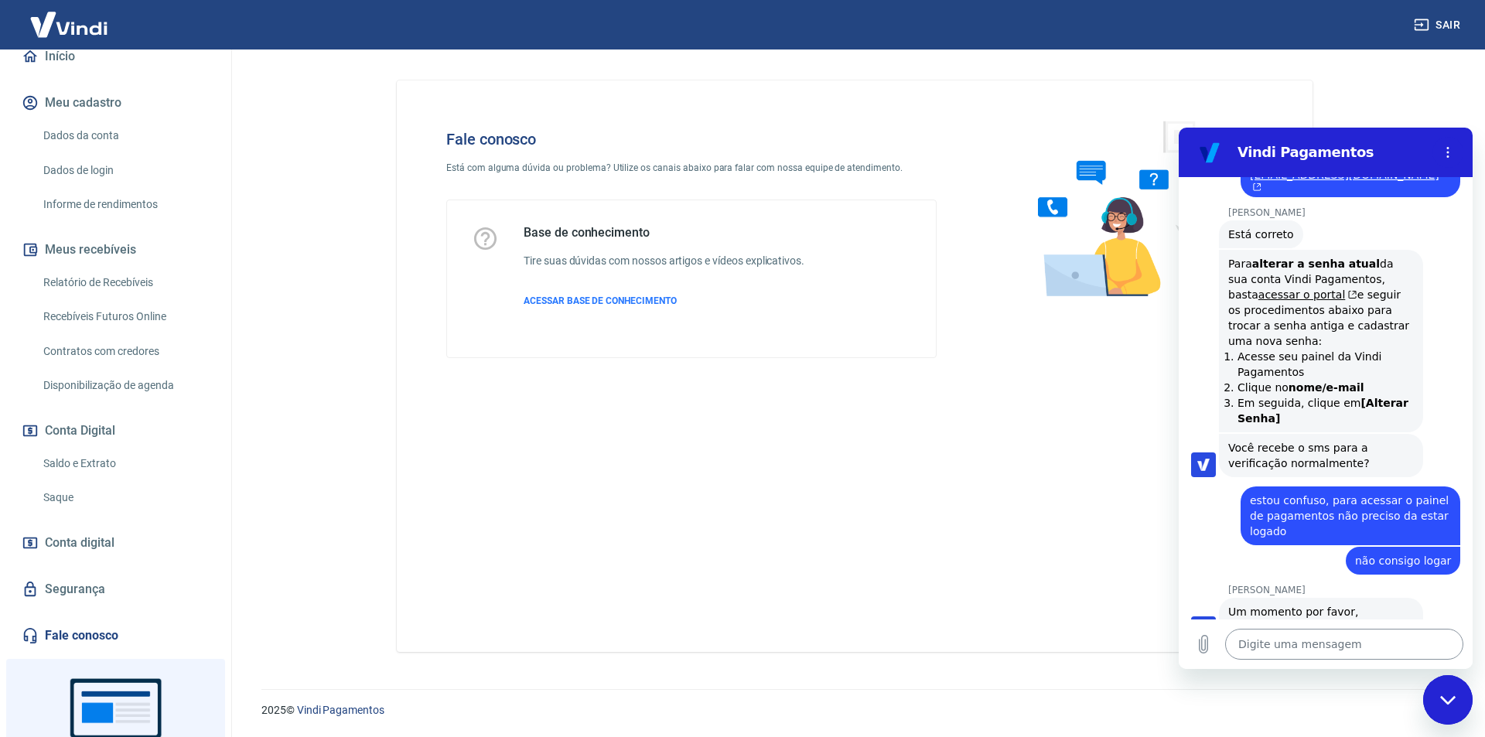
click at [1297, 642] on textarea at bounding box center [1344, 644] width 238 height 31
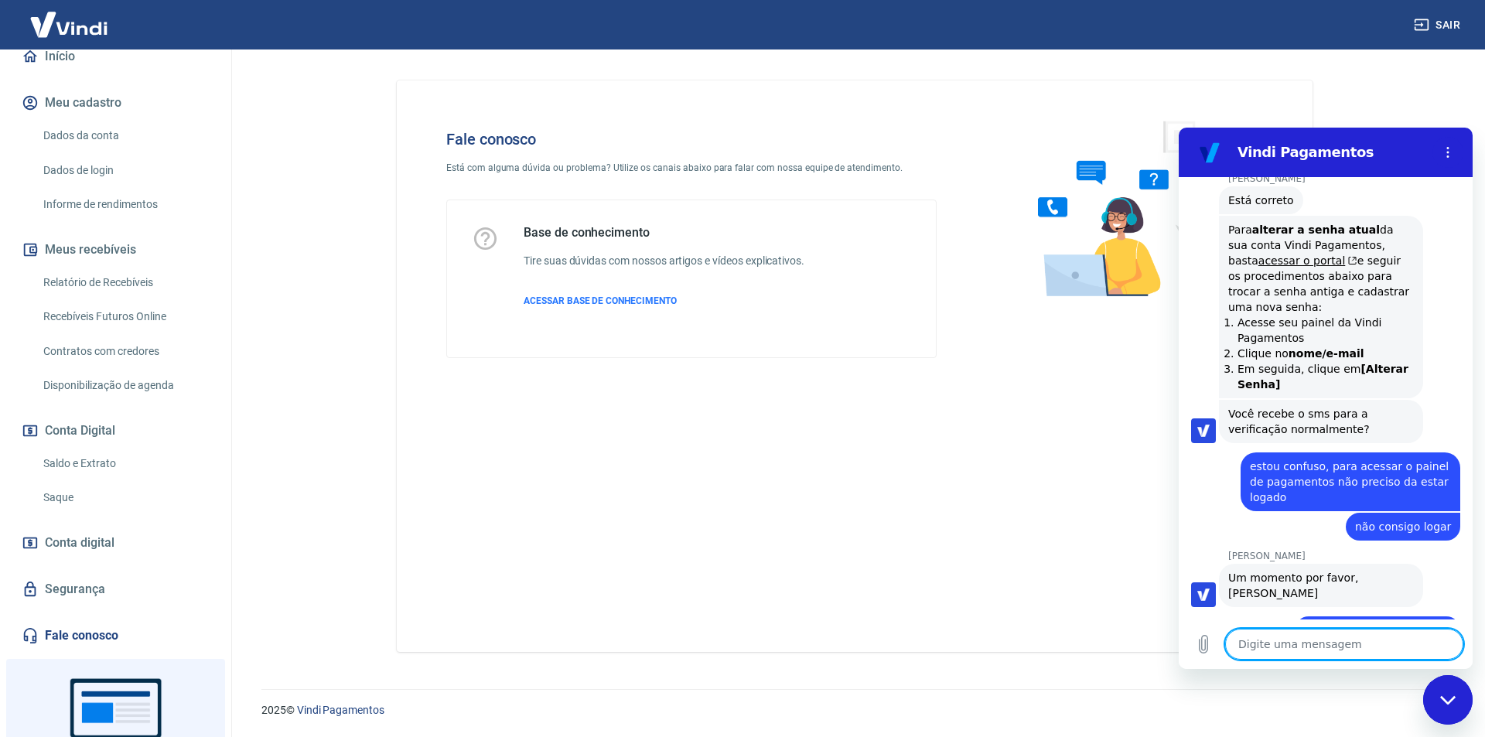
scroll to position [1689, 0]
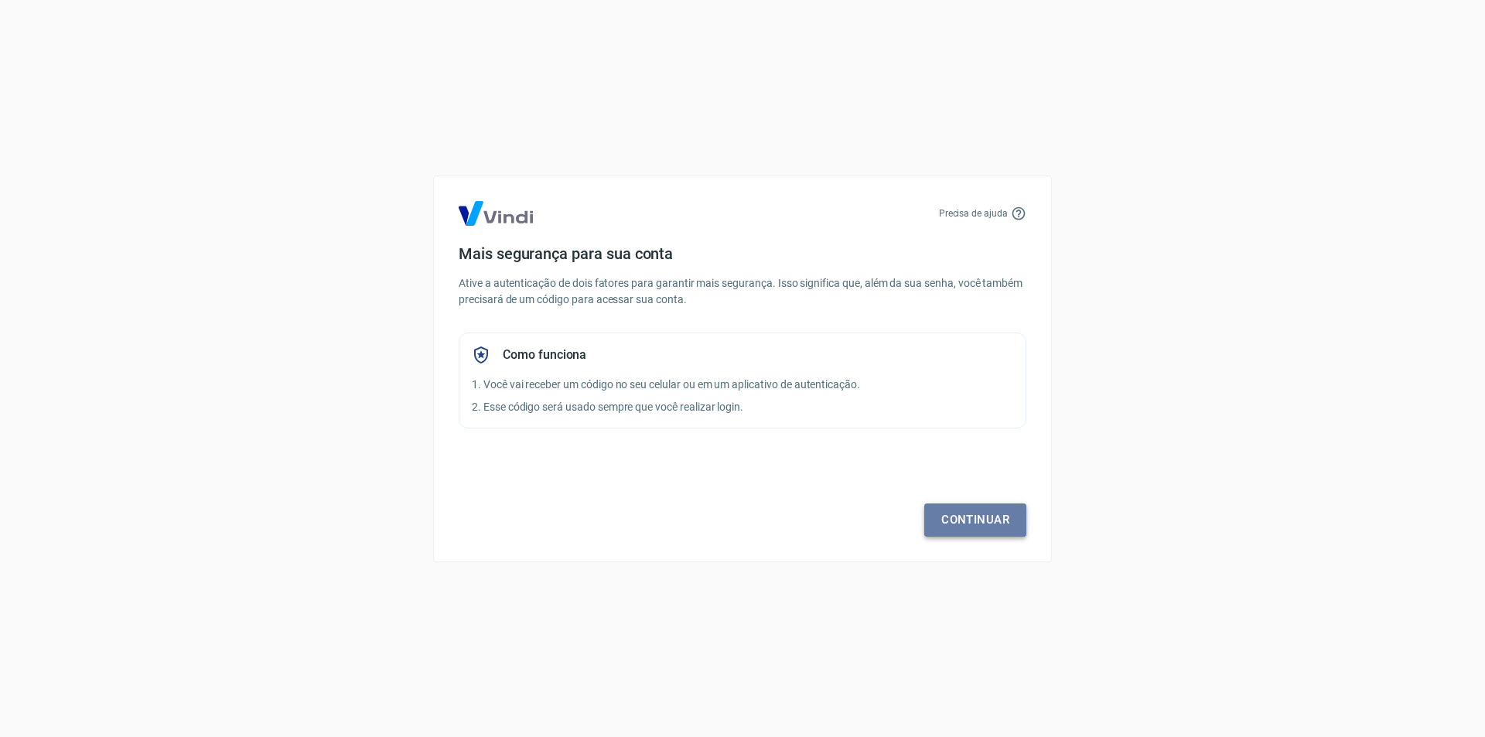
click at [946, 523] on link "Continuar" at bounding box center [975, 519] width 102 height 32
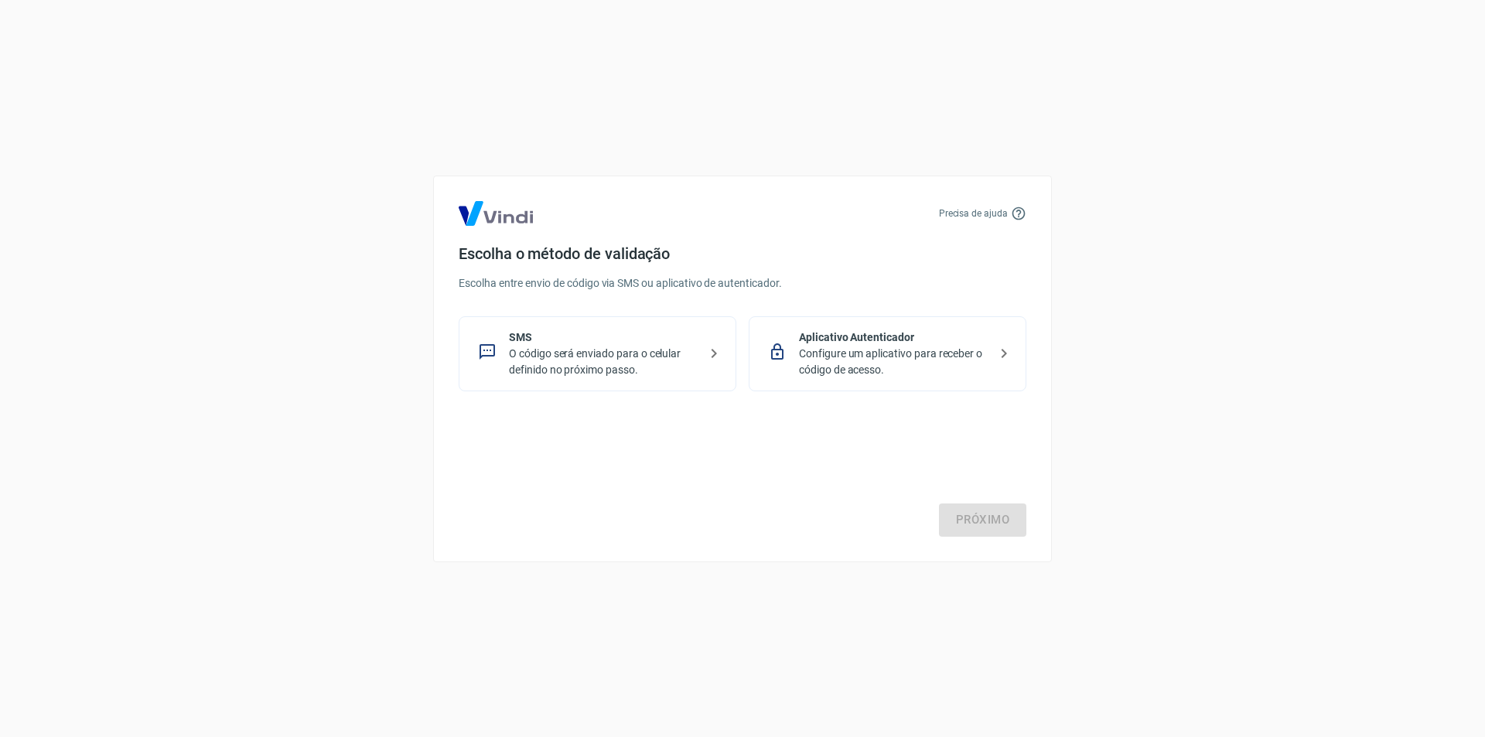
click at [629, 361] on p "O código será enviado para o celular definido no próximo passo." at bounding box center [603, 362] width 189 height 32
click at [973, 520] on link "Próximo" at bounding box center [982, 519] width 87 height 32
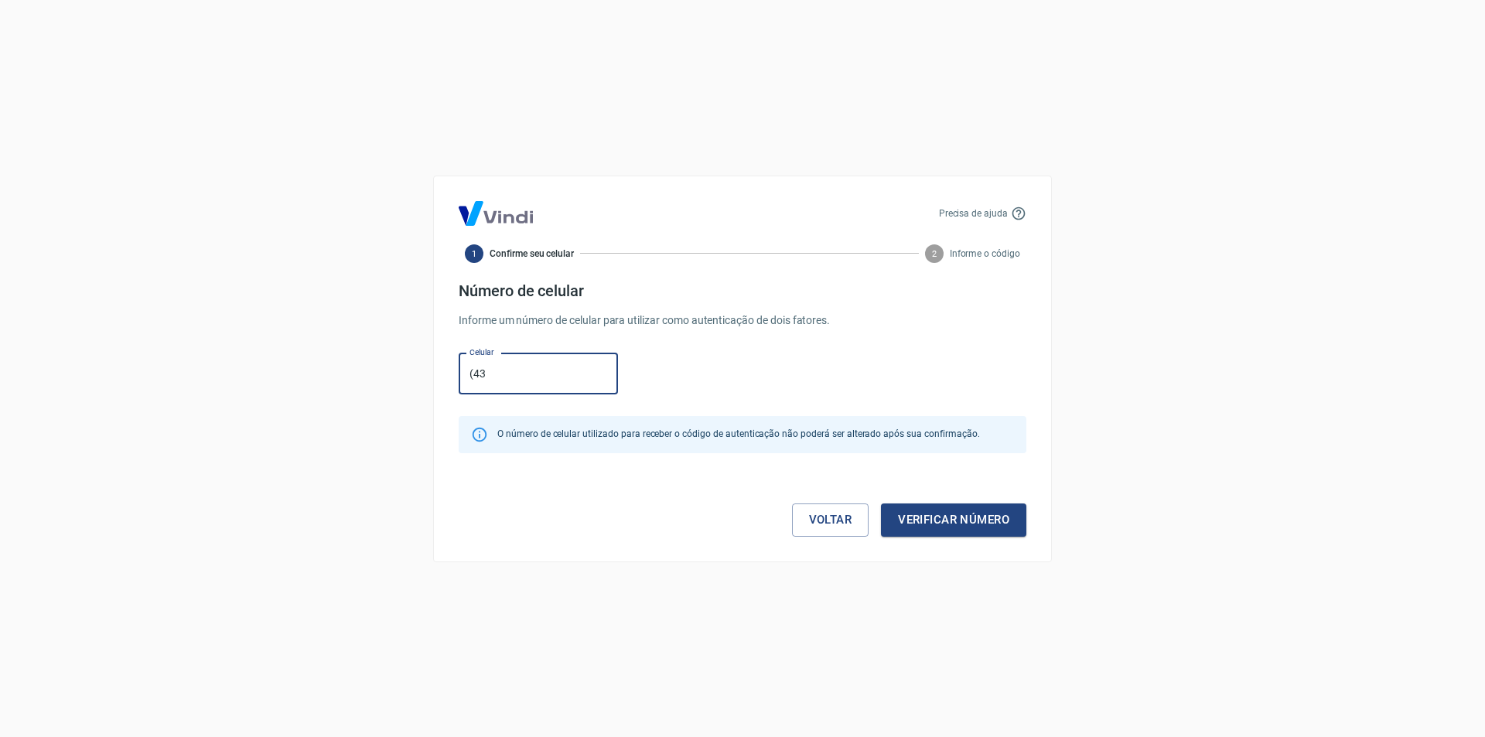
type input "(43) 98816-8575"
click at [946, 521] on button "Verificar número" at bounding box center [953, 519] width 145 height 32
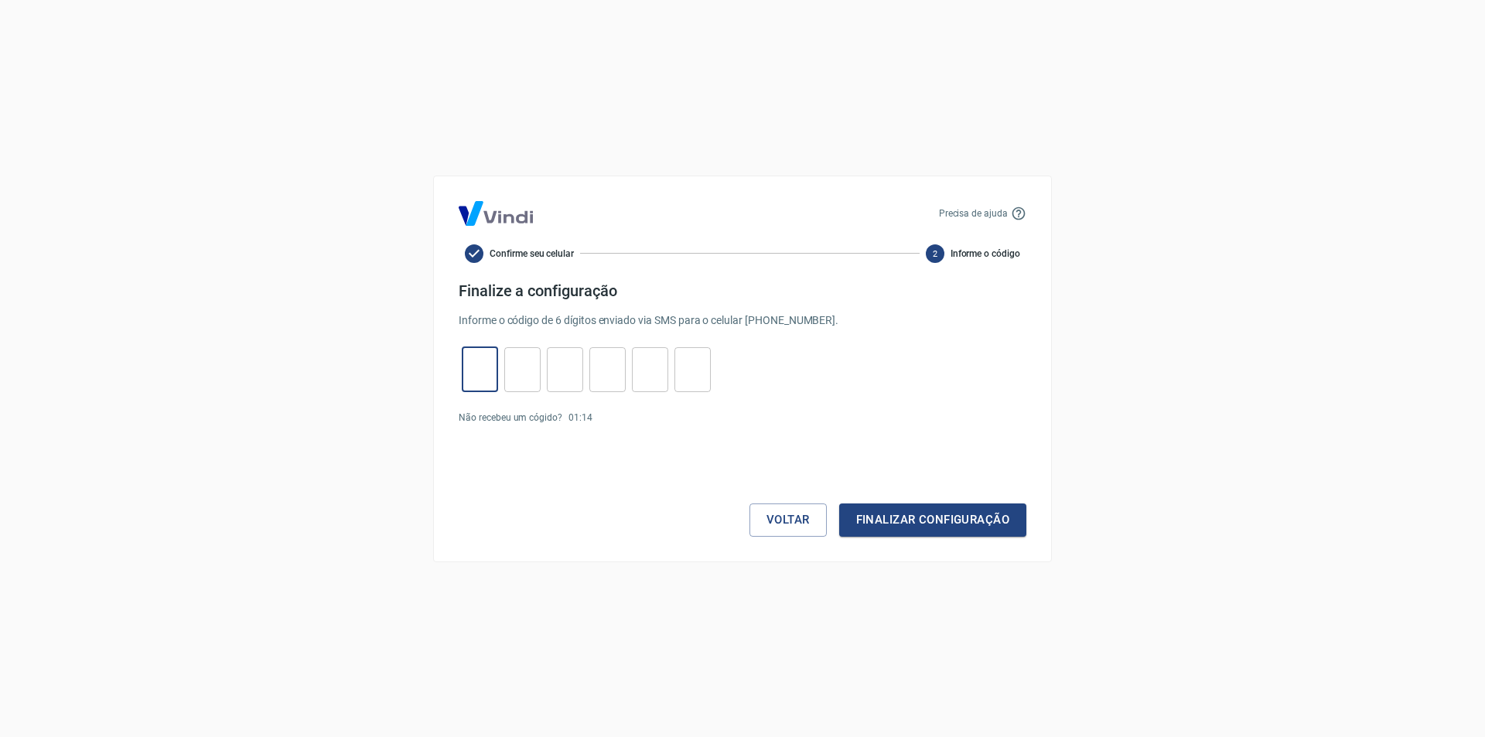
click at [482, 366] on input "tel" at bounding box center [480, 369] width 36 height 33
type input "8"
type input "9"
type input "6"
type input "9"
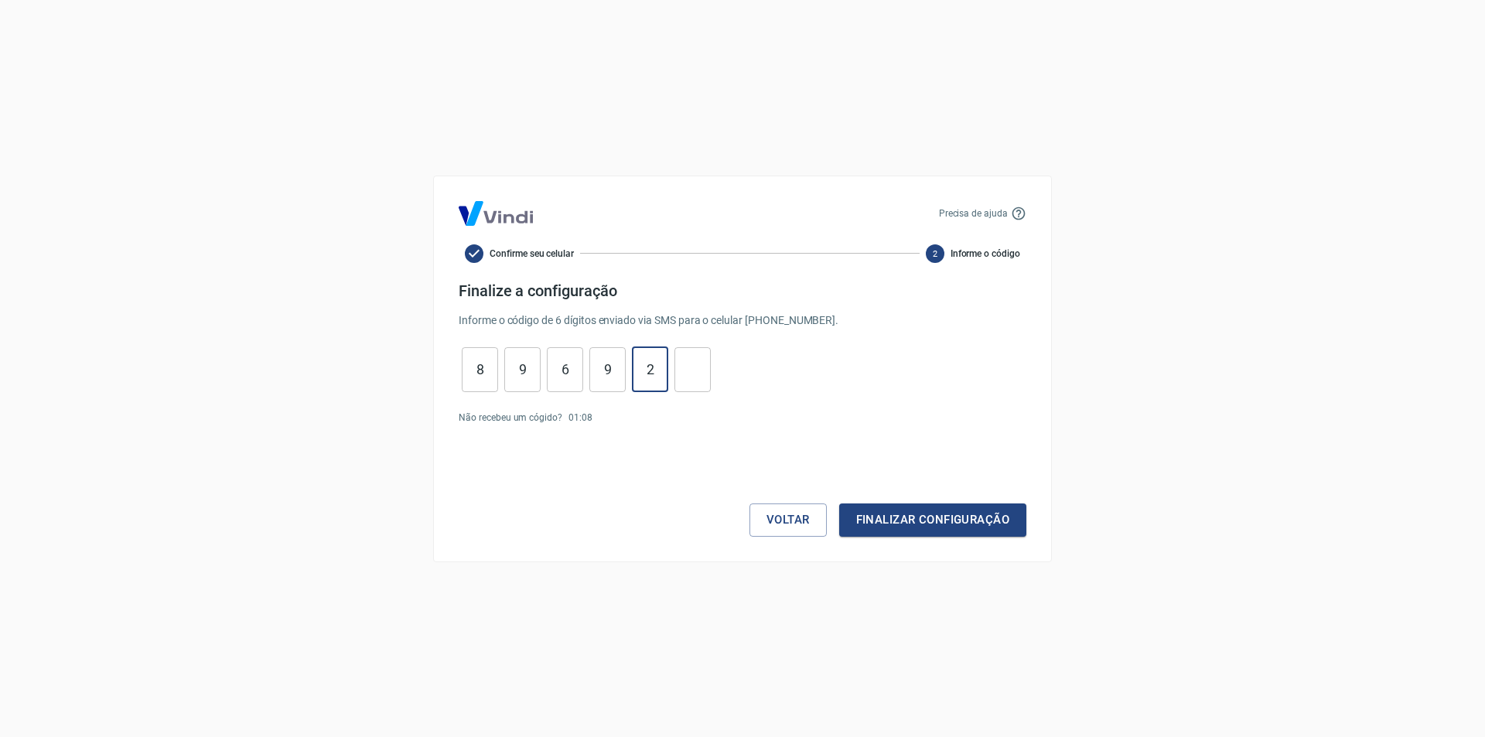
type input "2"
type input "3"
click at [893, 527] on button "Finalizar configuração" at bounding box center [932, 519] width 187 height 32
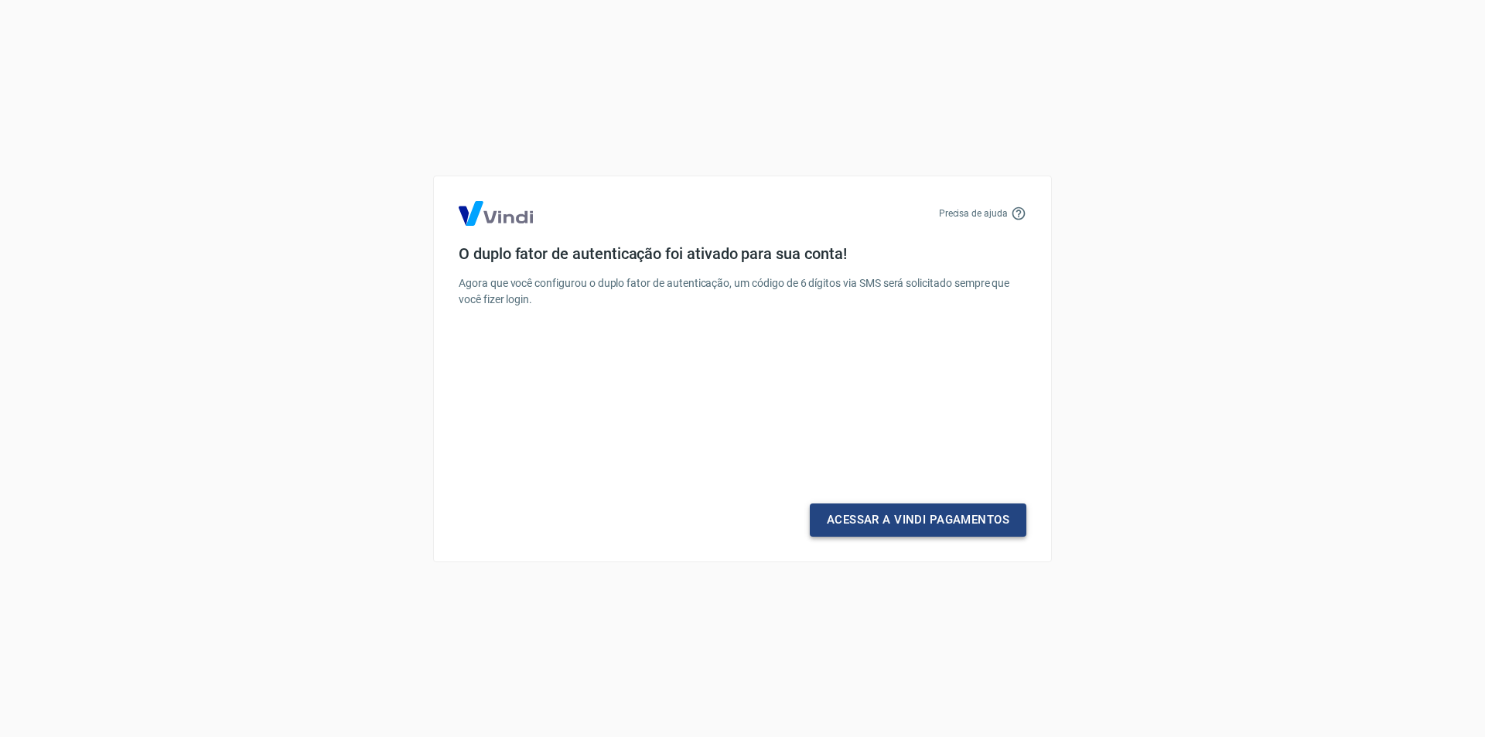
click at [897, 523] on link "Acessar a Vindi Pagamentos" at bounding box center [918, 519] width 217 height 32
